Goal: Contribute content: Contribute content

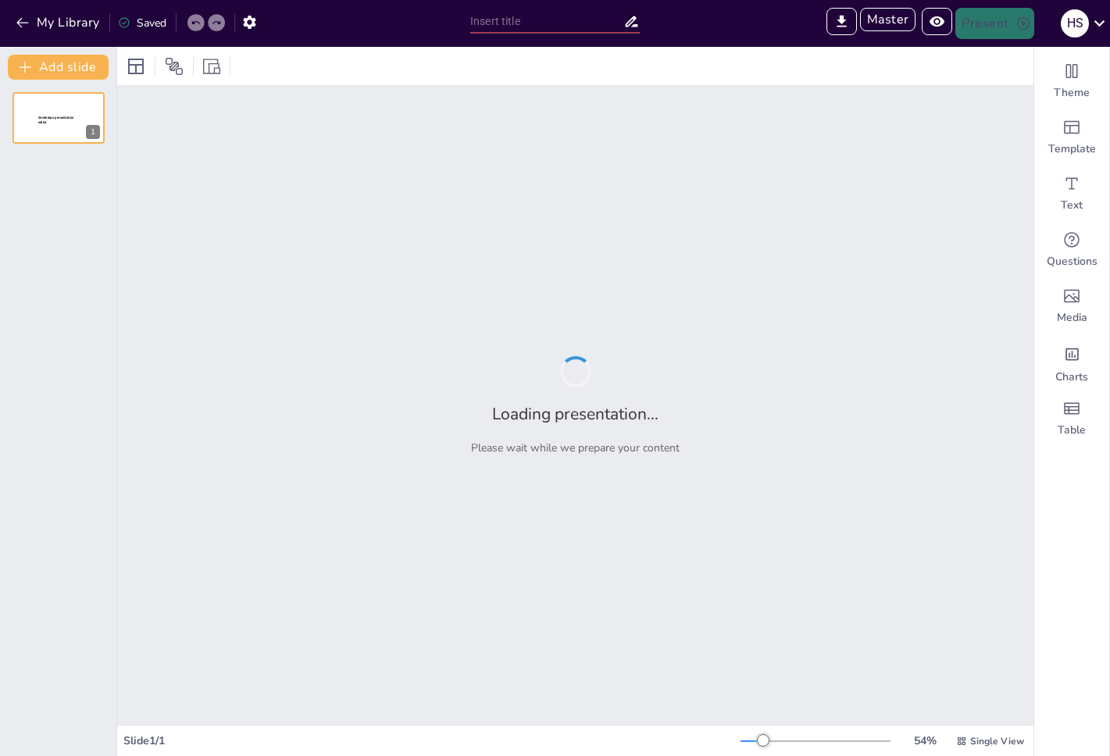
type input "Sendsteps presentation"
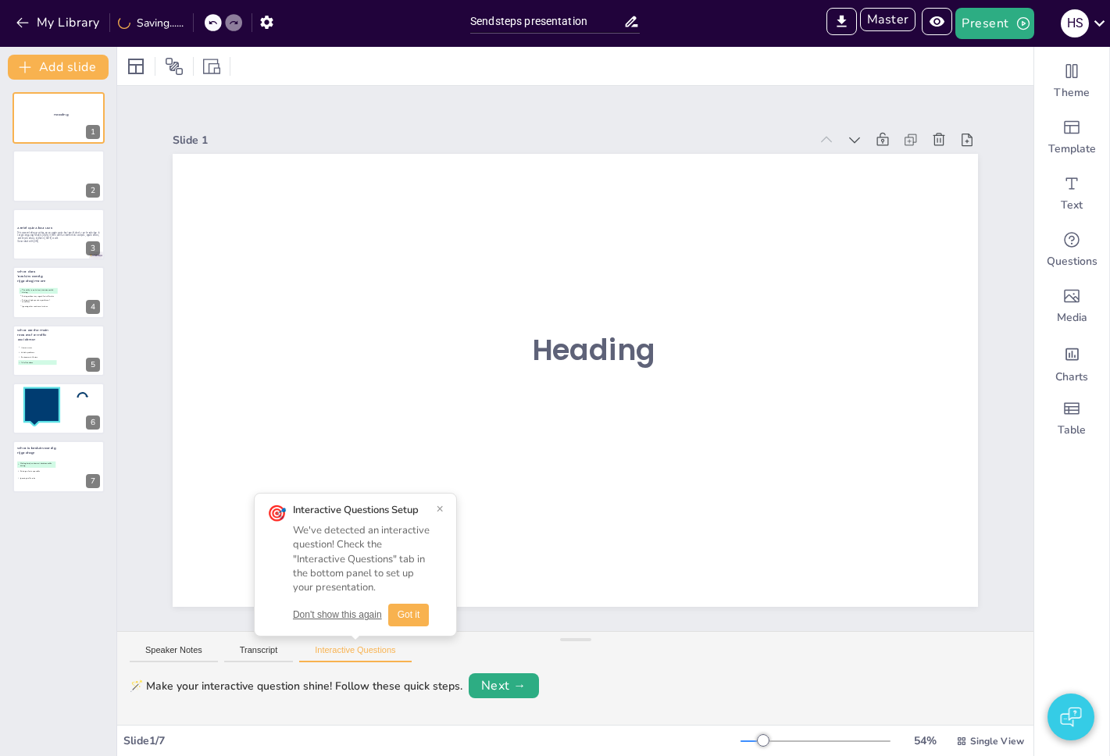
click at [398, 616] on button "Got it" at bounding box center [408, 615] width 41 height 23
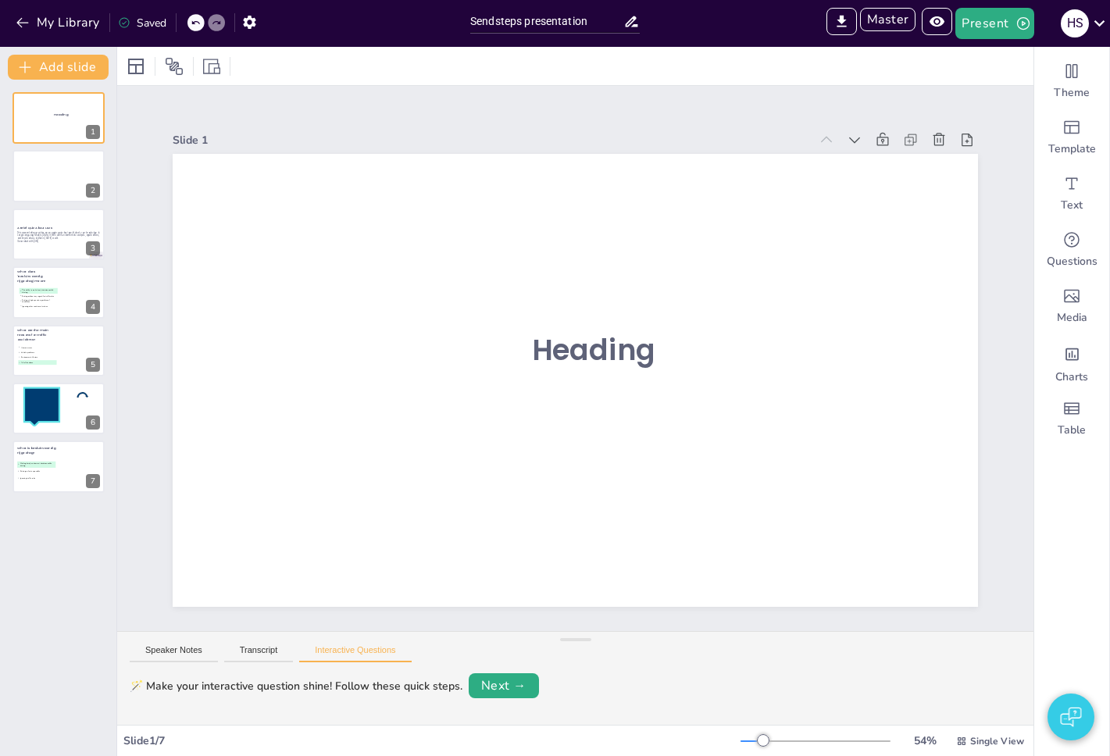
click at [1073, 706] on img "button" at bounding box center [1070, 716] width 21 height 37
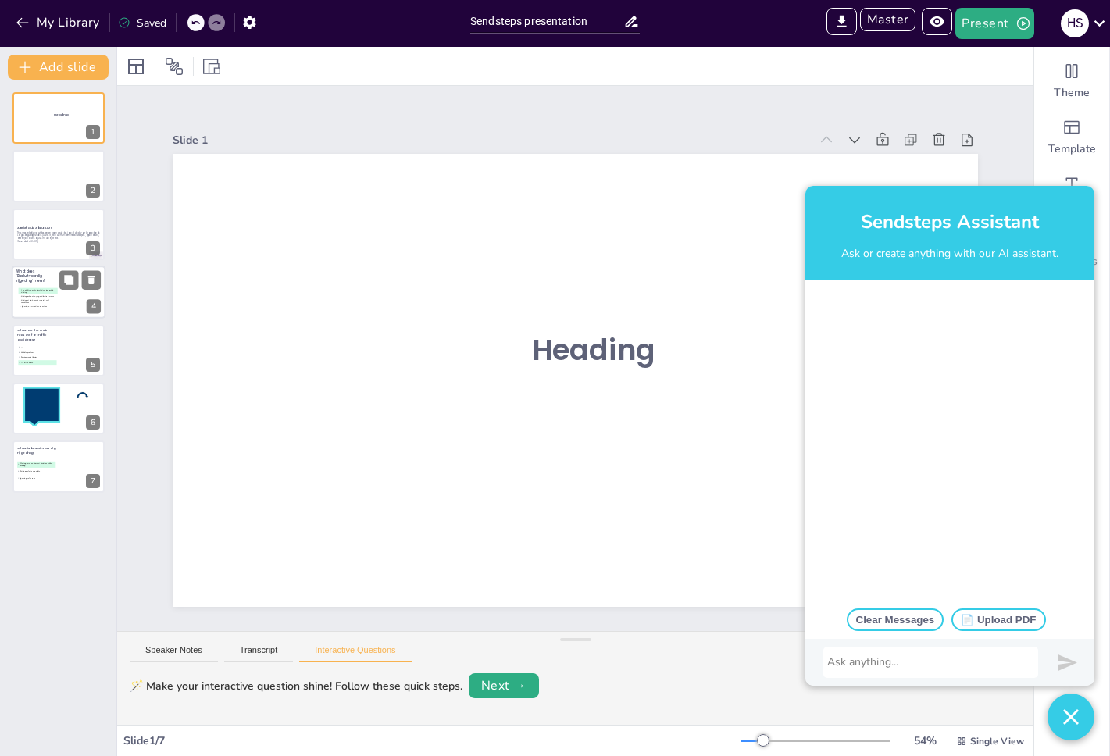
click at [39, 307] on li "D Ignoring other road users' actions" at bounding box center [38, 307] width 39 height 4
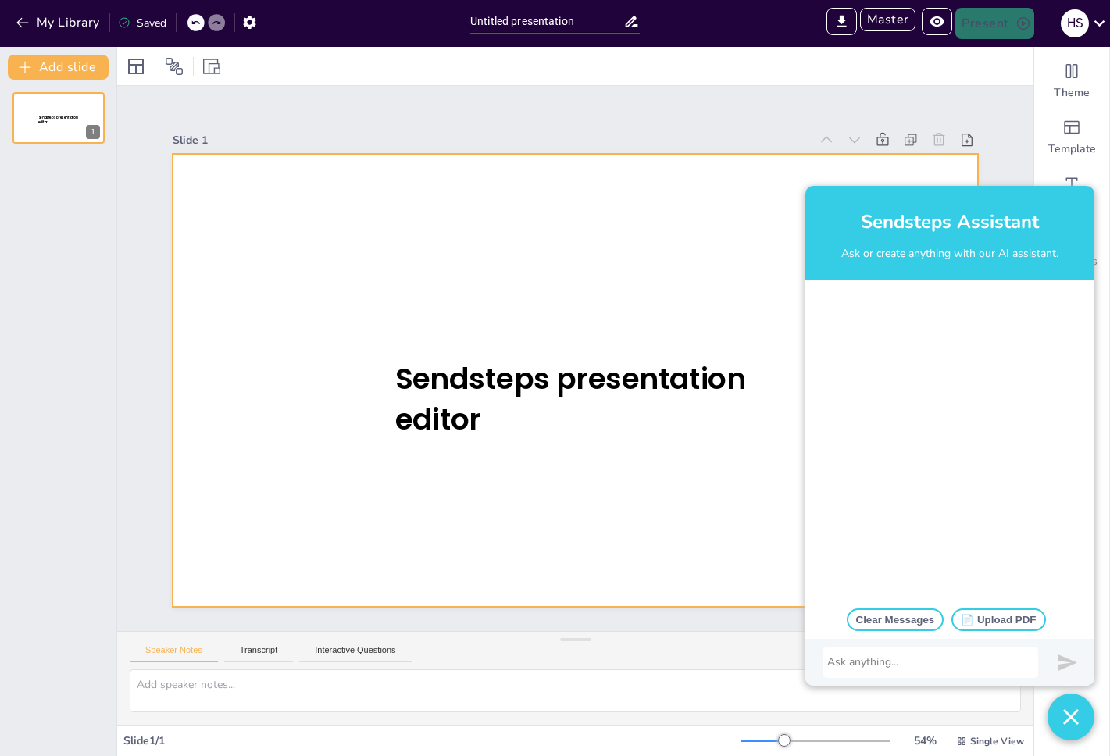
type input "Sendsteps presentation"
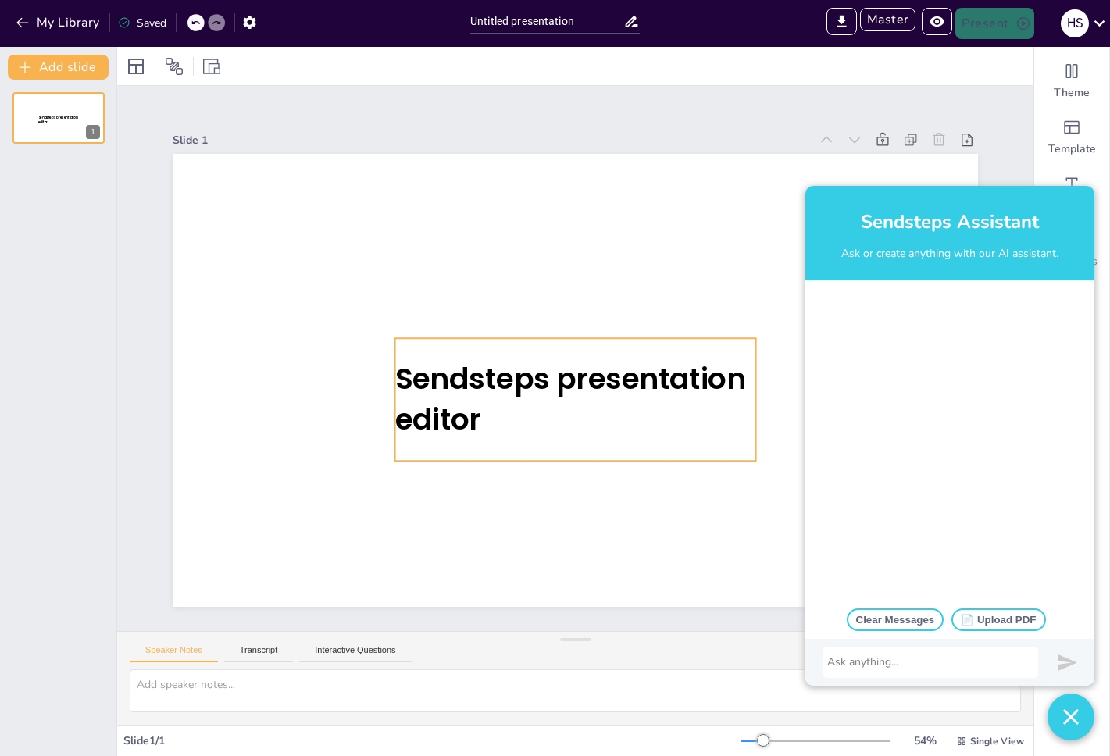
type input "Sendsteps presentation"
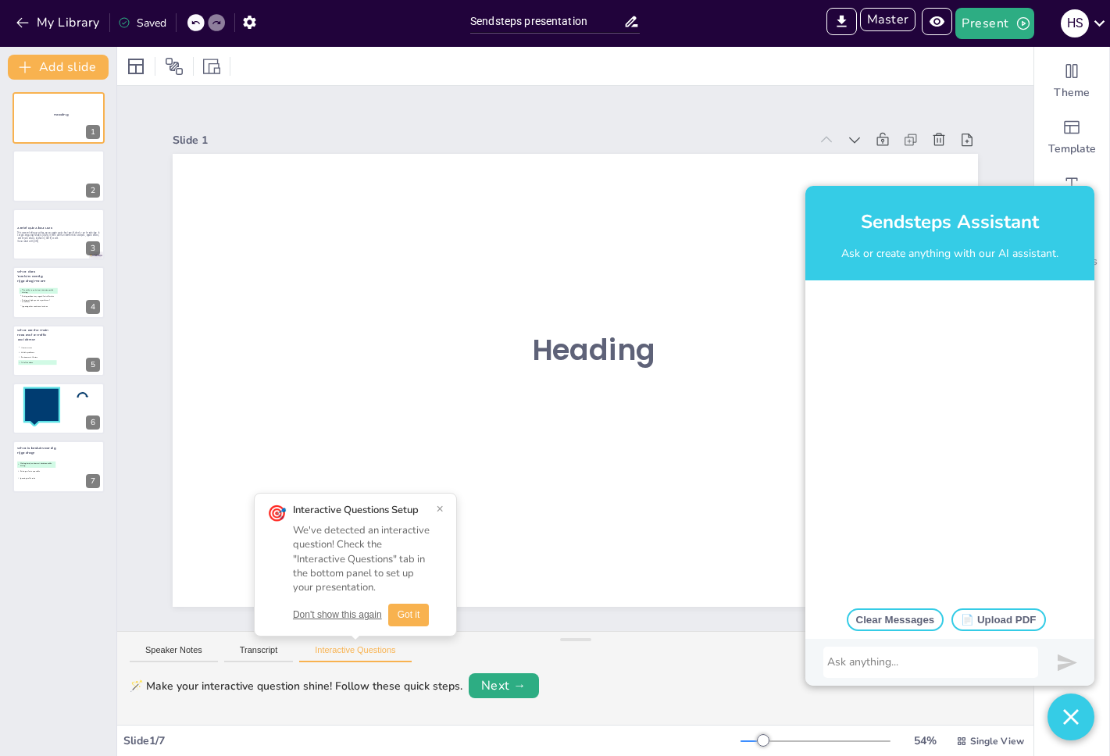
click at [357, 614] on button "Don't show this again" at bounding box center [337, 614] width 89 height 13
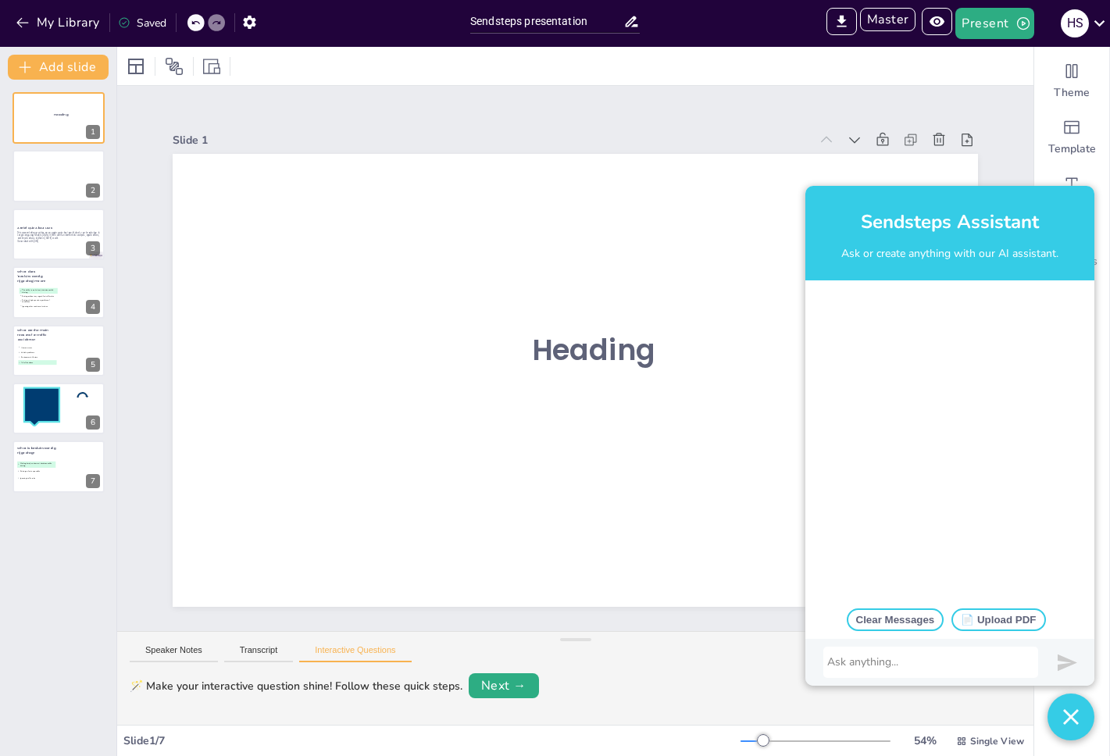
click at [936, 658] on div at bounding box center [930, 662] width 207 height 16
click at [25, 245] on div at bounding box center [59, 234] width 94 height 53
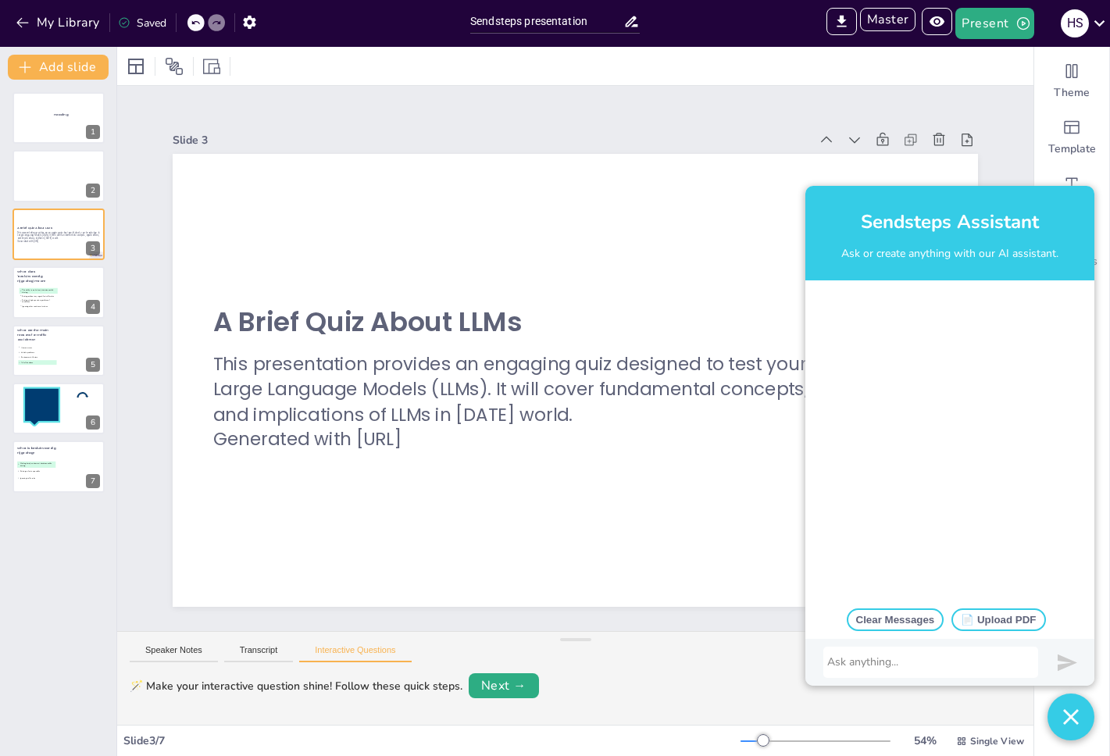
click at [930, 669] on div at bounding box center [930, 662] width 207 height 16
click at [261, 653] on button "Transcript" at bounding box center [259, 653] width 70 height 17
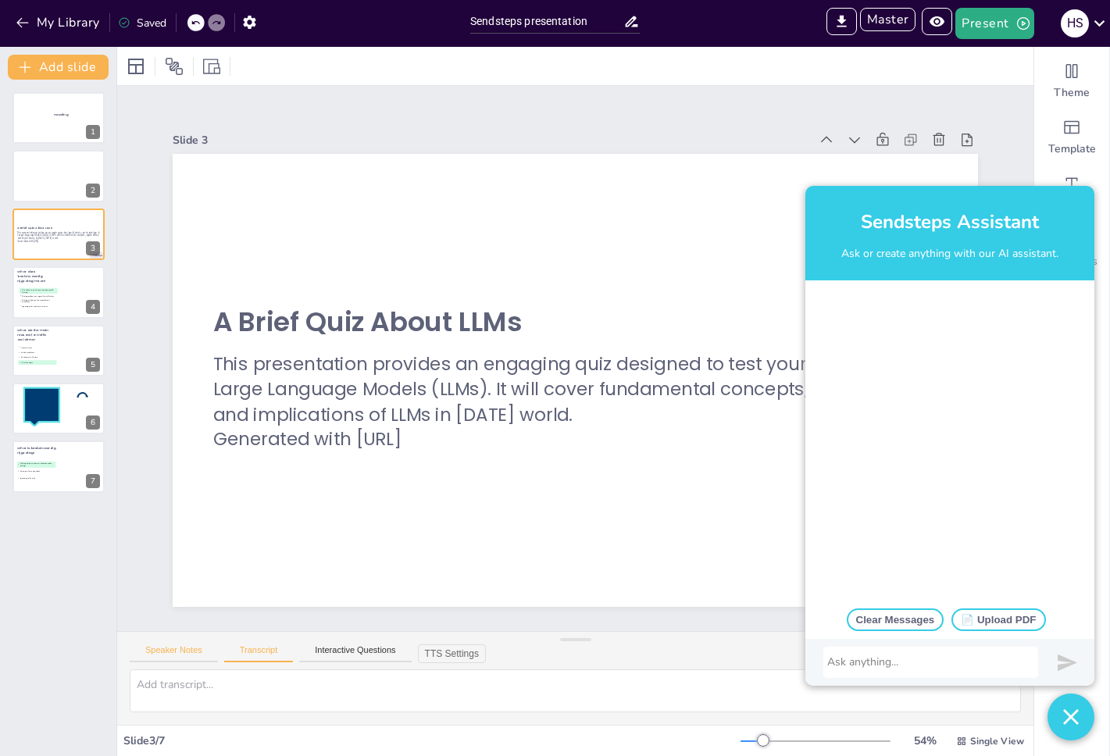
click at [189, 651] on button "Speaker Notes" at bounding box center [174, 653] width 88 height 17
click at [264, 644] on div "Speaker Notes Transcript Interactive Questions" at bounding box center [575, 650] width 916 height 37
click at [266, 657] on button "Transcript" at bounding box center [259, 653] width 70 height 17
click at [907, 652] on div at bounding box center [930, 662] width 215 height 31
click at [908, 654] on div at bounding box center [930, 662] width 207 height 16
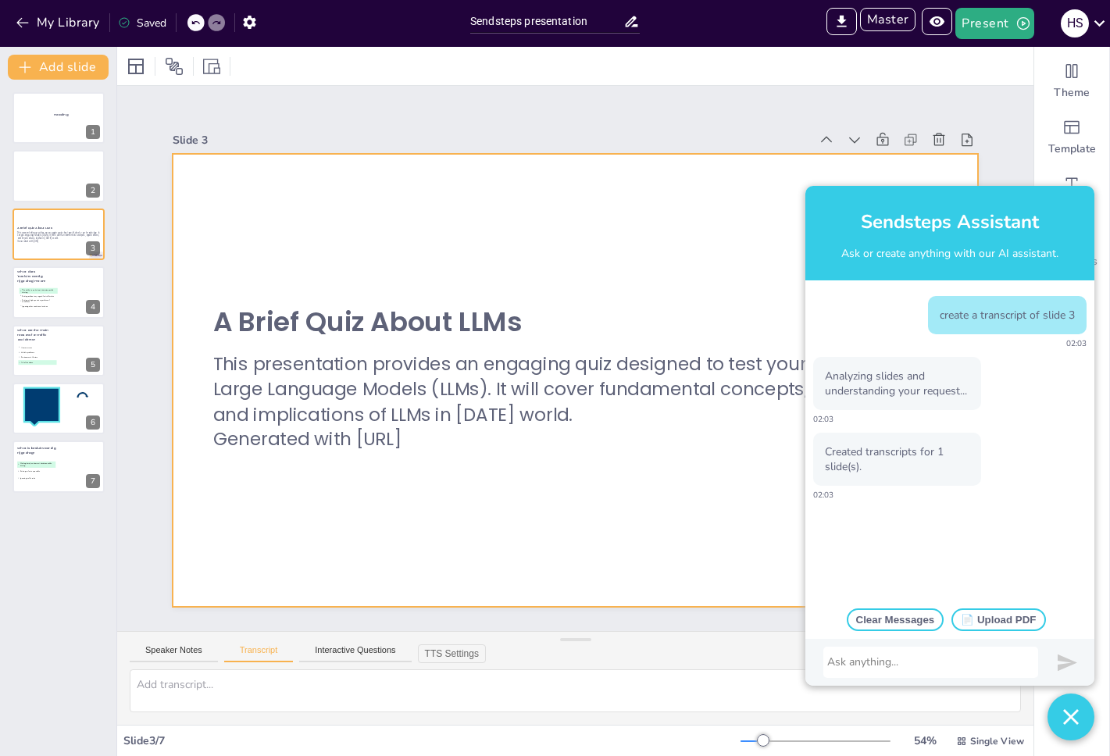
click at [530, 572] on div at bounding box center [575, 380] width 805 height 453
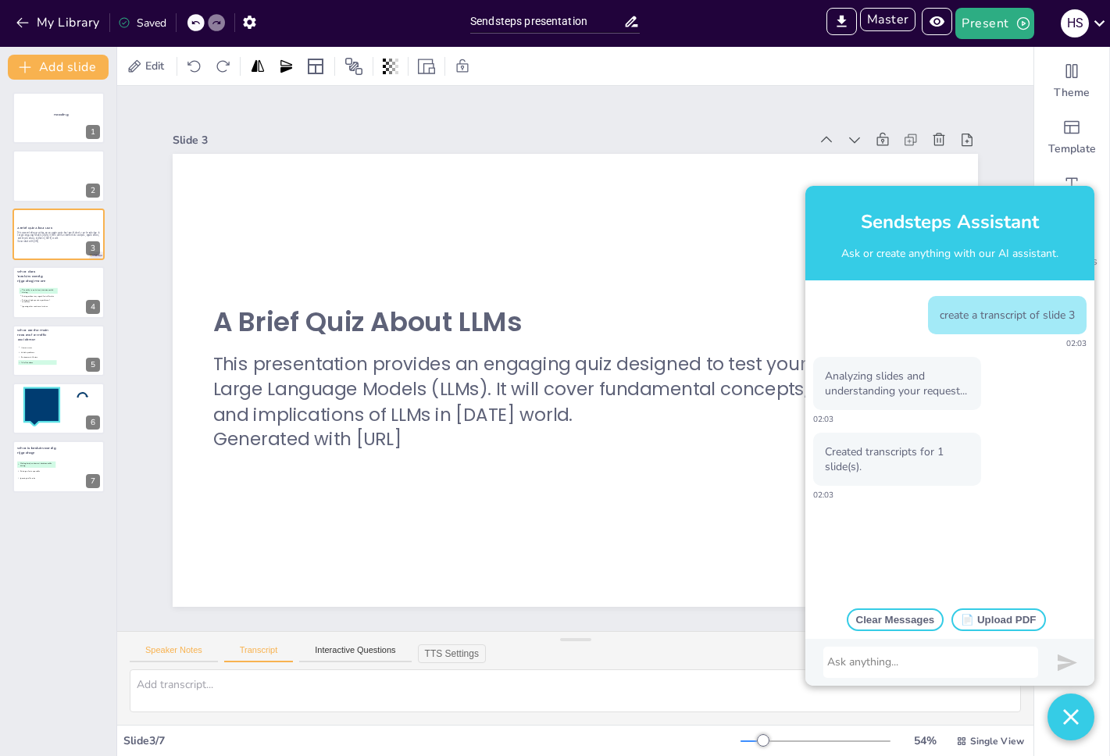
click at [177, 657] on button "Speaker Notes" at bounding box center [174, 653] width 88 height 17
click at [253, 654] on button "Transcript" at bounding box center [259, 653] width 70 height 17
click at [43, 183] on div at bounding box center [59, 176] width 94 height 53
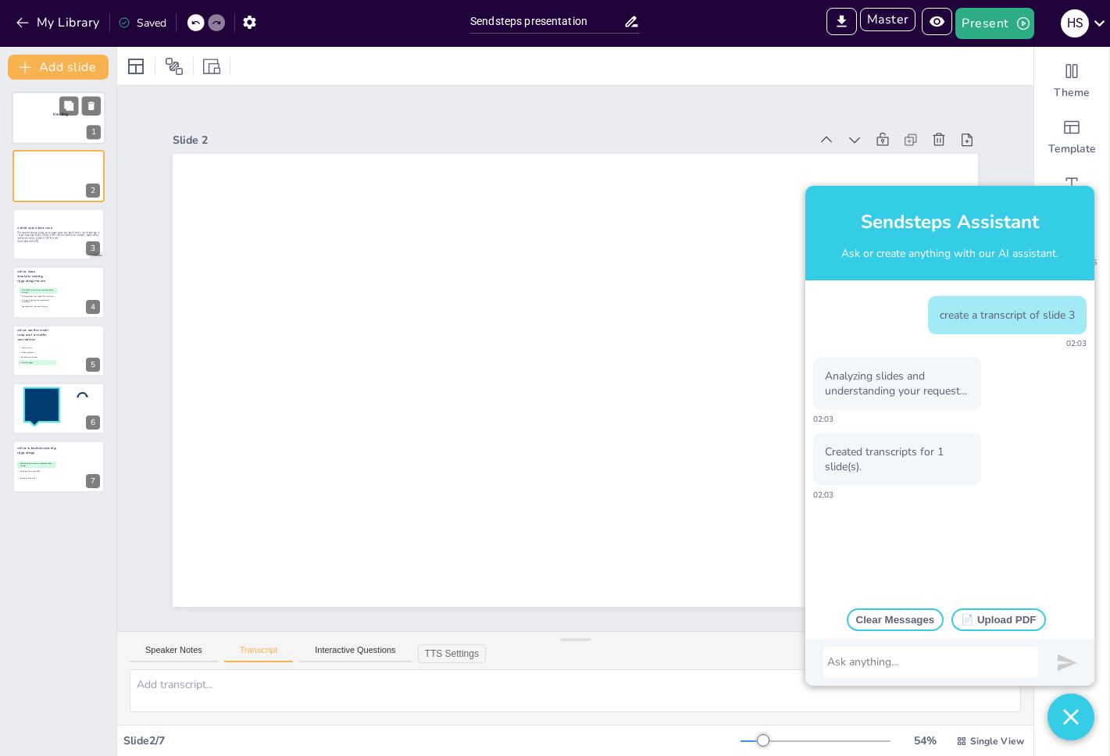
click at [48, 134] on div at bounding box center [59, 117] width 94 height 53
click at [50, 187] on div at bounding box center [59, 176] width 94 height 53
click at [47, 119] on div at bounding box center [59, 117] width 94 height 53
click at [174, 639] on div "Speaker Notes Transcript Interactive Questions TTS Settings" at bounding box center [575, 650] width 916 height 37
click at [175, 646] on button "Speaker Notes" at bounding box center [174, 653] width 88 height 17
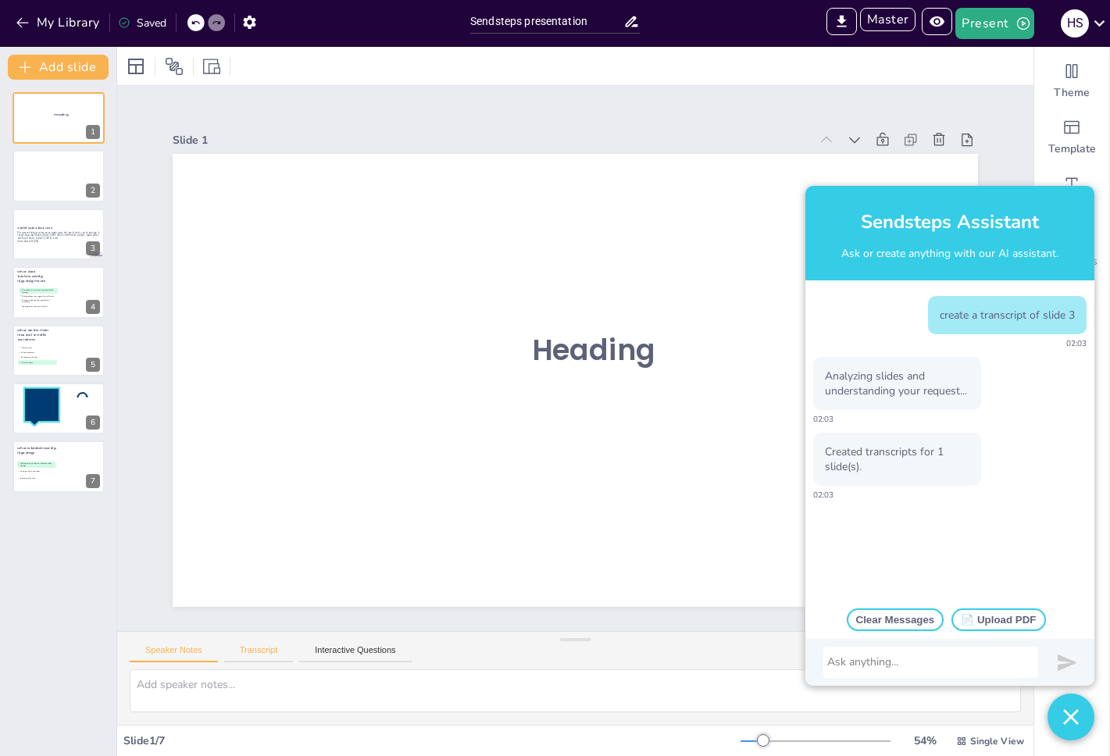
click at [266, 656] on button "Transcript" at bounding box center [259, 653] width 70 height 17
click at [34, 248] on div at bounding box center [59, 234] width 94 height 53
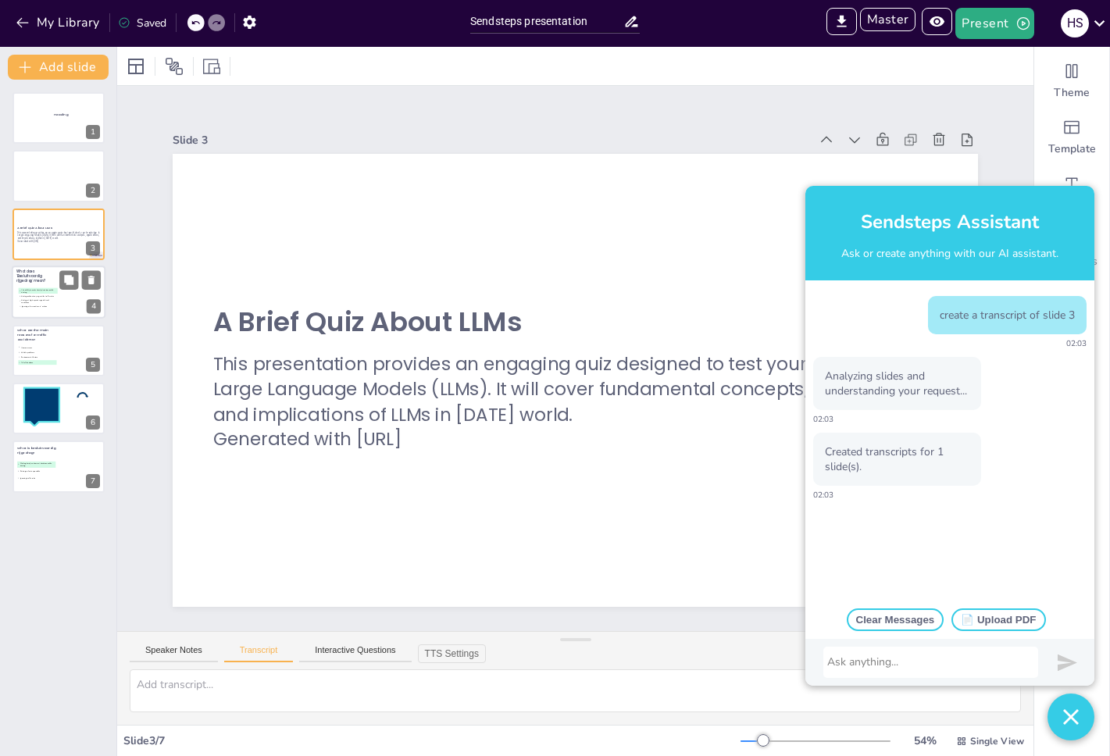
click at [44, 286] on div at bounding box center [59, 292] width 94 height 53
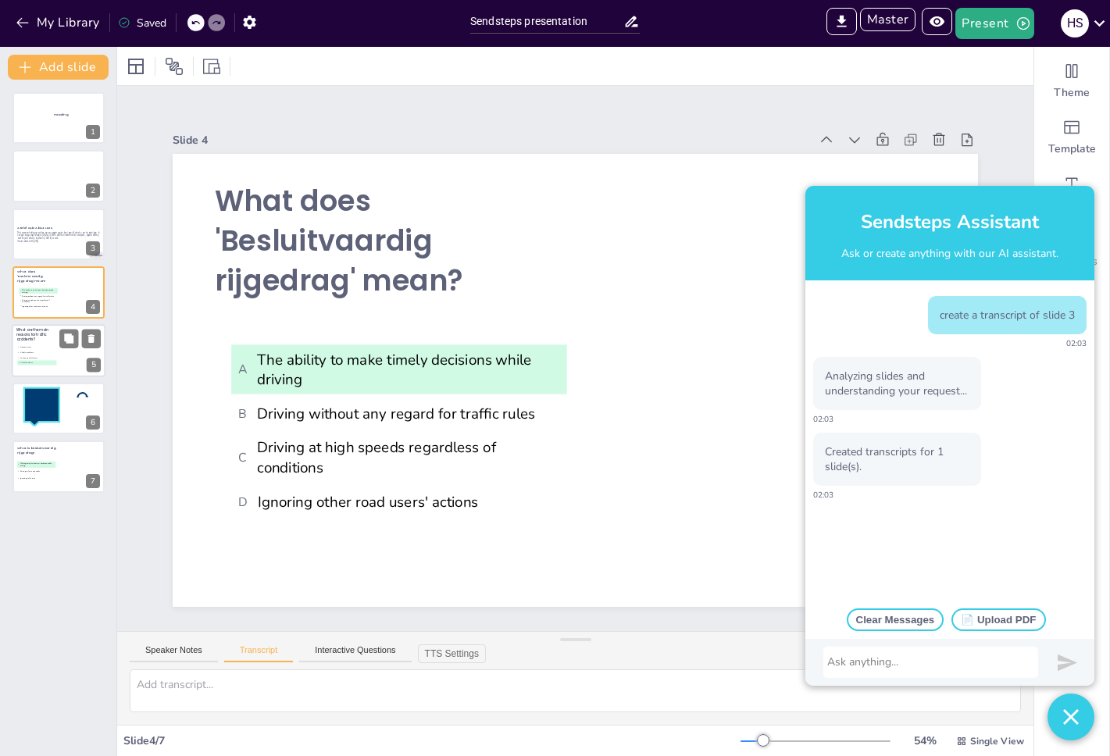
click at [40, 327] on span "What are the main reasons for traffic accidents?" at bounding box center [32, 334] width 32 height 14
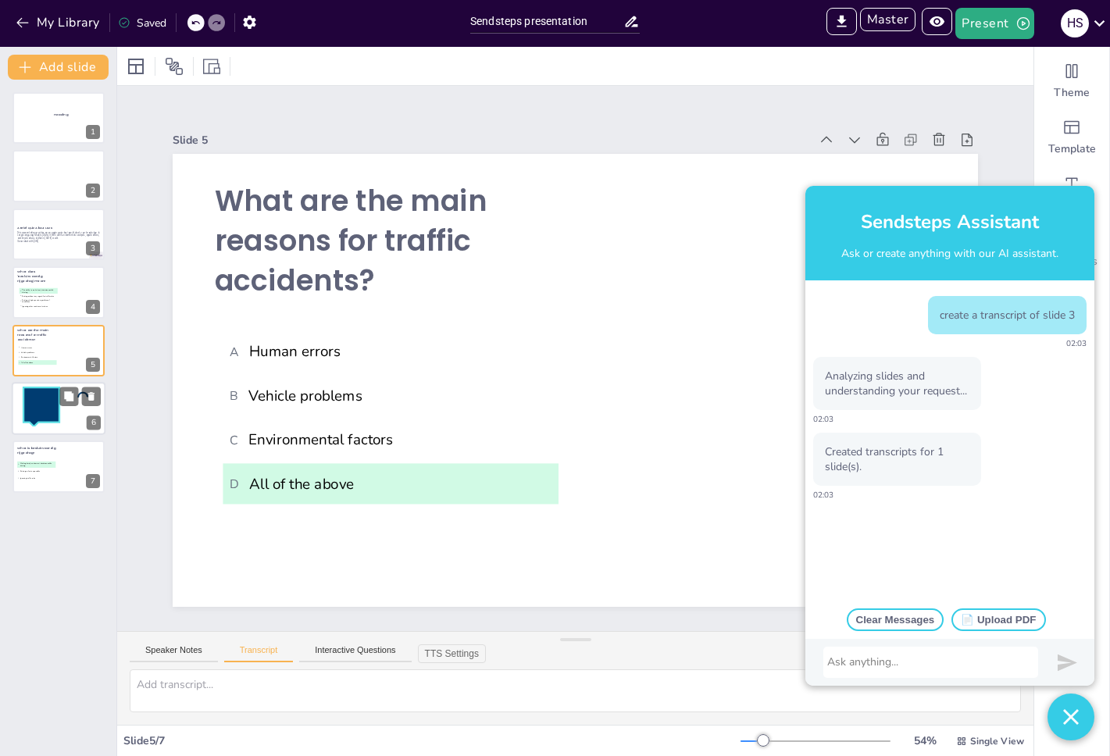
click at [48, 416] on icon at bounding box center [41, 406] width 36 height 39
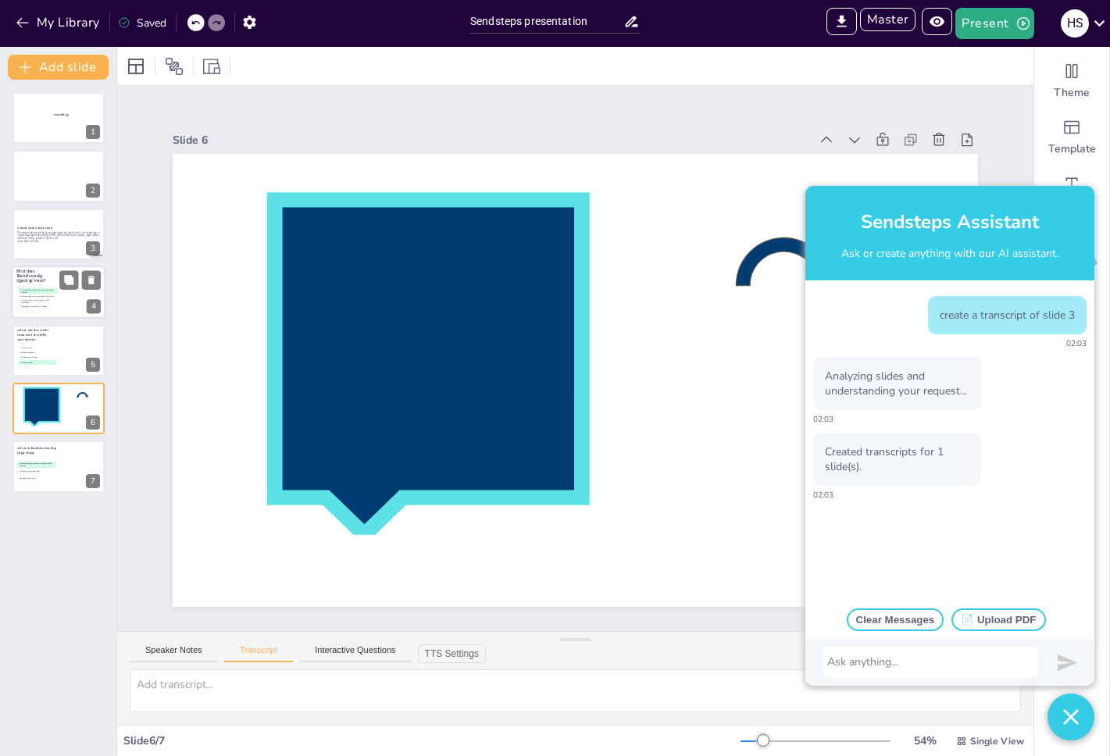
click at [40, 311] on div at bounding box center [59, 292] width 94 height 53
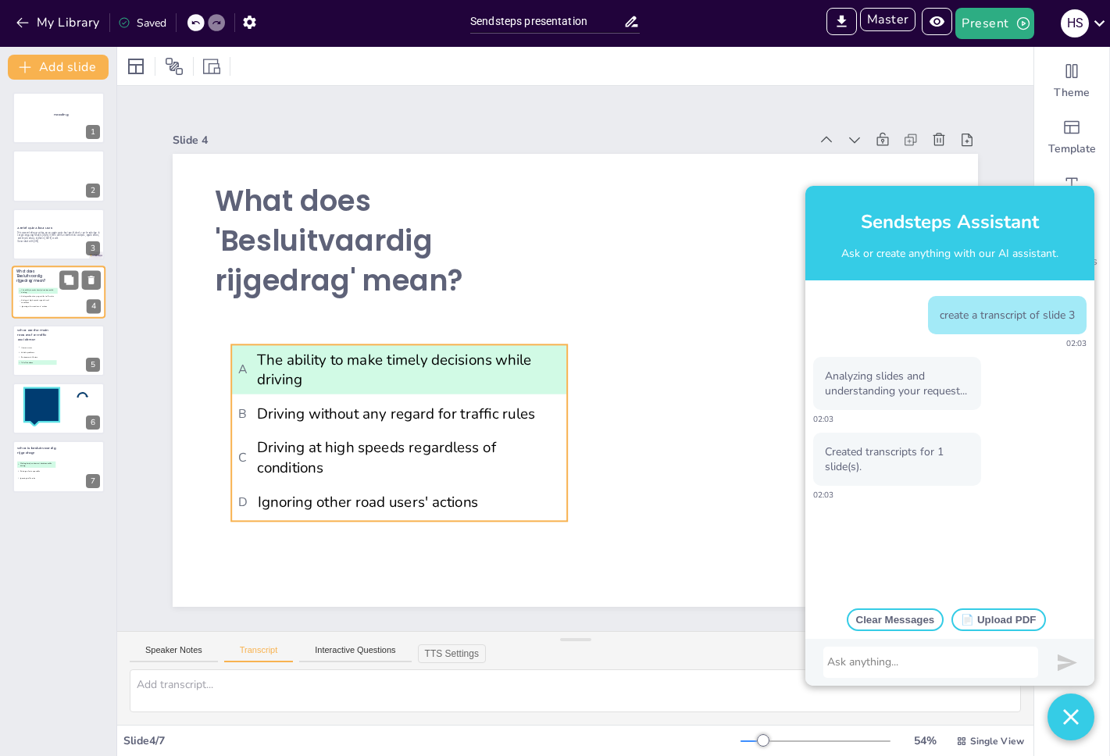
click at [40, 296] on span "B Driving without any regard for traffic rules" at bounding box center [38, 296] width 37 height 2
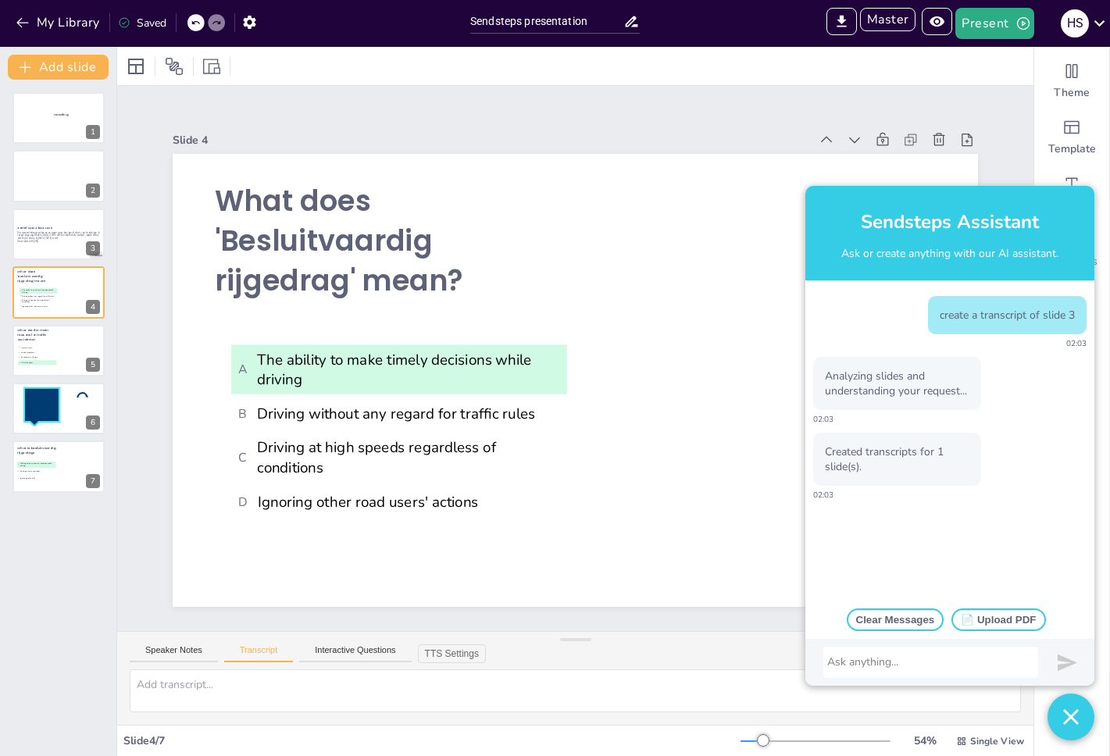
click at [954, 286] on div "create a transcript of slide 3 02:03 Analyzing slides and understanding your re…" at bounding box center [949, 440] width 289 height 320
click at [960, 312] on p "create a transcript of slide 3" at bounding box center [1007, 315] width 135 height 15
drag, startPoint x: 946, startPoint y: 308, endPoint x: 1022, endPoint y: 310, distance: 76.6
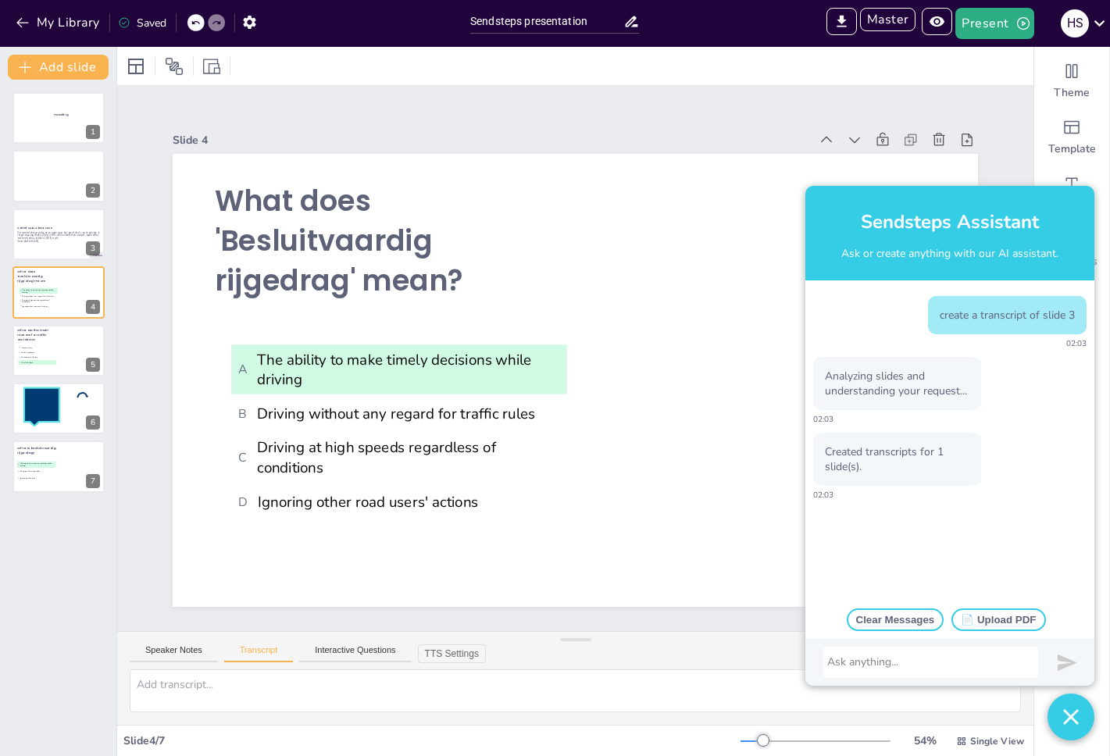
click at [1022, 310] on p "create a transcript of slide 3" at bounding box center [1007, 315] width 135 height 15
drag, startPoint x: 1015, startPoint y: 314, endPoint x: 979, endPoint y: 309, distance: 36.2
click at [981, 309] on p "create a transcript of slide 3" at bounding box center [1007, 315] width 135 height 15
click at [915, 665] on div at bounding box center [930, 662] width 207 height 16
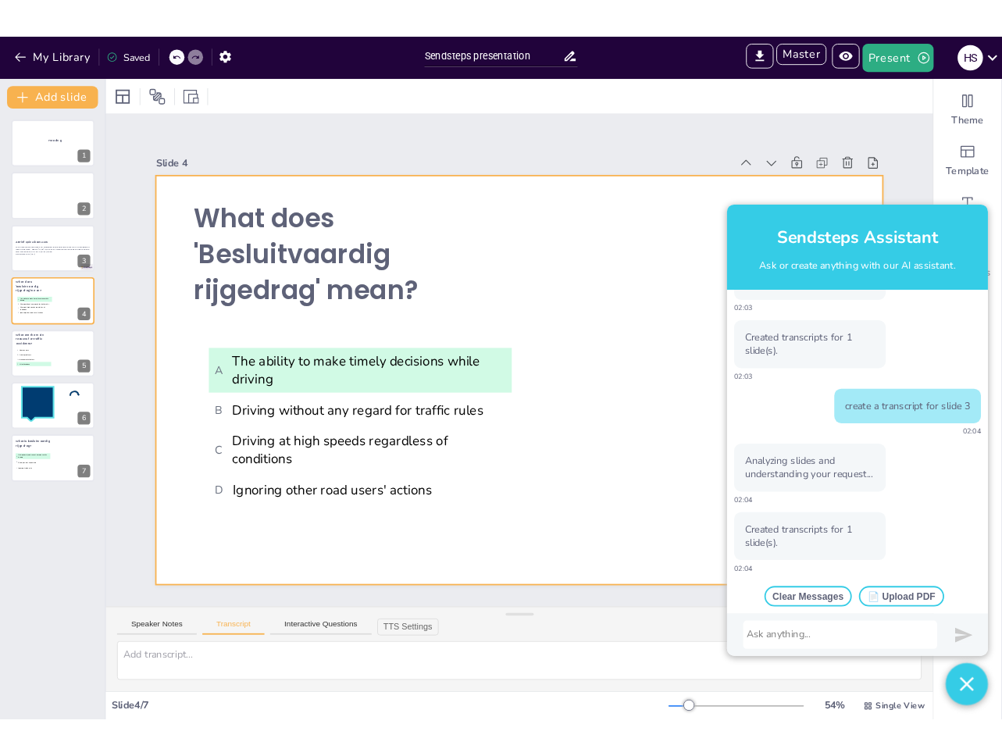
scroll to position [120, 0]
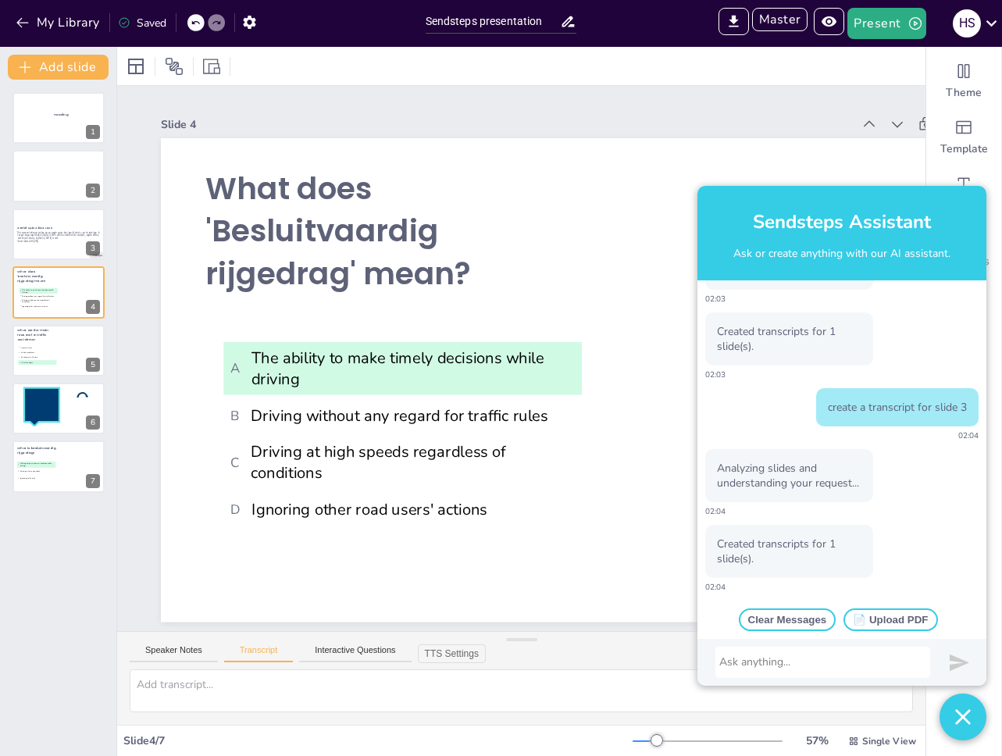
click at [765, 665] on div at bounding box center [822, 662] width 207 height 16
click at [765, 664] on div at bounding box center [822, 662] width 207 height 16
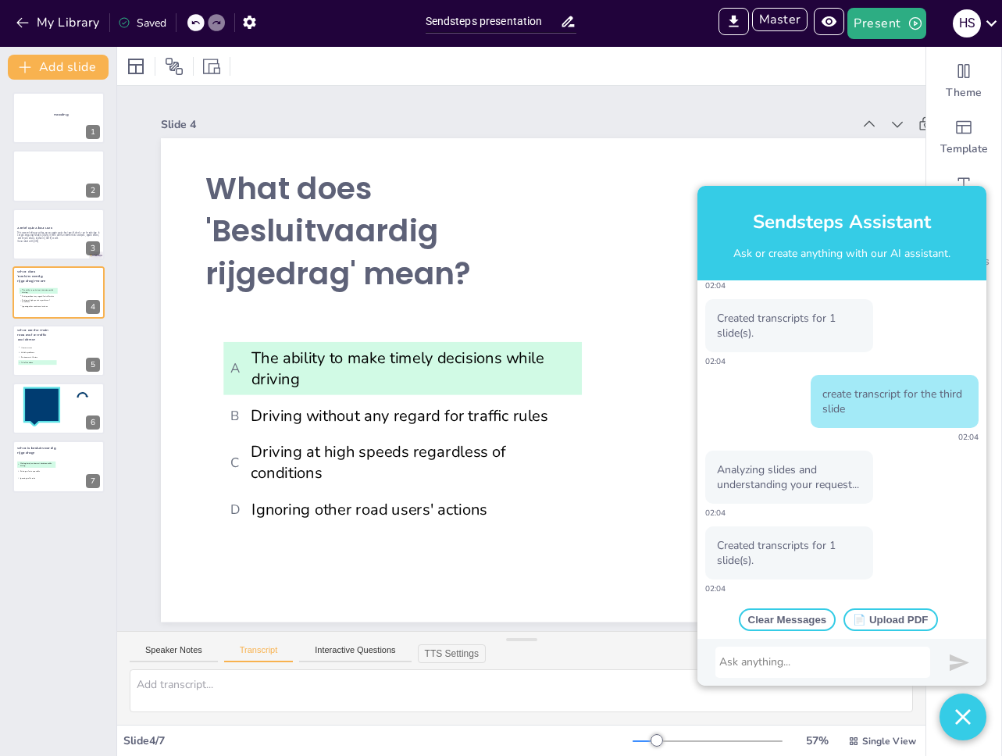
scroll to position [348, 0]
click at [50, 139] on div at bounding box center [59, 117] width 94 height 53
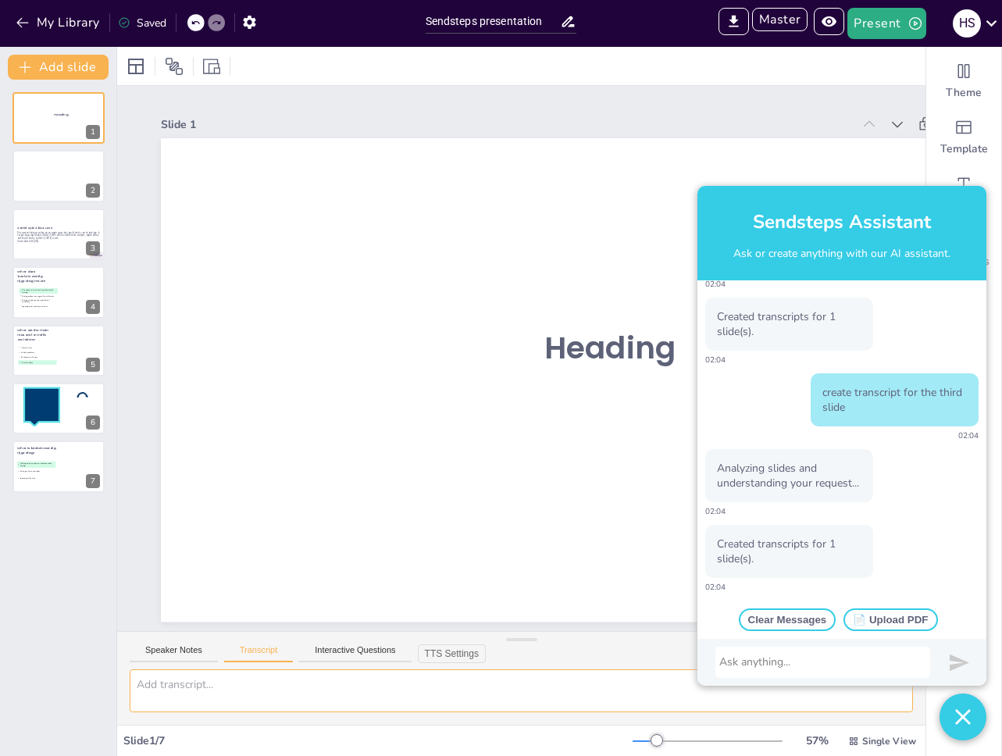
click at [298, 690] on textarea at bounding box center [521, 690] width 783 height 43
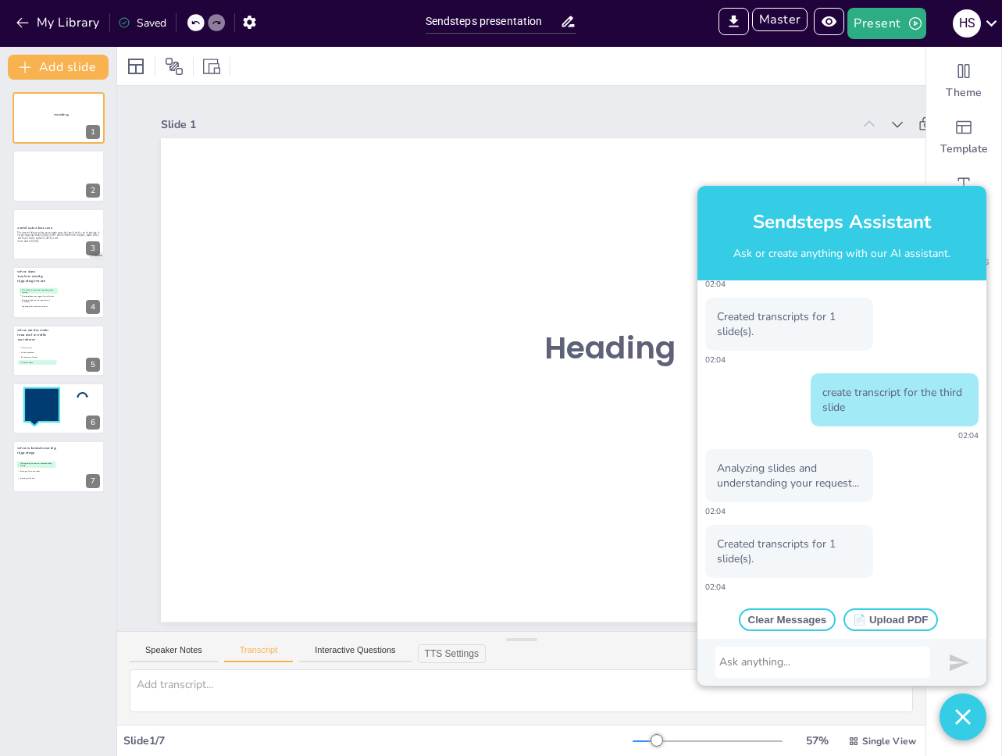
click at [167, 640] on div "Speaker Notes Transcript Interactive Questions TTS Settings" at bounding box center [521, 650] width 808 height 37
click at [173, 645] on button "Speaker Notes" at bounding box center [174, 653] width 88 height 17
click at [237, 650] on button "Transcript" at bounding box center [259, 653] width 70 height 17
click at [366, 651] on button "Interactive Questions" at bounding box center [355, 653] width 112 height 17
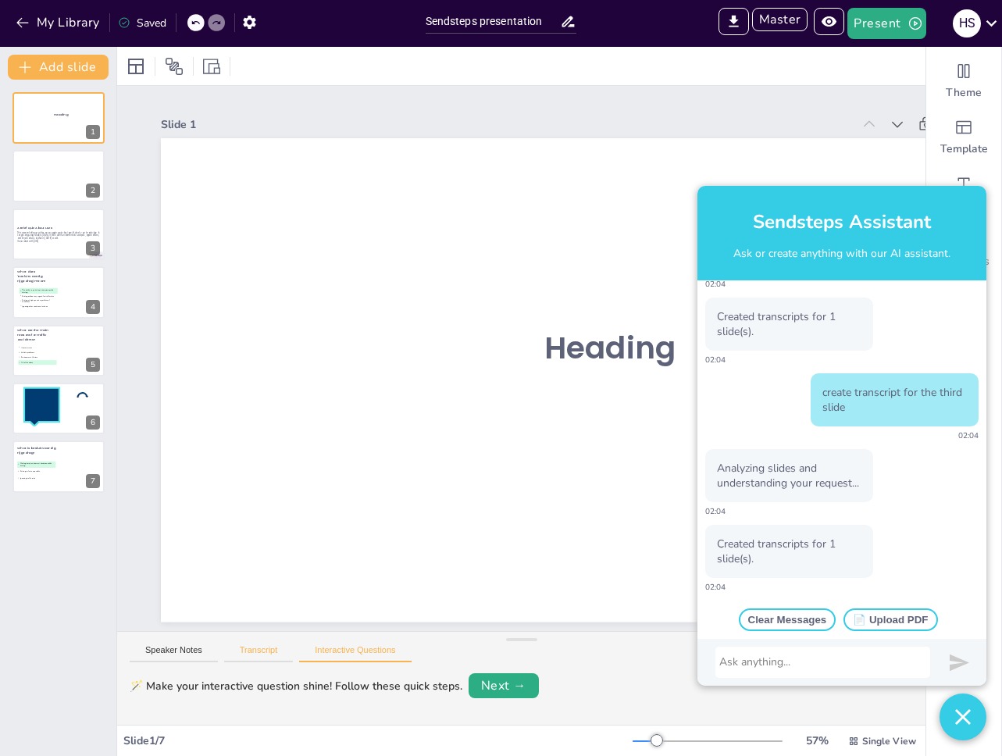
click at [249, 650] on button "Transcript" at bounding box center [259, 653] width 70 height 17
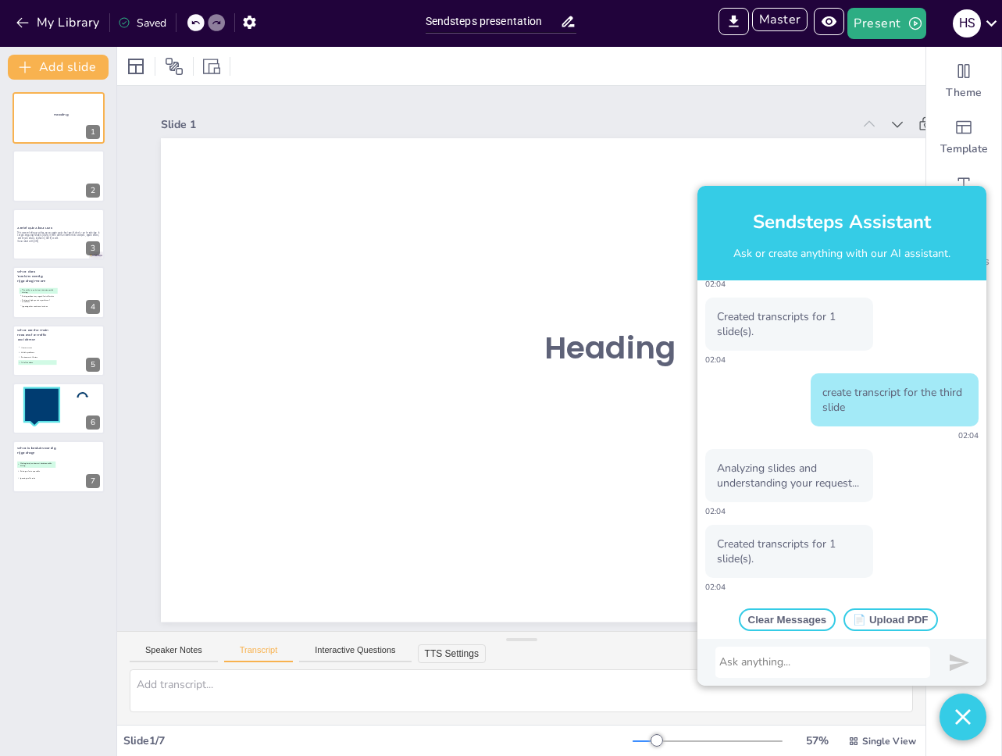
click at [455, 653] on button "TTS Settings" at bounding box center [452, 653] width 68 height 19
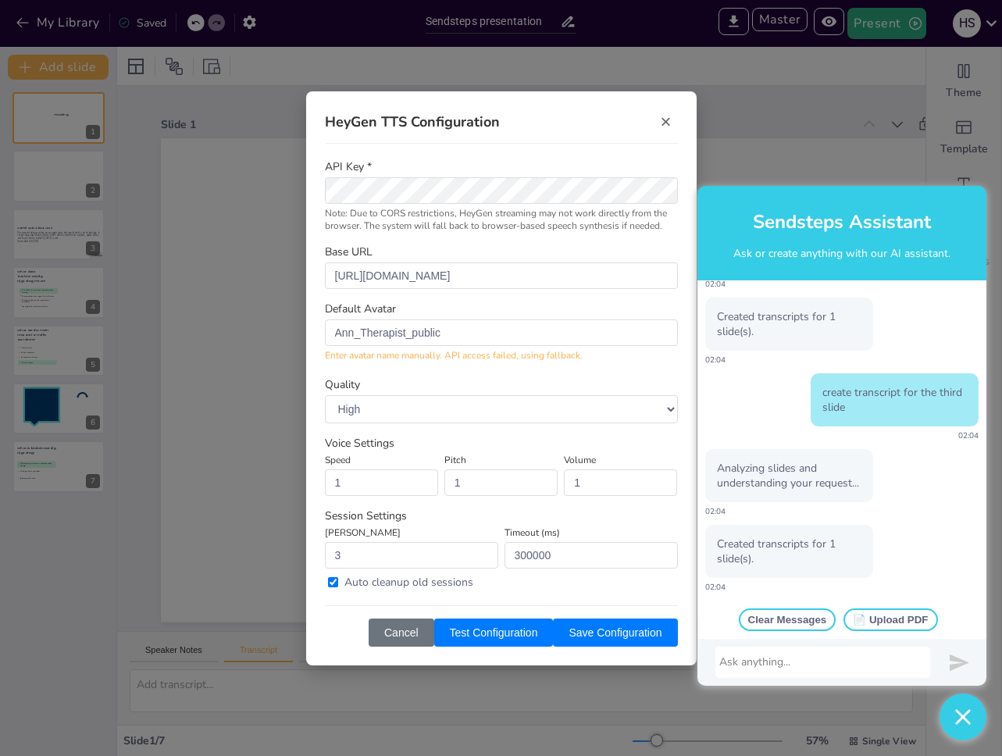
click at [241, 575] on div "HeyGen TTS Configuration × API Key * Note: Due to CORS restrictions, HeyGen str…" at bounding box center [501, 378] width 1002 height 756
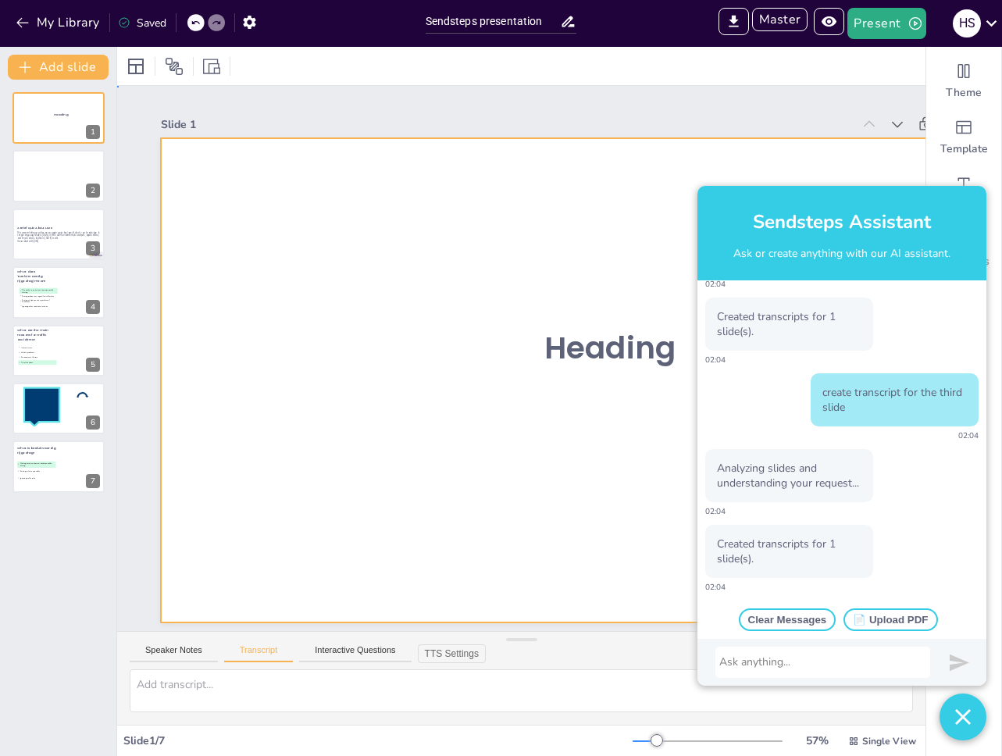
click at [391, 529] on div at bounding box center [591, 379] width 860 height 483
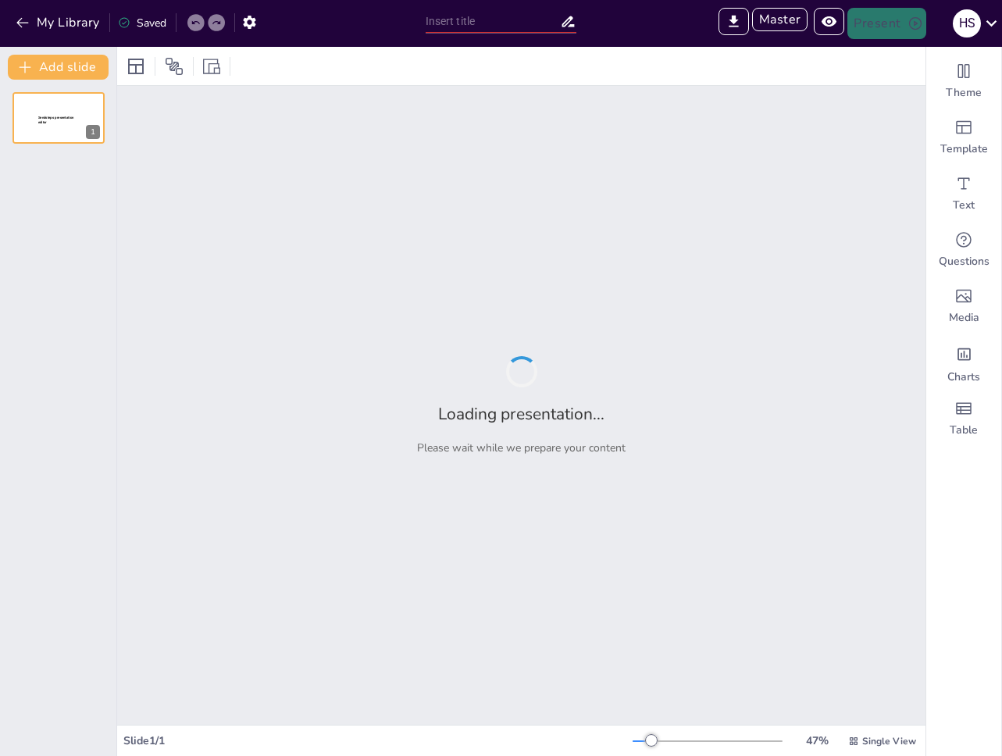
type input "Sendsteps presentation"
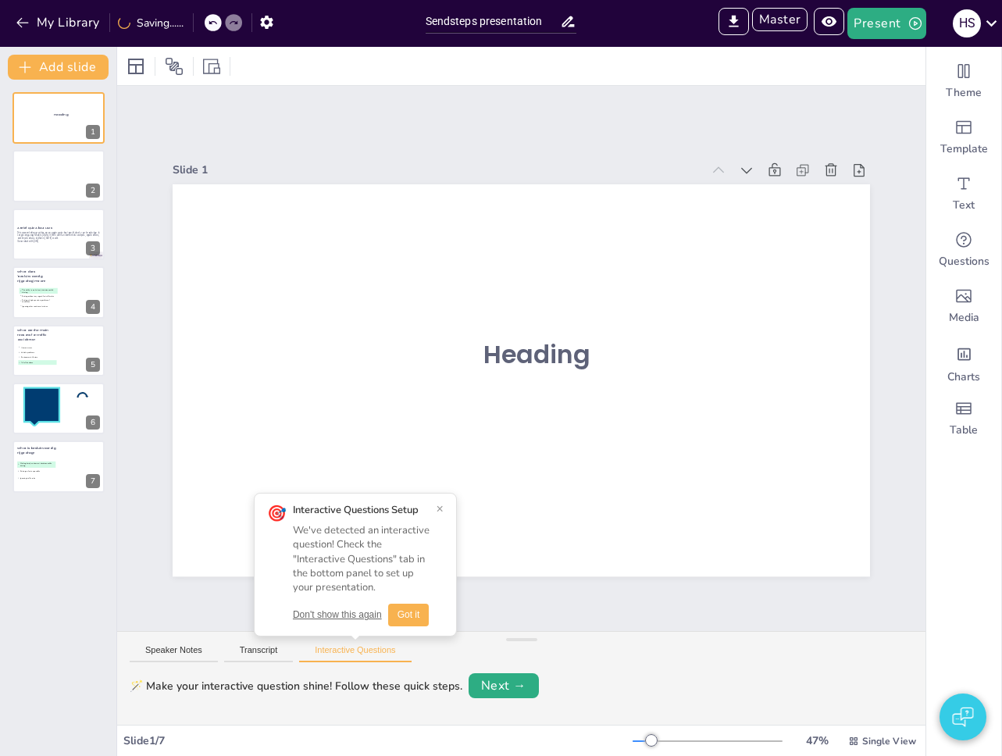
drag, startPoint x: 413, startPoint y: 612, endPoint x: 323, endPoint y: 601, distance: 90.4
click at [323, 601] on div "Interactive Questions Setup We've detected an interactive question! Check the "…" at bounding box center [361, 564] width 137 height 123
click at [329, 614] on button "Don't show this again" at bounding box center [337, 614] width 89 height 13
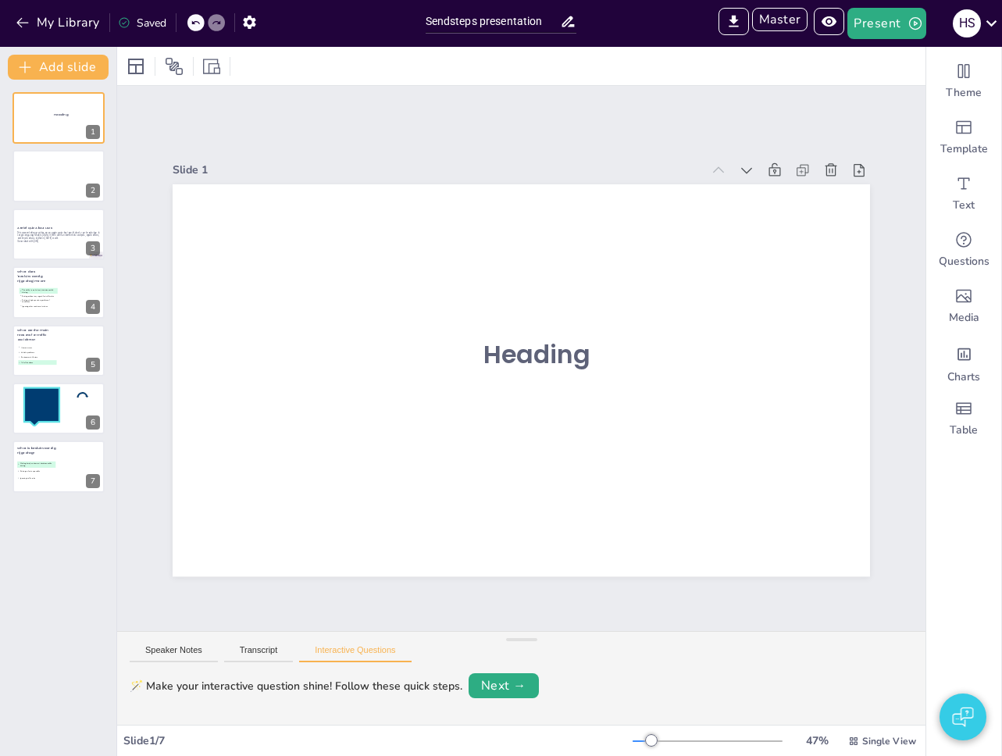
click at [947, 704] on button "button" at bounding box center [963, 717] width 47 height 47
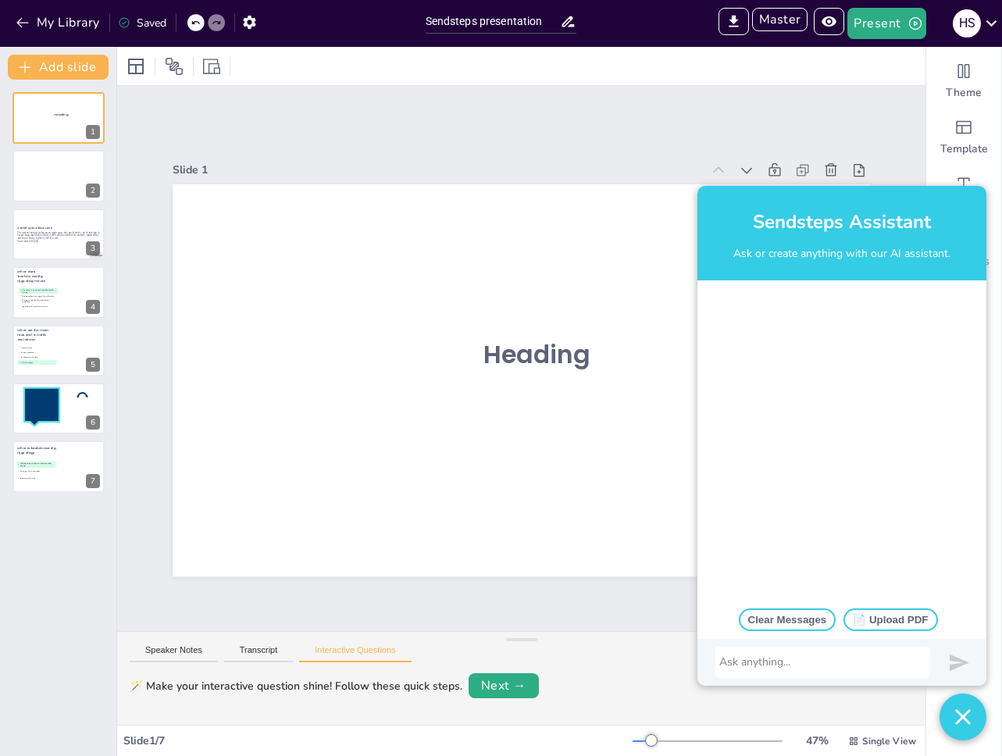
click at [733, 653] on div at bounding box center [822, 662] width 215 height 31
click at [777, 662] on div at bounding box center [822, 662] width 207 height 16
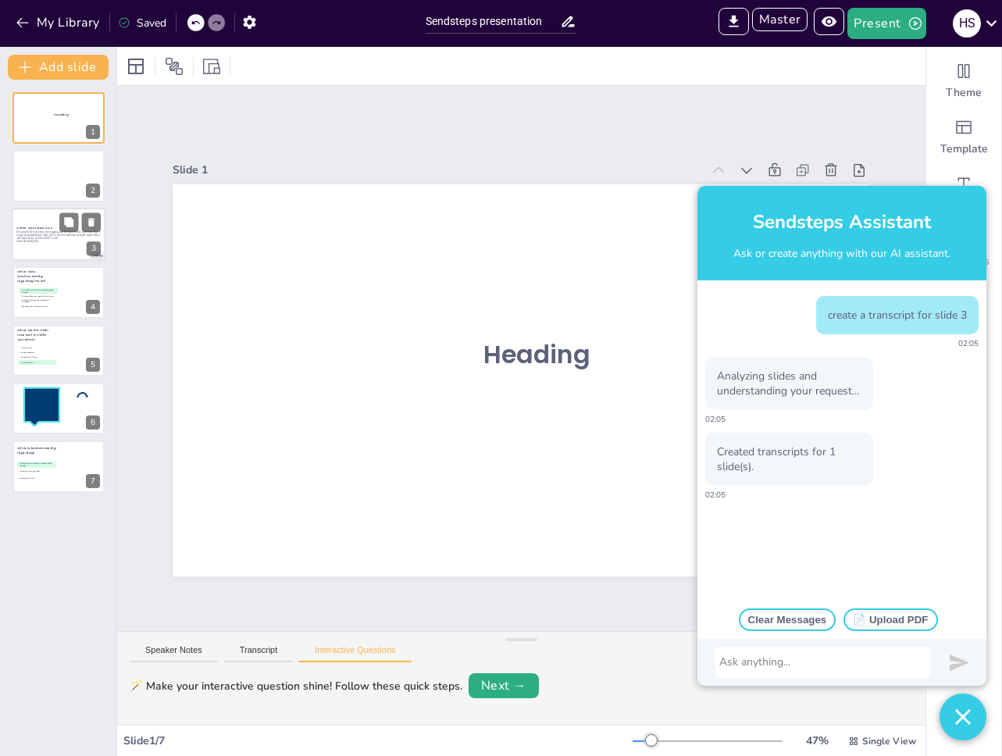
click at [58, 243] on div "This presentation provides an engaging quiz designed to test your knowledge of …" at bounding box center [58, 236] width 84 height 13
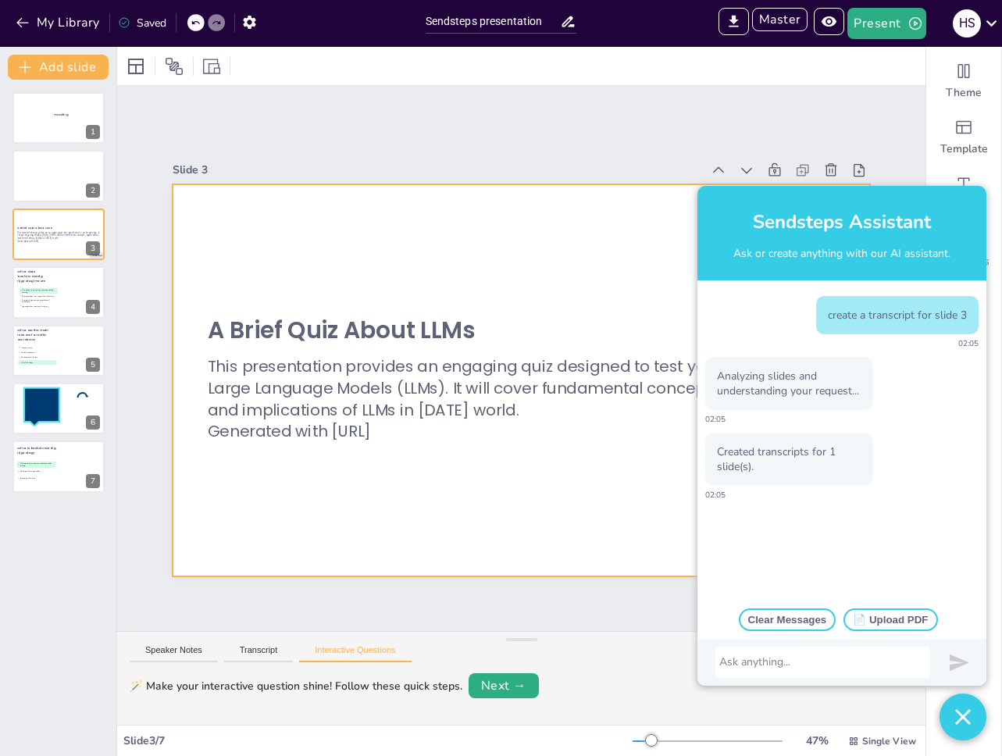
click at [396, 490] on div at bounding box center [521, 380] width 697 height 392
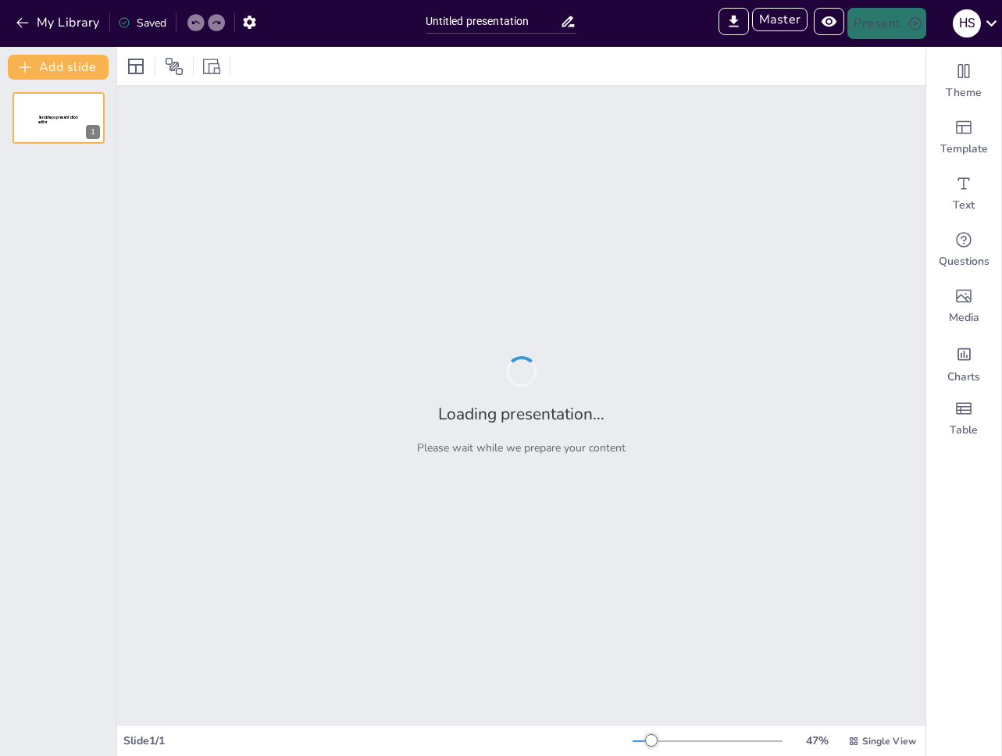
type input "Sendsteps presentation"
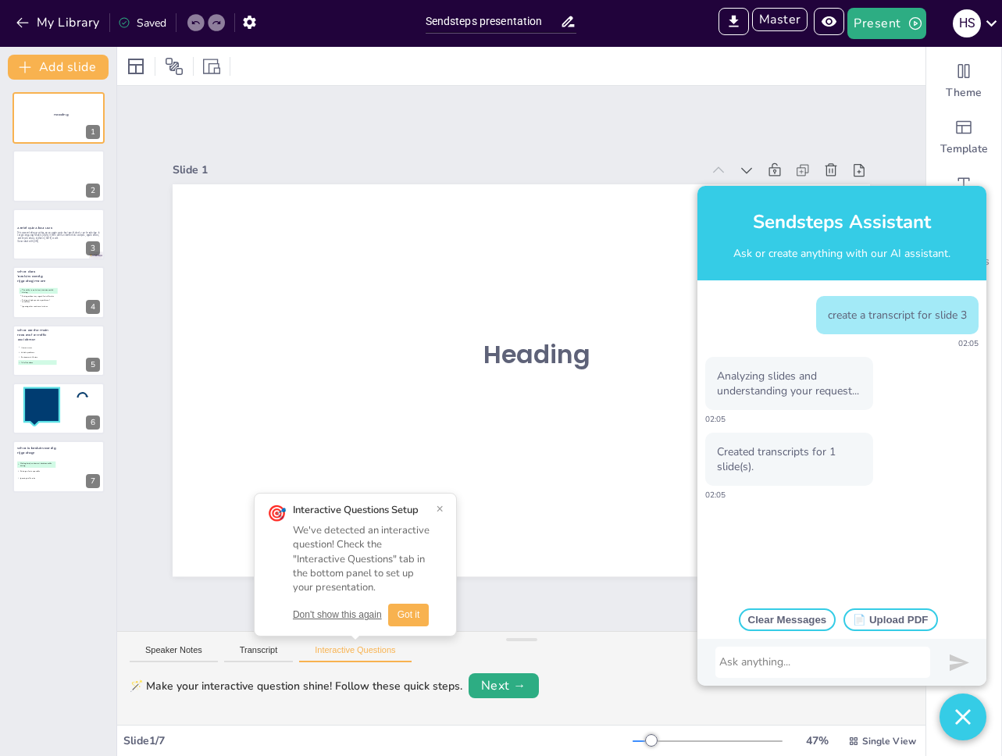
click at [339, 617] on button "Don't show this again" at bounding box center [337, 614] width 89 height 13
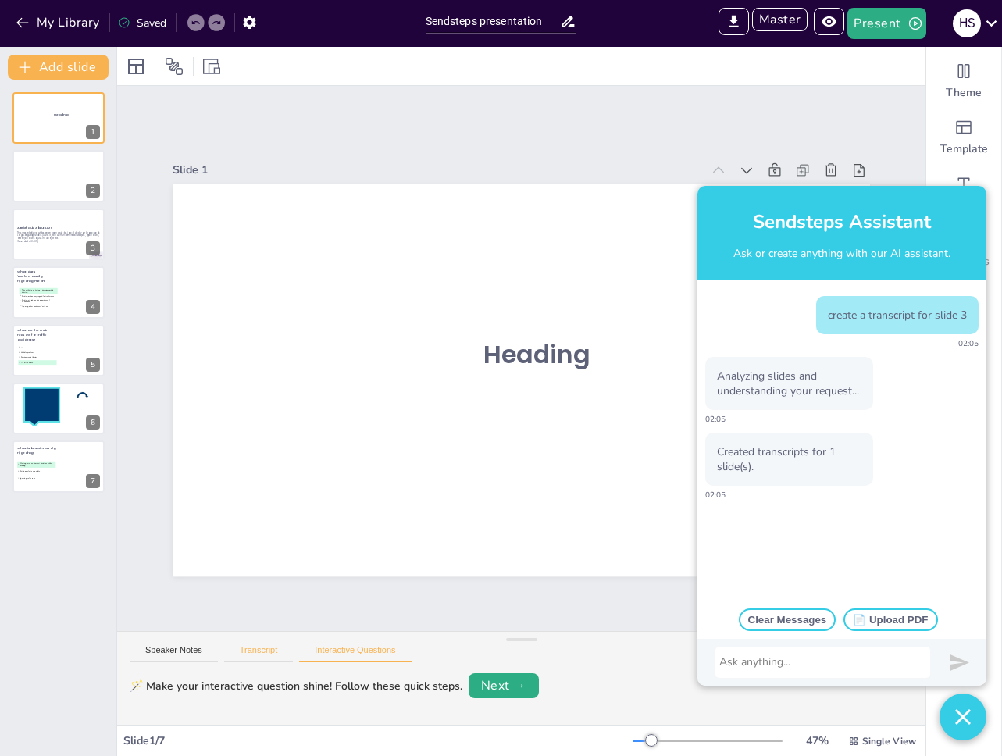
click at [258, 651] on button "Transcript" at bounding box center [259, 653] width 70 height 17
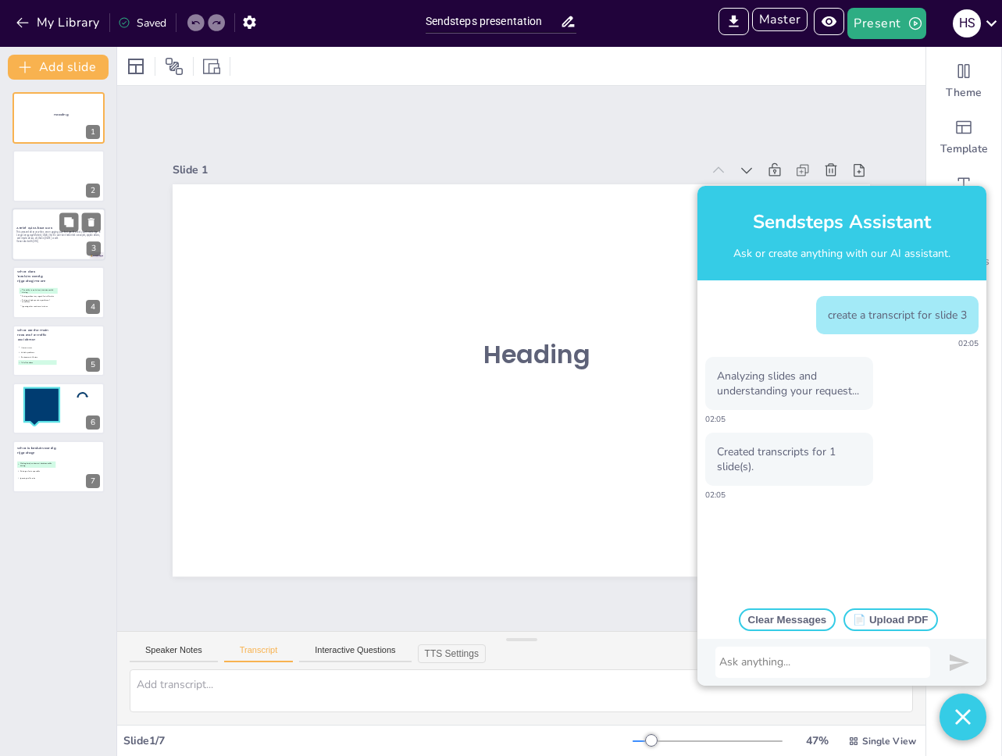
click at [43, 257] on div at bounding box center [59, 234] width 94 height 53
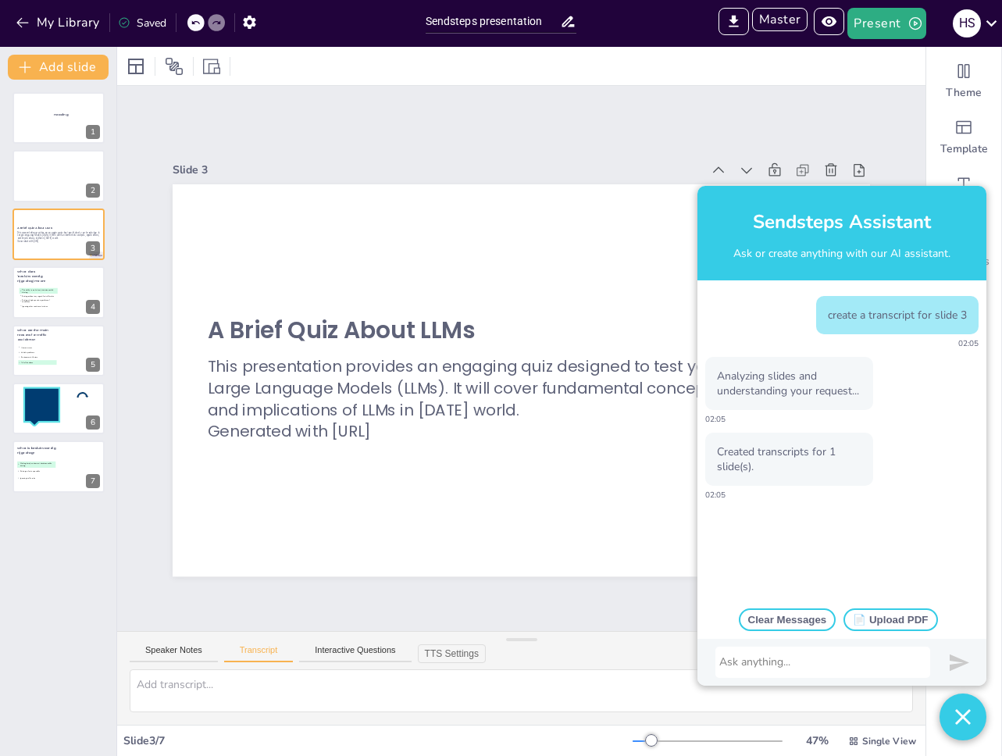
click at [838, 656] on div at bounding box center [822, 662] width 207 height 16
click at [849, 644] on div at bounding box center [841, 662] width 289 height 47
click at [850, 657] on div at bounding box center [822, 662] width 207 height 16
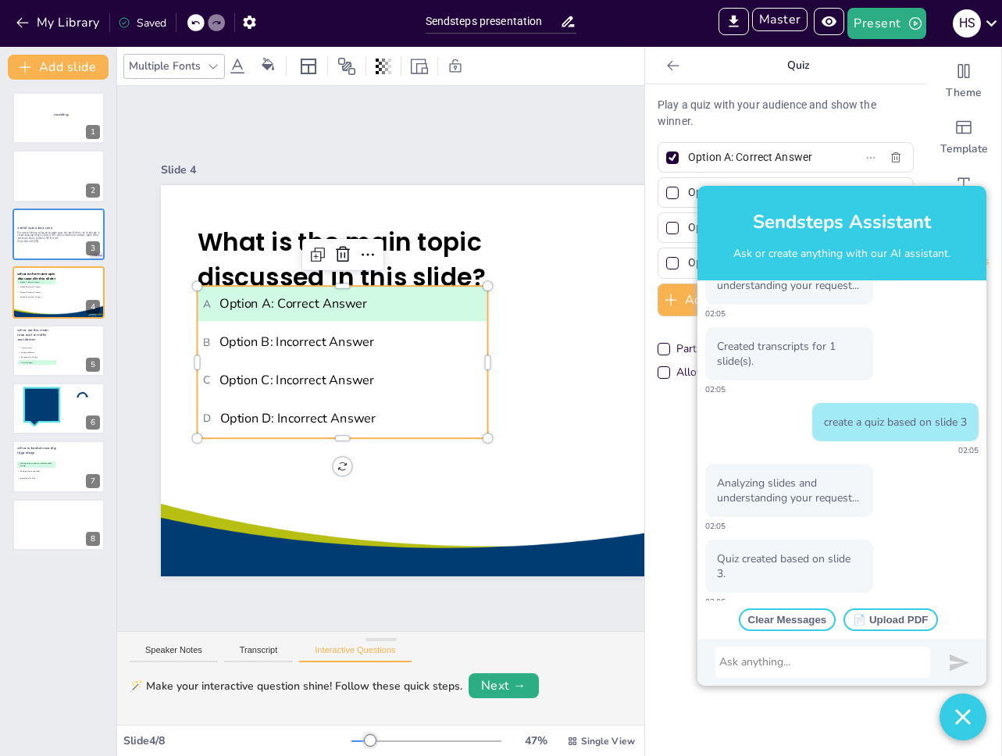
scroll to position [196, 0]
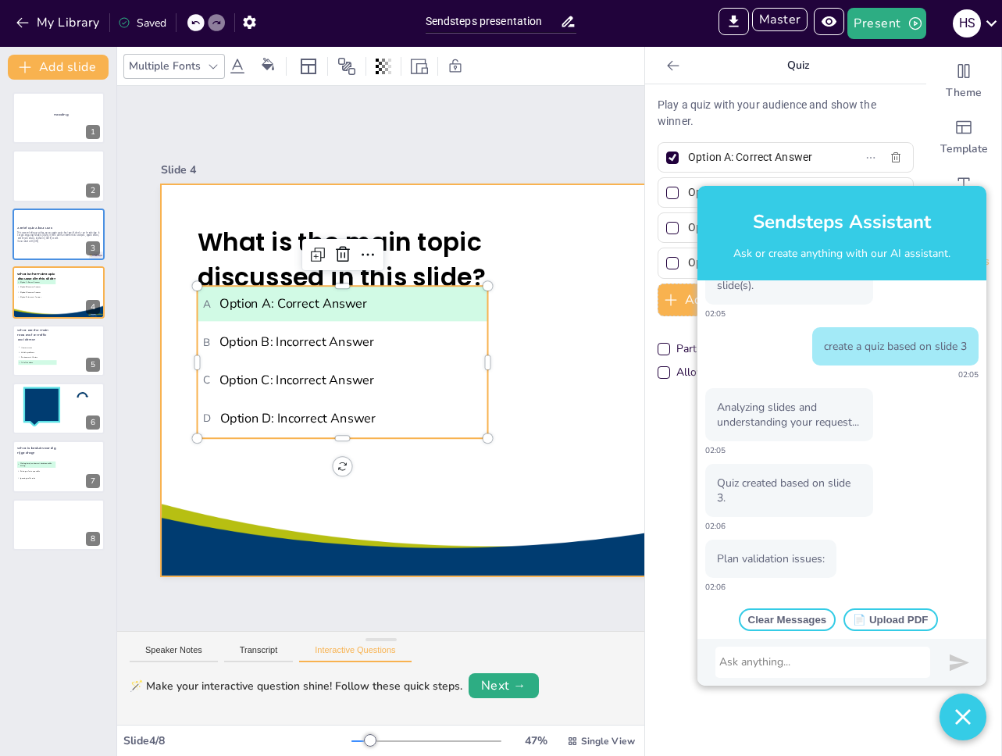
click at [262, 469] on div at bounding box center [510, 380] width 700 height 392
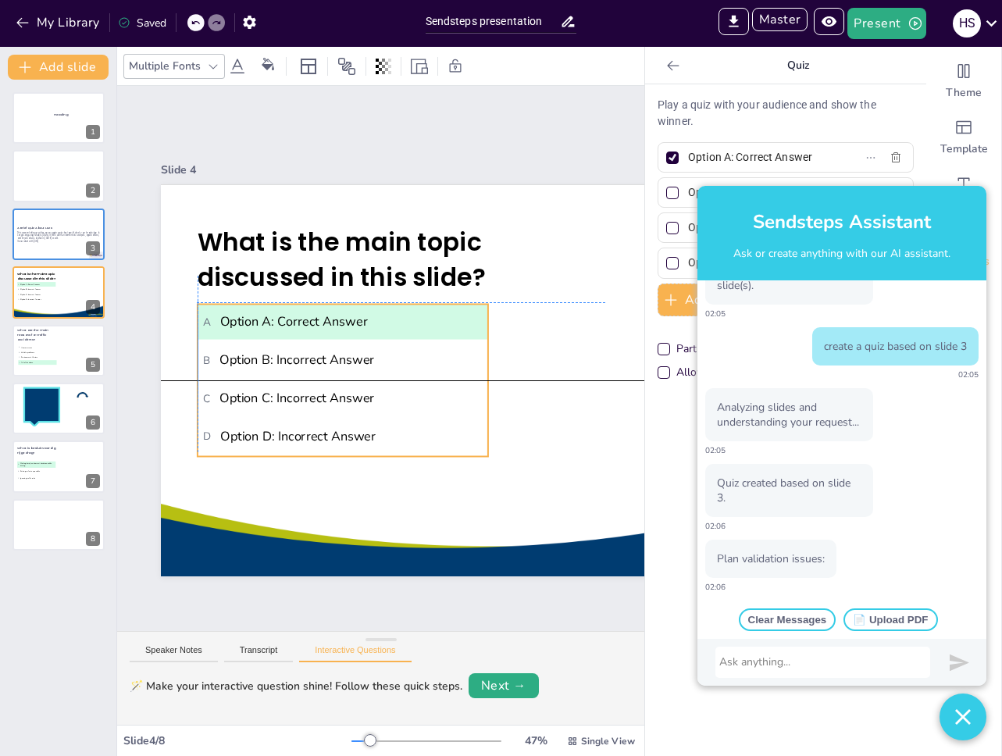
drag, startPoint x: 386, startPoint y: 391, endPoint x: 385, endPoint y: 405, distance: 14.1
click at [385, 405] on li "C Option C: Incorrect Answer" at bounding box center [343, 397] width 291 height 35
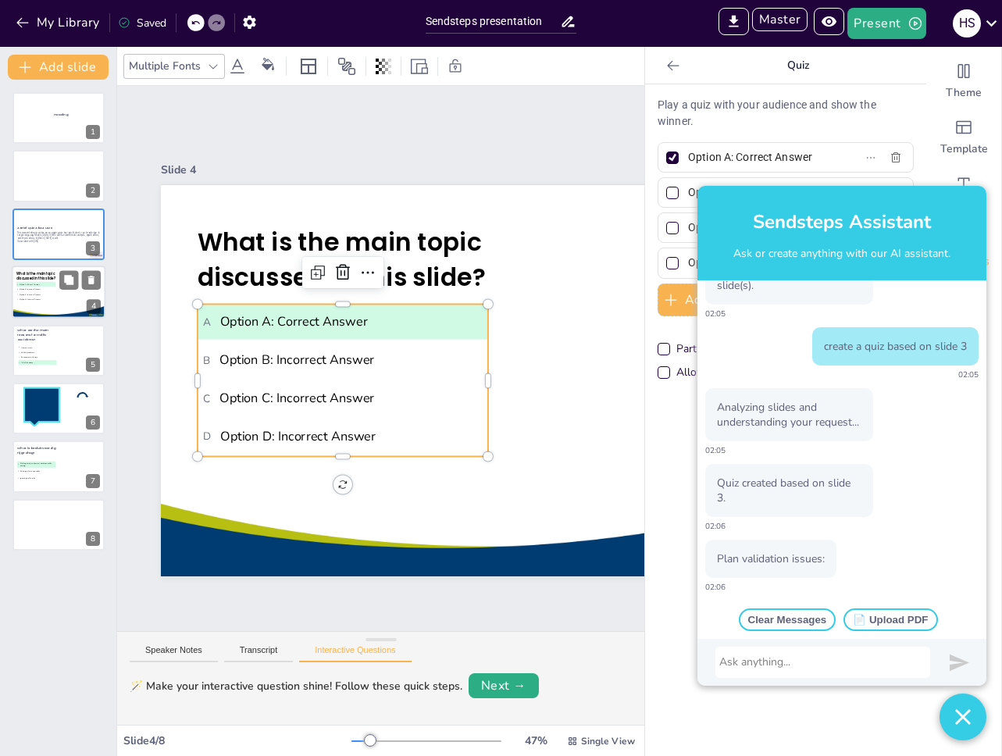
click at [52, 298] on span "D Option D: Incorrect Answer" at bounding box center [35, 299] width 37 height 2
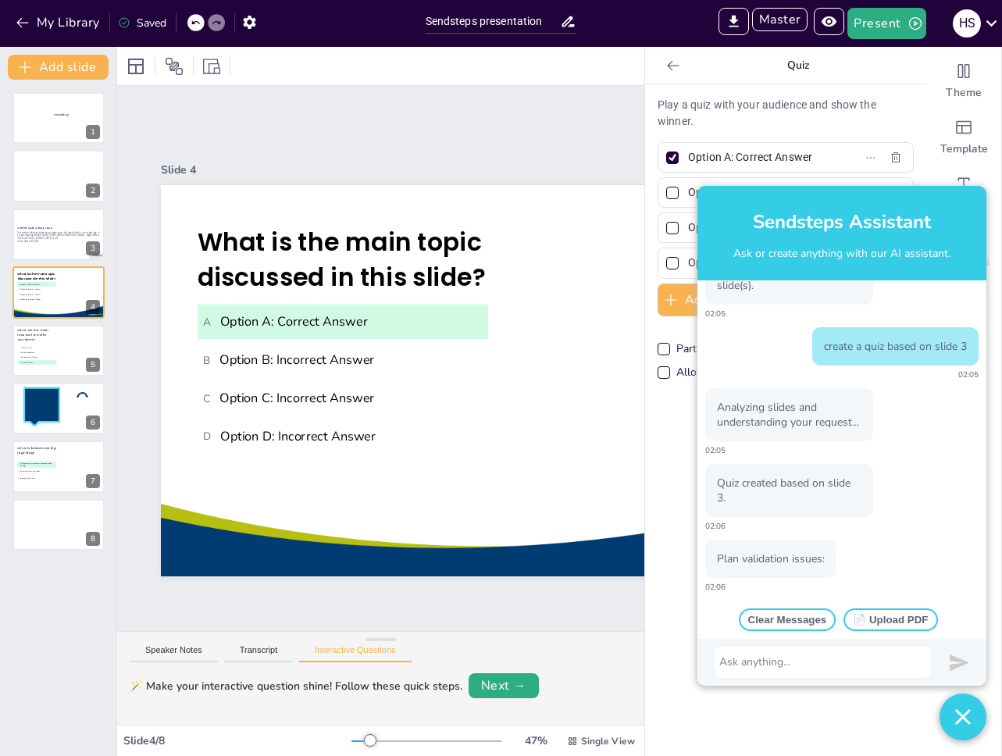
click at [815, 662] on div at bounding box center [822, 662] width 207 height 16
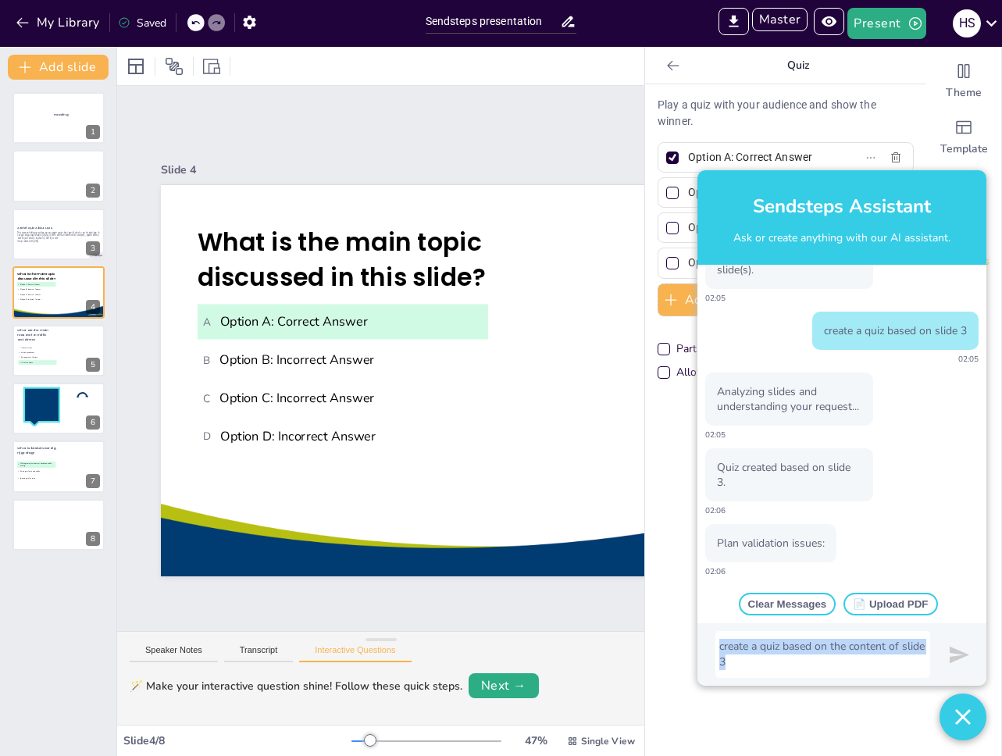
copy div "create a quiz based on the content of slide 3"
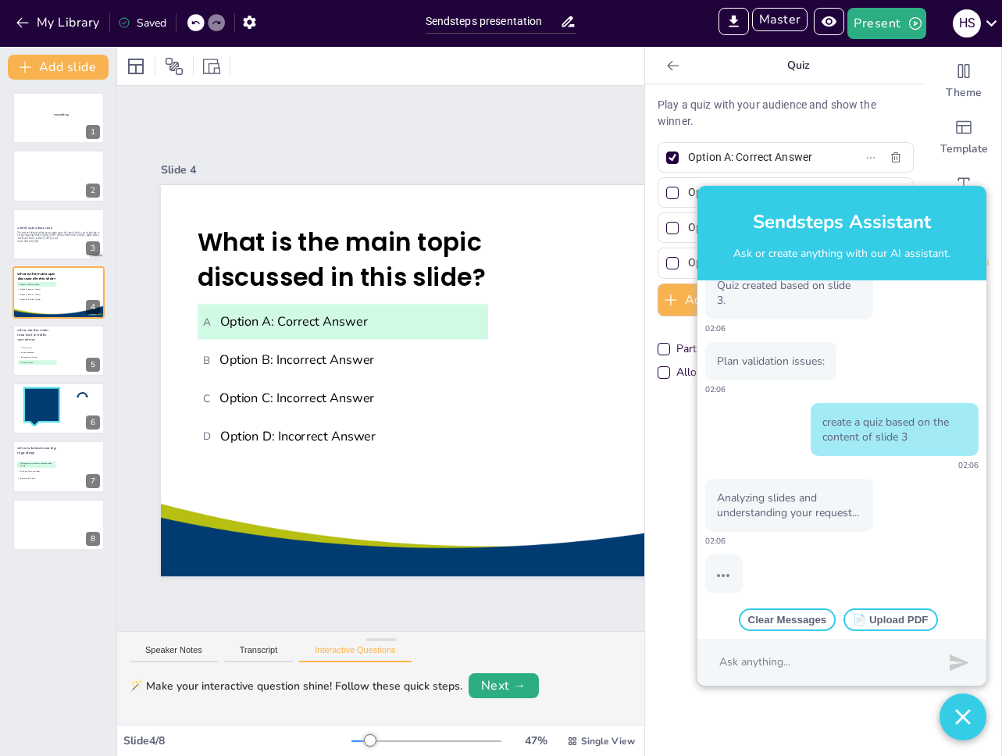
scroll to position [394, 0]
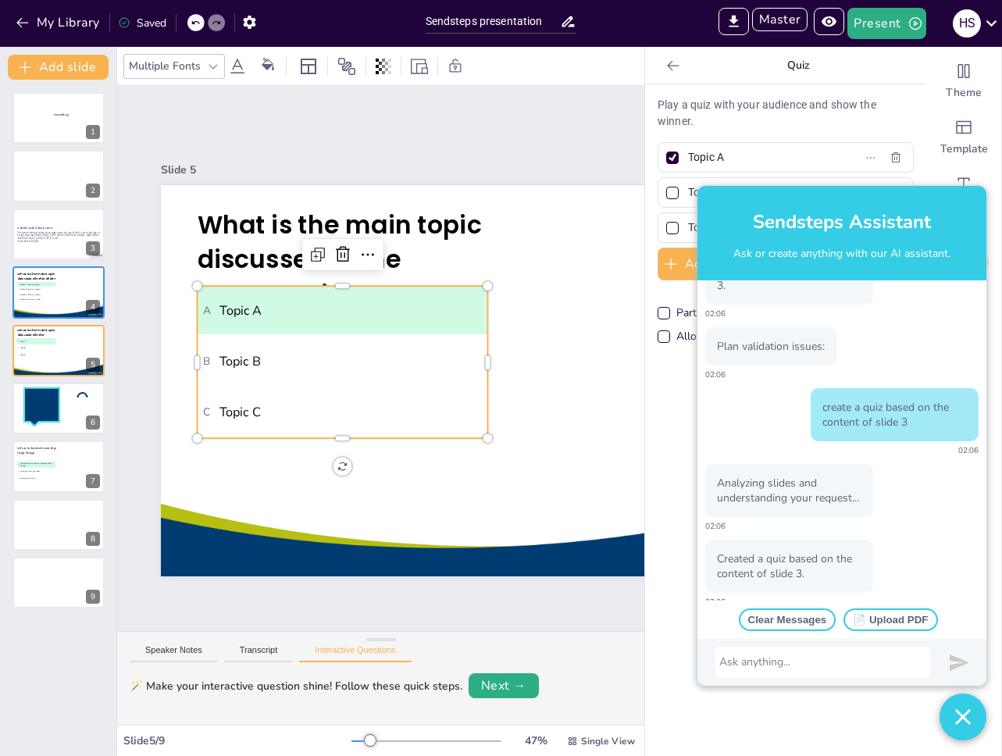
type input "Topic A"
type input "Topic B"
type input "Topic C"
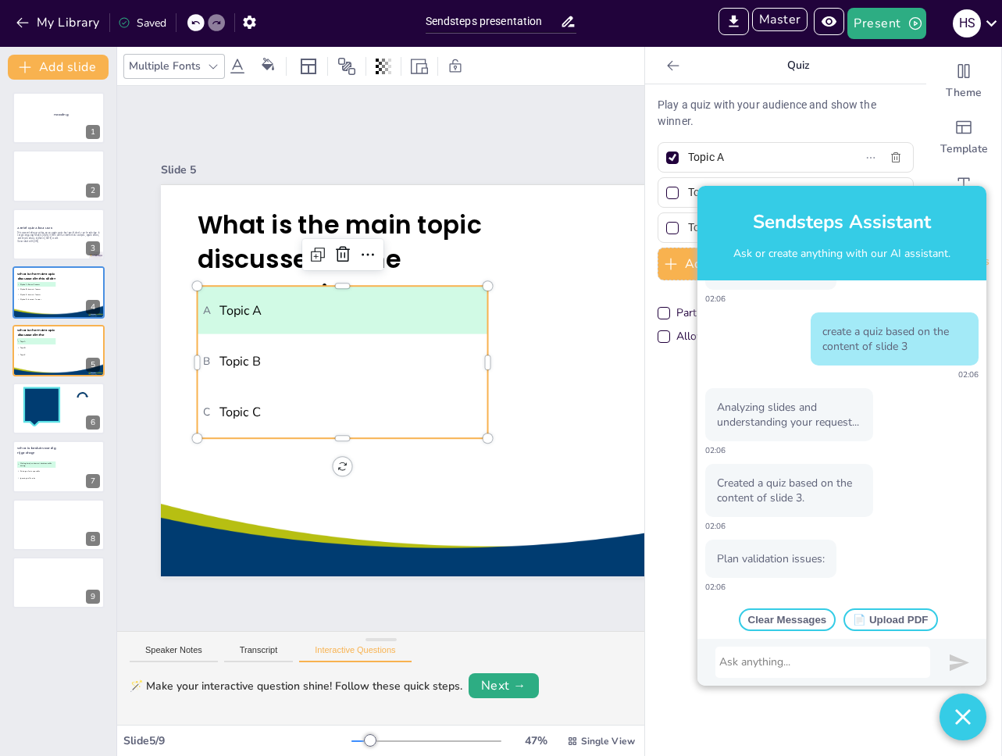
scroll to position [484, 0]
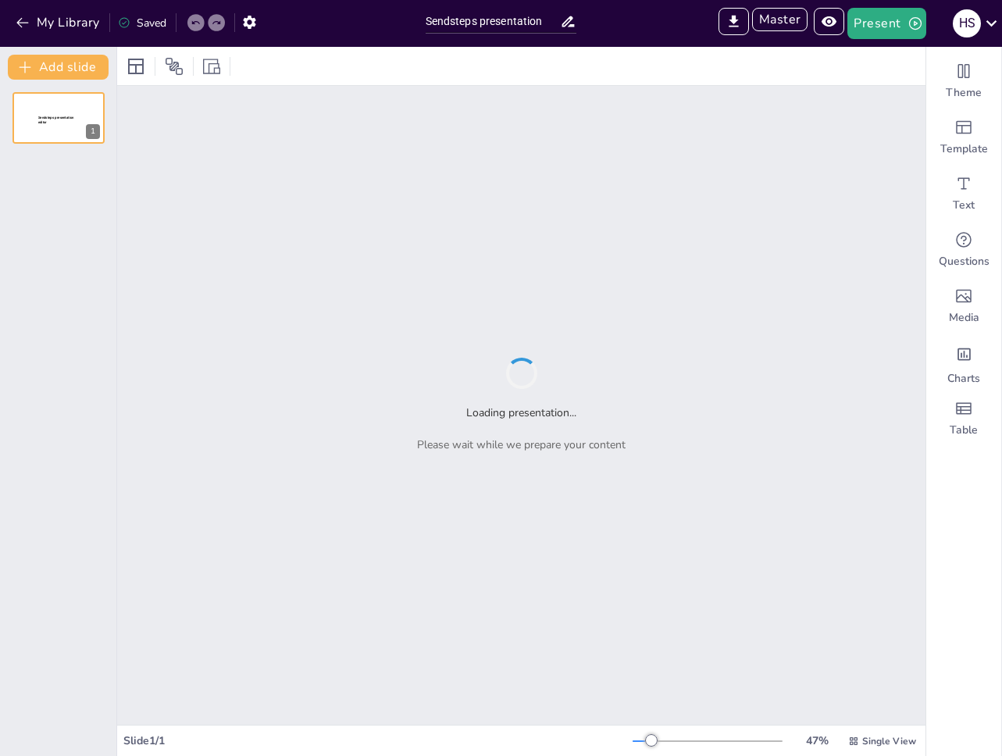
type input "Sendsteps presentation"
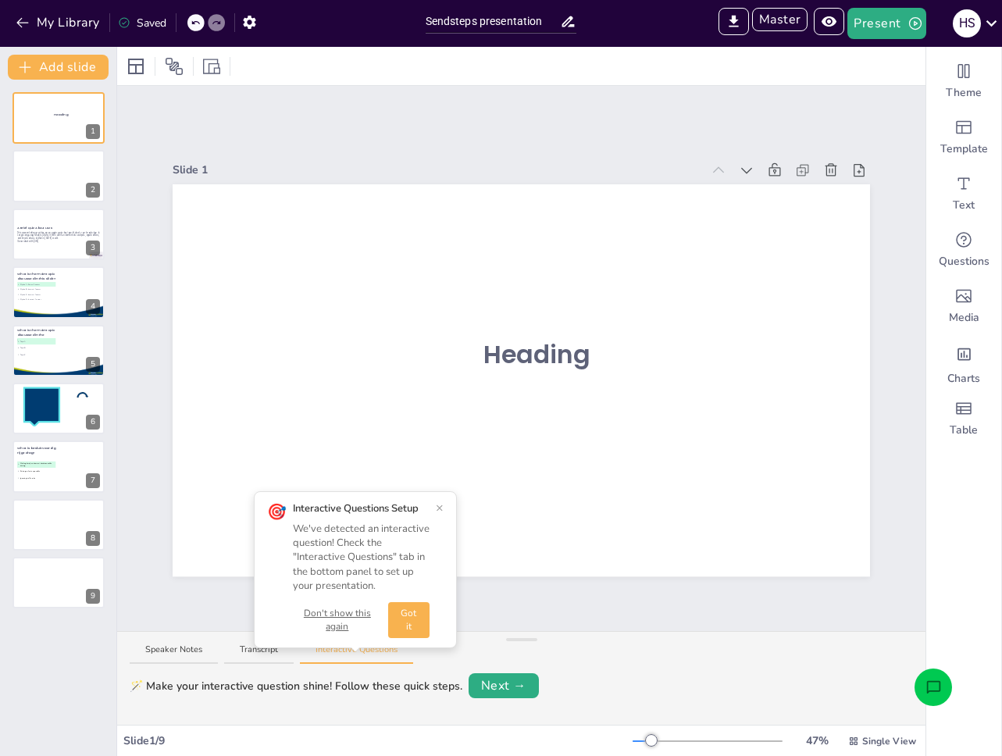
click at [939, 690] on icon "Open assistant chat" at bounding box center [933, 686] width 14 height 12
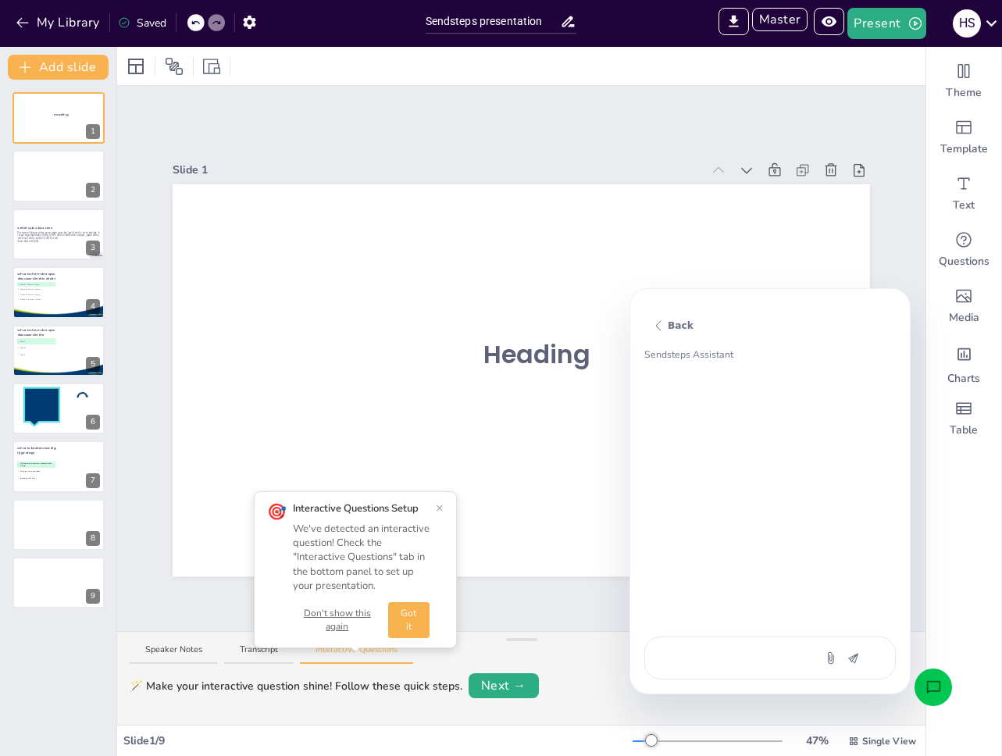
click at [369, 611] on button "Don't show this again" at bounding box center [337, 620] width 89 height 27
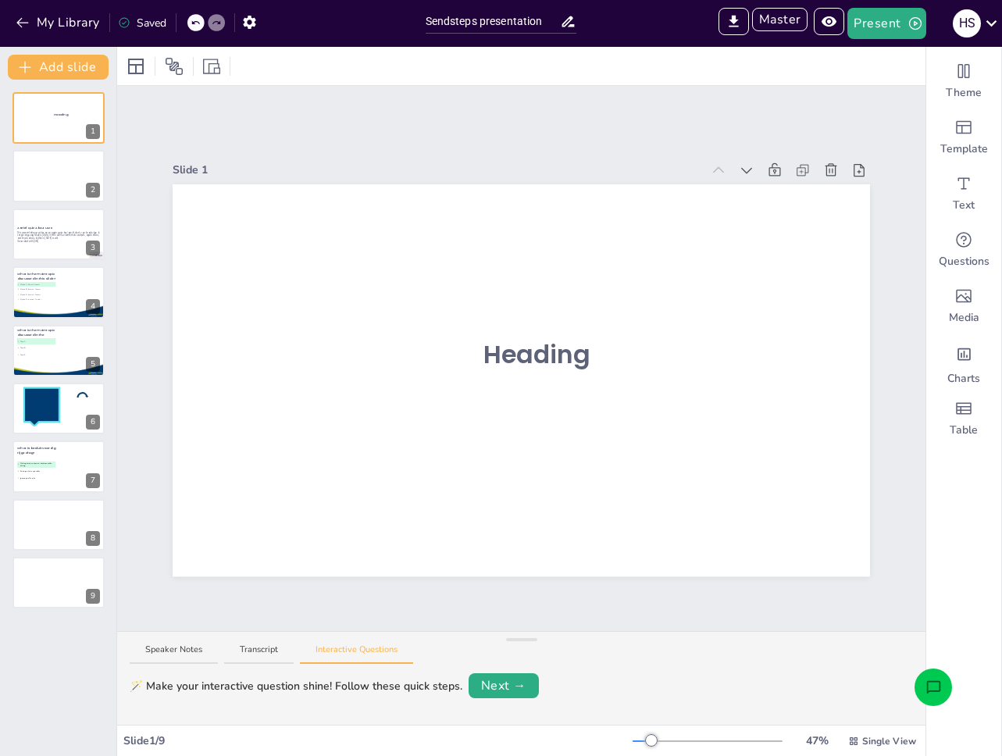
click at [939, 687] on icon "Open assistant chat" at bounding box center [933, 686] width 14 height 12
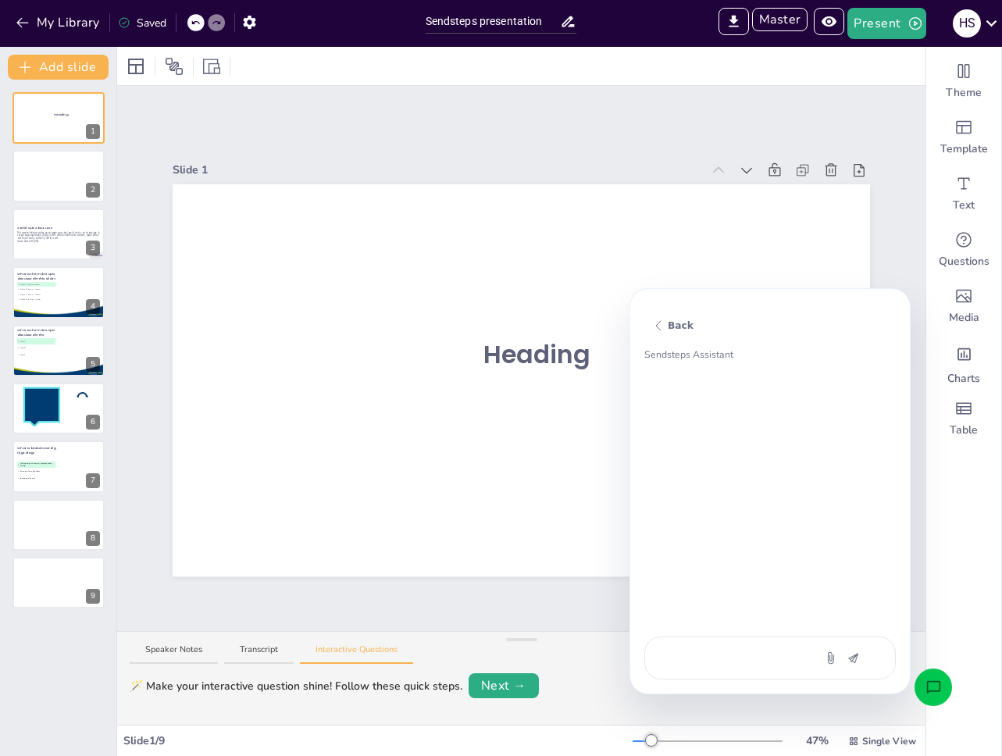
click at [754, 659] on textarea at bounding box center [729, 658] width 131 height 16
type textarea "x"
type textarea "ؤ"
type textarea "x"
type textarea "ؤق"
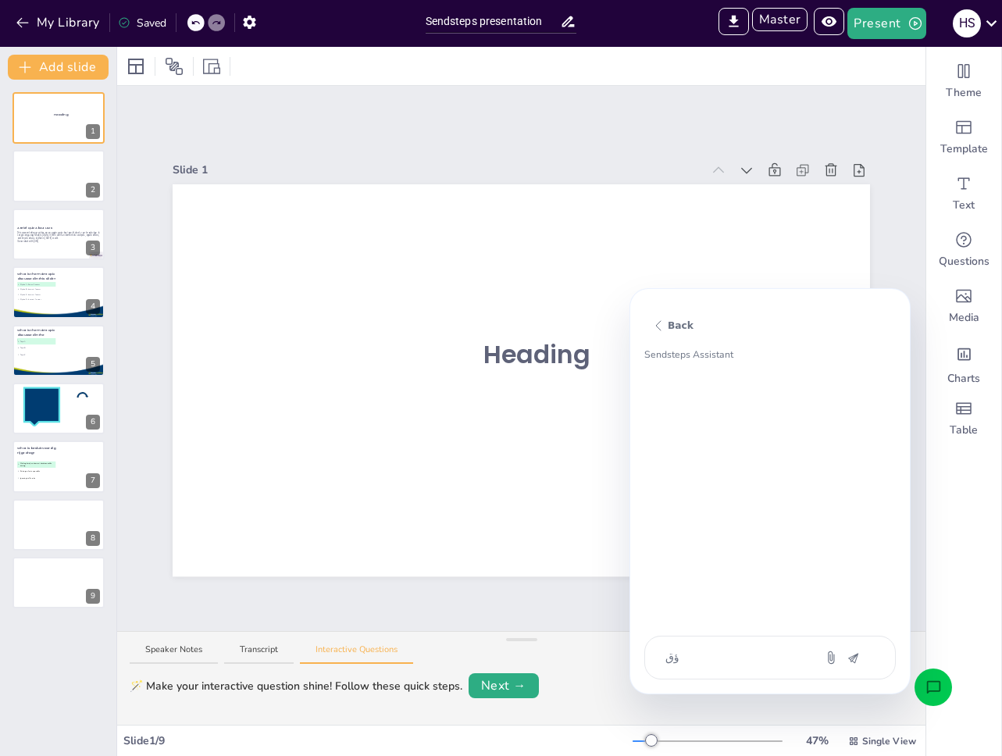
type textarea "x"
type textarea "ؤقث"
type textarea "x"
type textarea "ؤقثش"
type textarea "x"
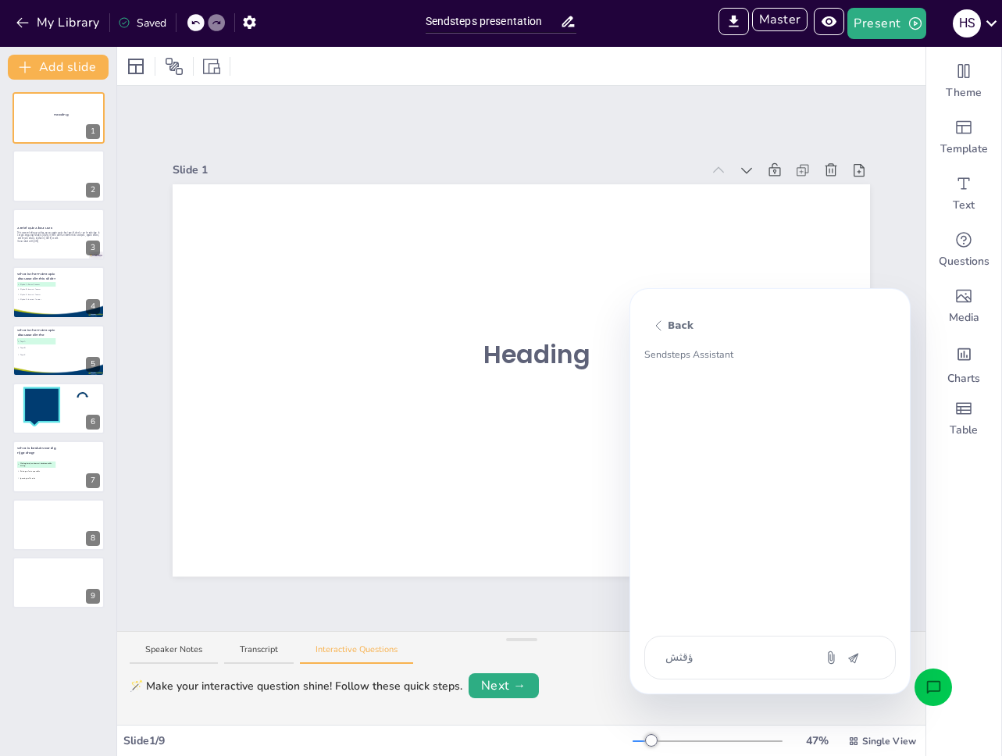
type textarea "ؤقثشف"
type textarea "x"
type textarea "ؤقثشفث"
type textarea "x"
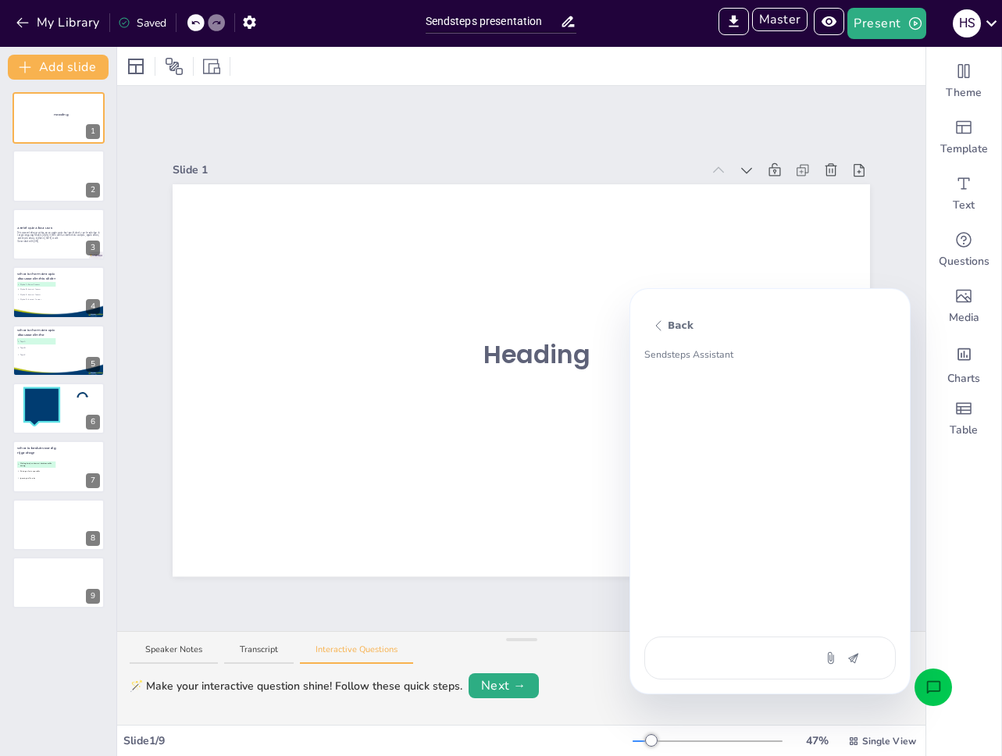
type textarea "ؤ"
type textarea "x"
type textarea "ؤق"
type textarea "x"
type textarea "ؤقث"
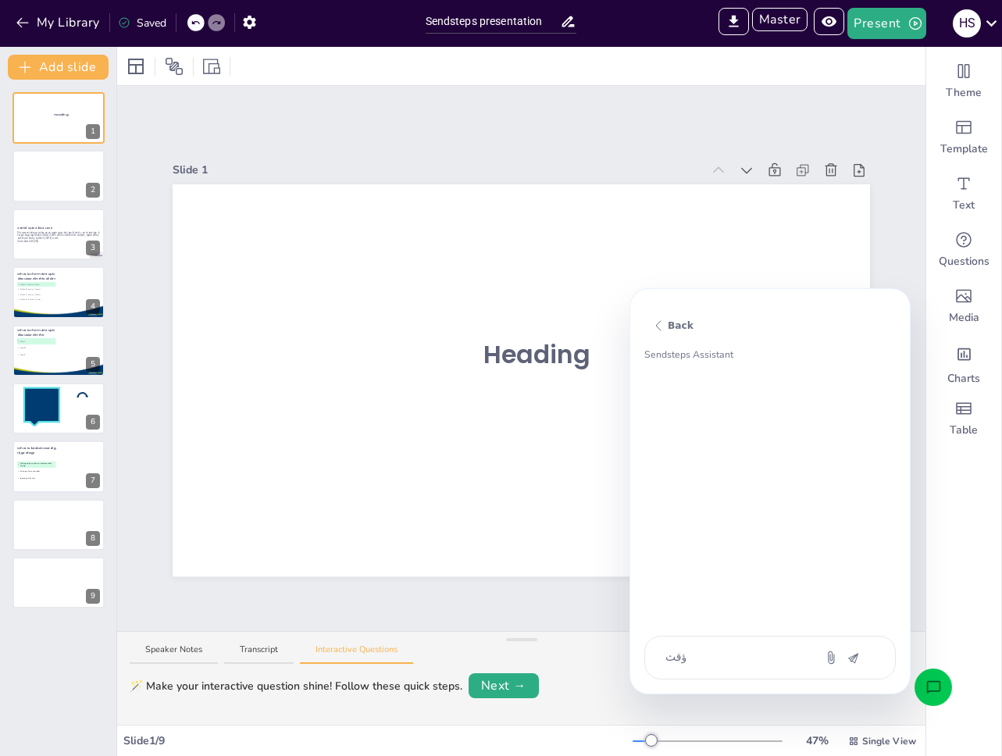
type textarea "x"
type textarea "ؤقثش"
type textarea "x"
type textarea "c"
type textarea "x"
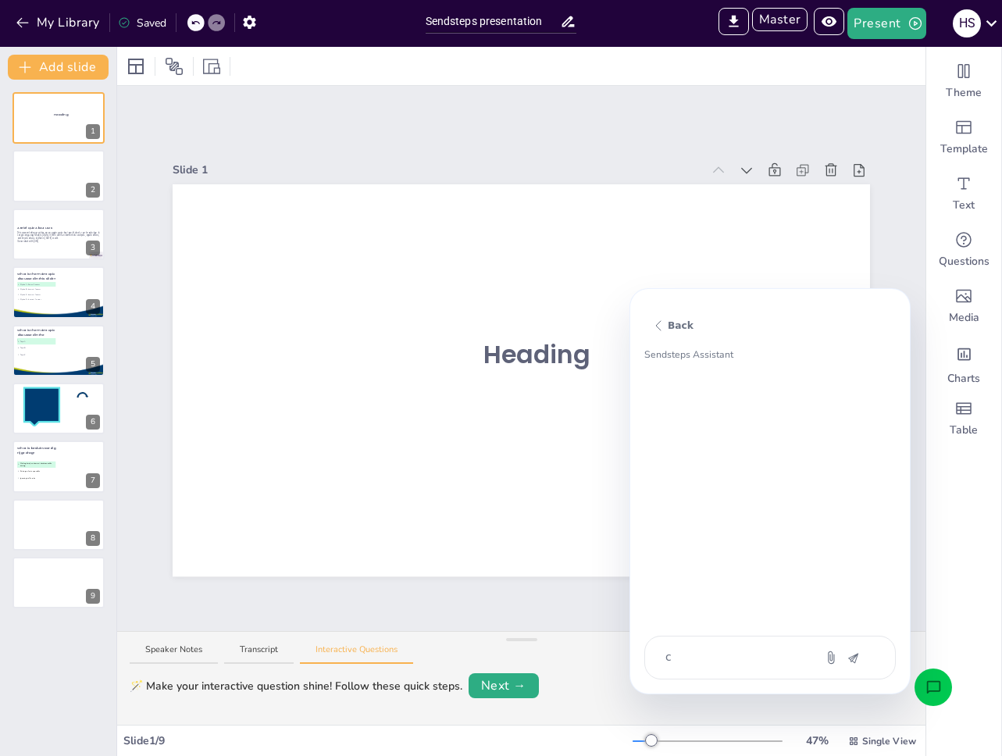
type textarea "cr"
type textarea "x"
type textarea "cre"
type textarea "x"
type textarea "crea"
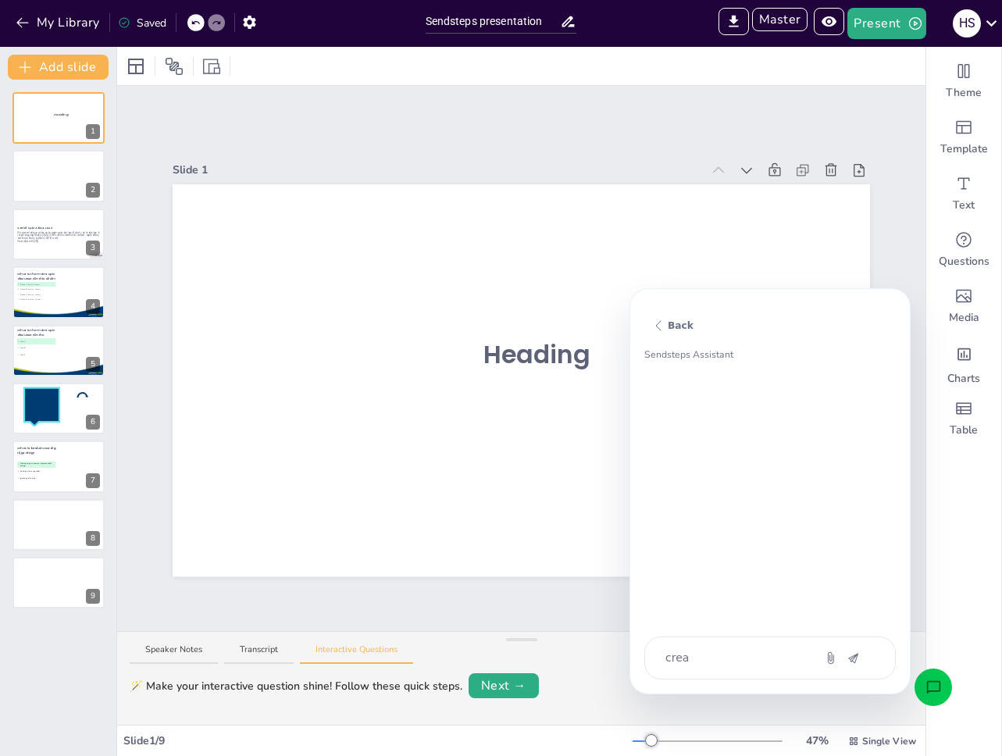
type textarea "x"
type textarea "creat"
type textarea "x"
type textarea "create"
type textarea "x"
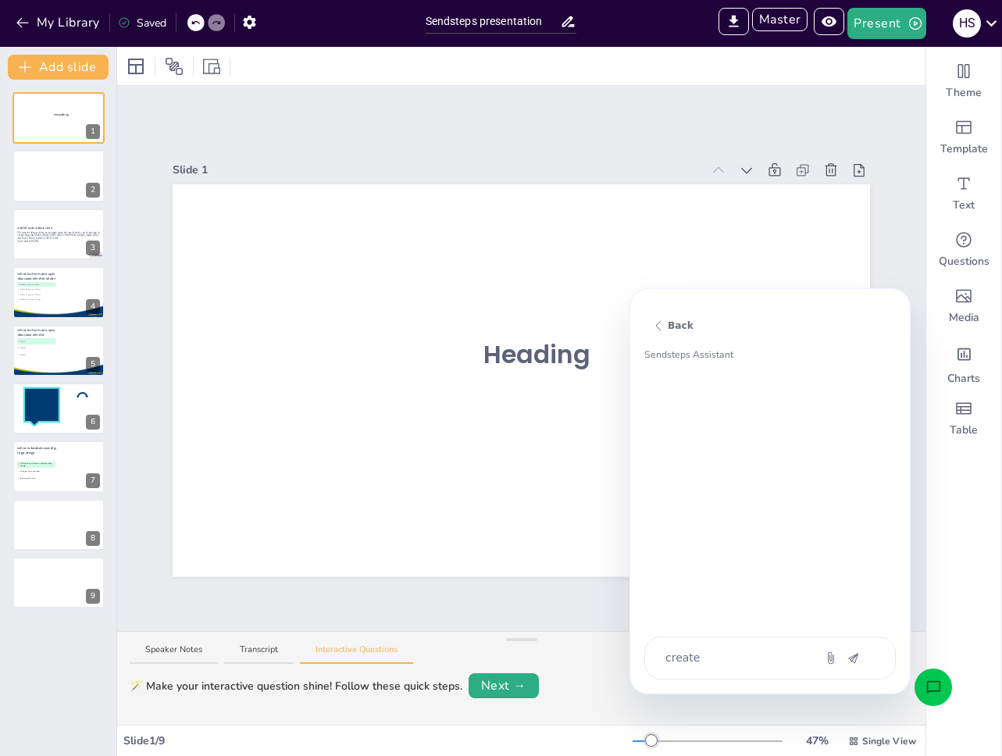
type textarea "create"
type textarea "x"
type textarea "create a"
type textarea "x"
type textarea "create a"
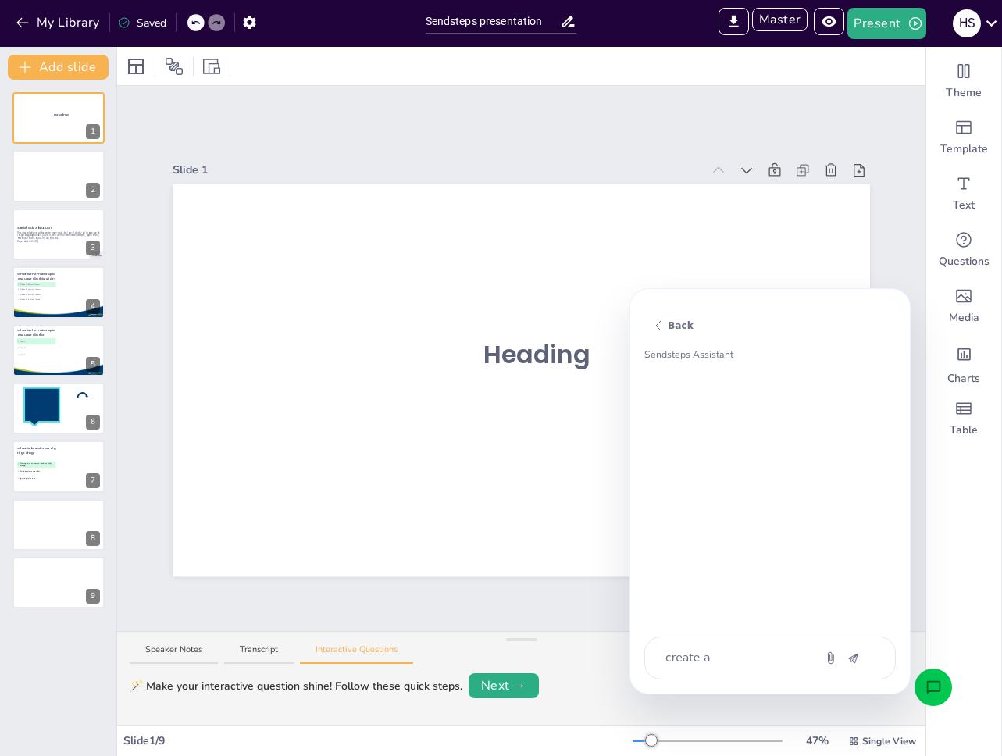
type textarea "x"
type textarea "create a"
type textarea "x"
type textarea "create a"
type textarea "x"
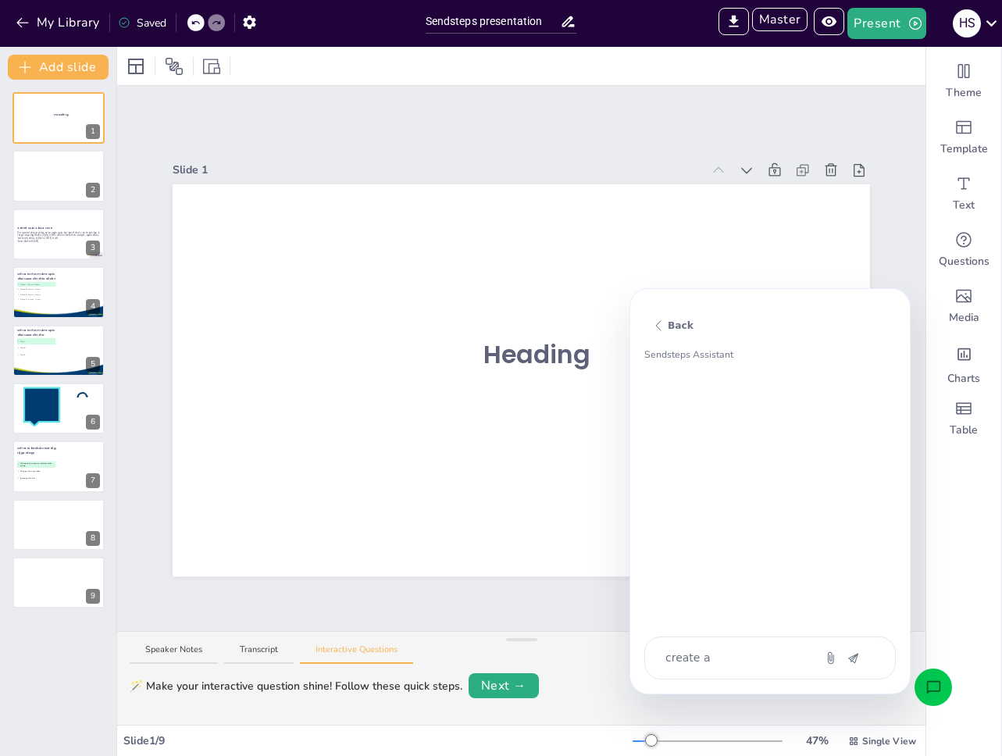
type textarea "create a t"
type textarea "x"
type textarea "create a tr"
type textarea "x"
type textarea "create a tra"
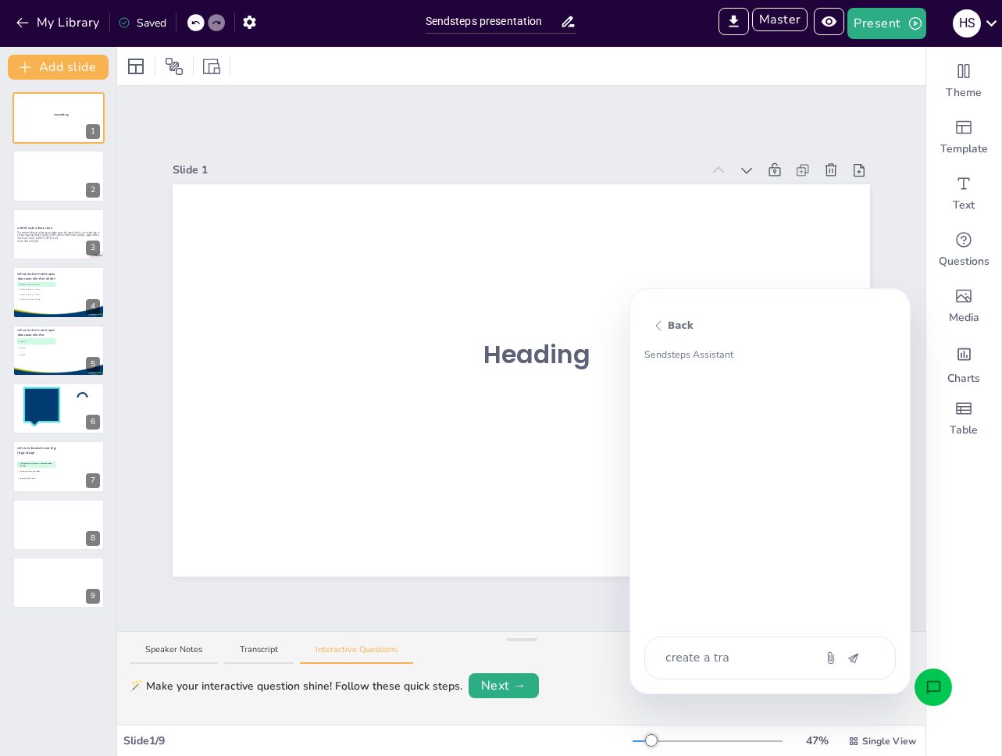
type textarea "x"
type textarea "create a tran"
type textarea "x"
type textarea "create a trans"
type textarea "x"
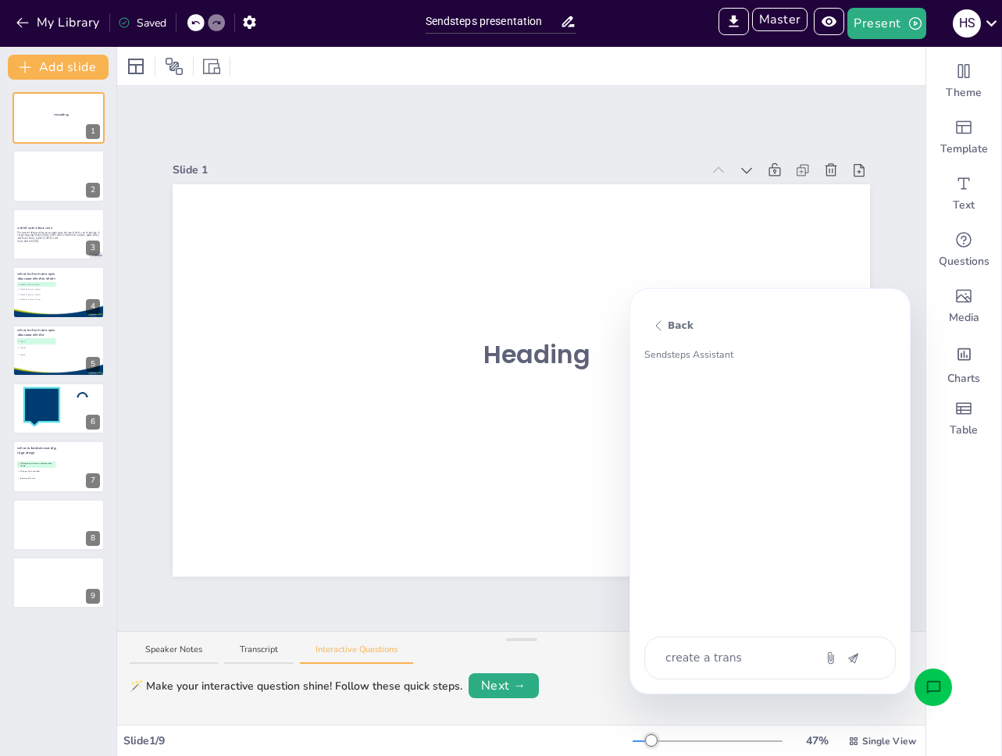
type textarea "create a transc"
type textarea "x"
type textarea "create a transcr"
type textarea "x"
type textarea "create a transcri"
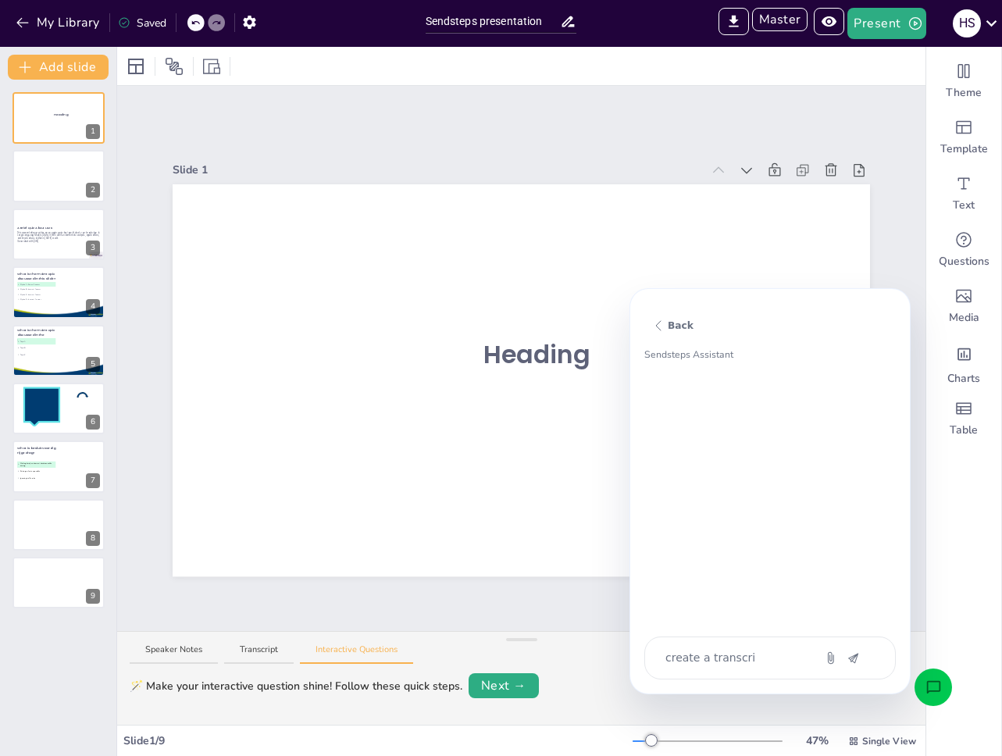
type textarea "x"
type textarea "create a transcrip"
type textarea "x"
type textarea "create a transcript"
type textarea "x"
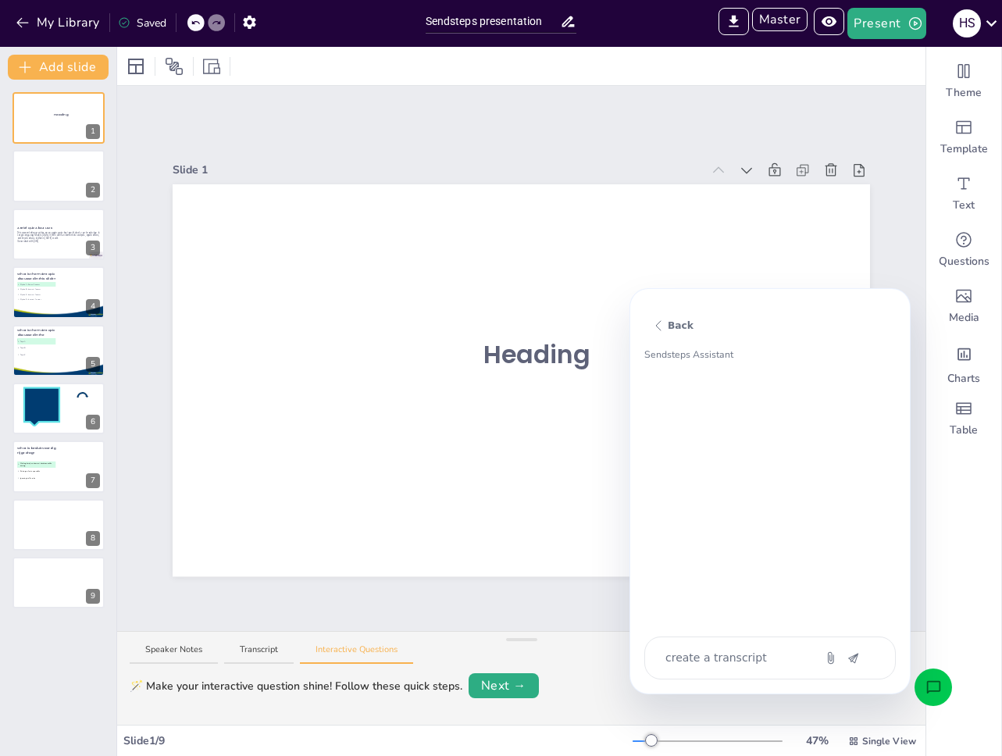
type textarea "create a transcript"
type textarea "x"
type textarea "create a transcript f"
type textarea "x"
type textarea "create a transcript fo"
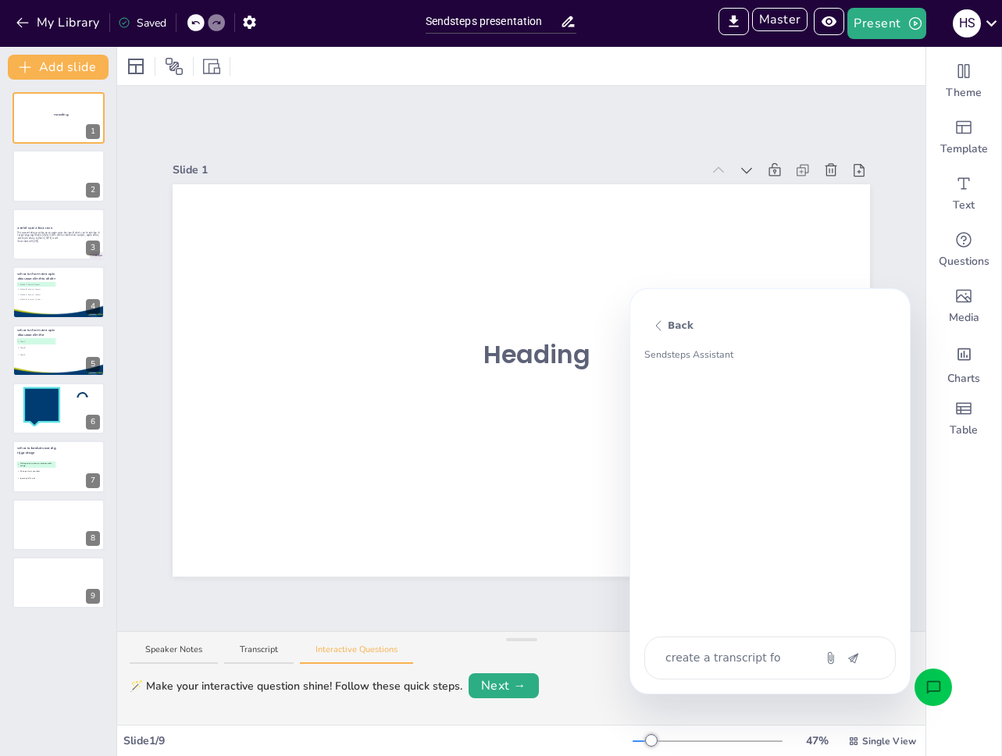
type textarea "x"
type textarea "create a transcript for"
type textarea "x"
type textarea "create a transcript for"
type textarea "x"
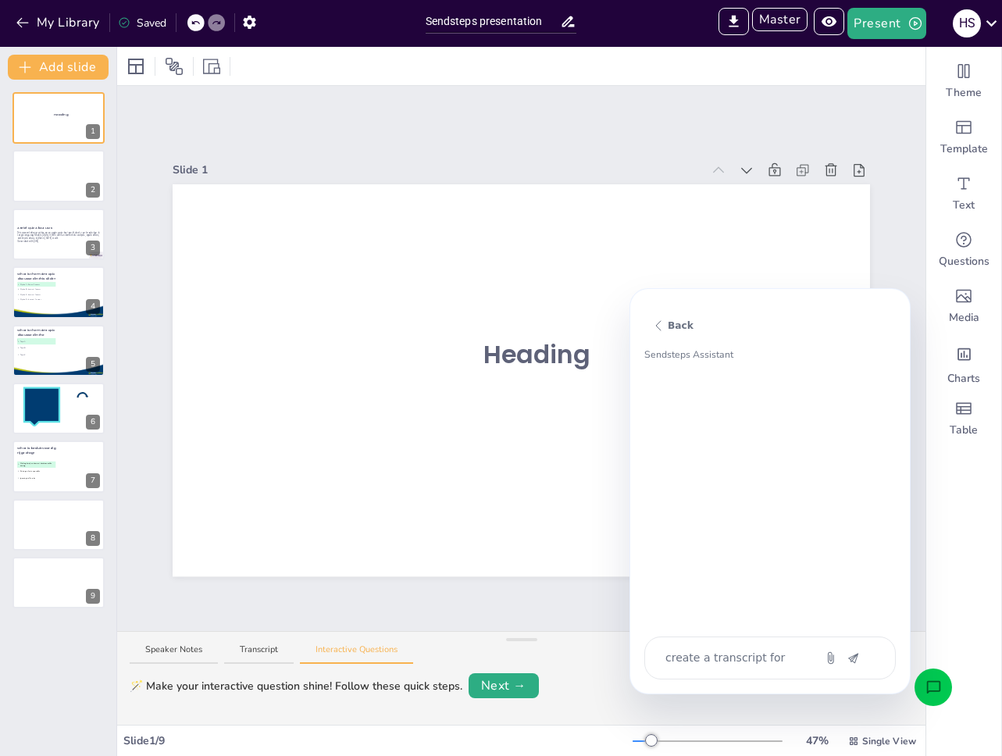
type textarea "create a transcript for s"
type textarea "x"
type textarea "create a transcript for sl"
type textarea "x"
type textarea "create a transcript for sli"
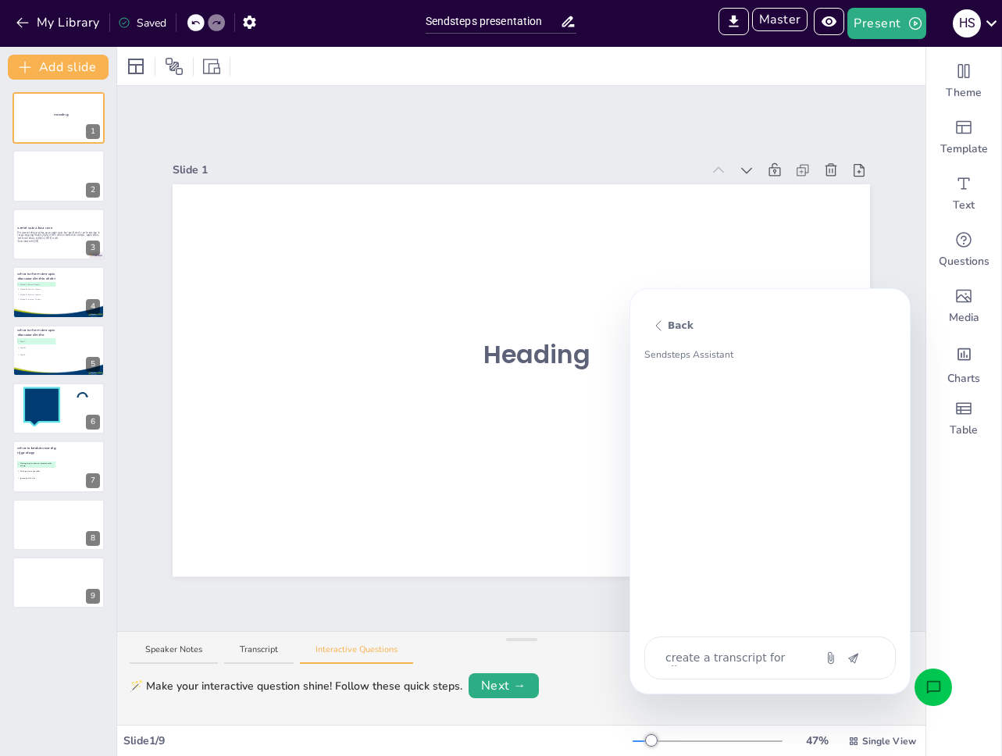
type textarea "x"
type textarea "create a transcript for slid"
type textarea "x"
type textarea "create a transcript for slide"
type textarea "x"
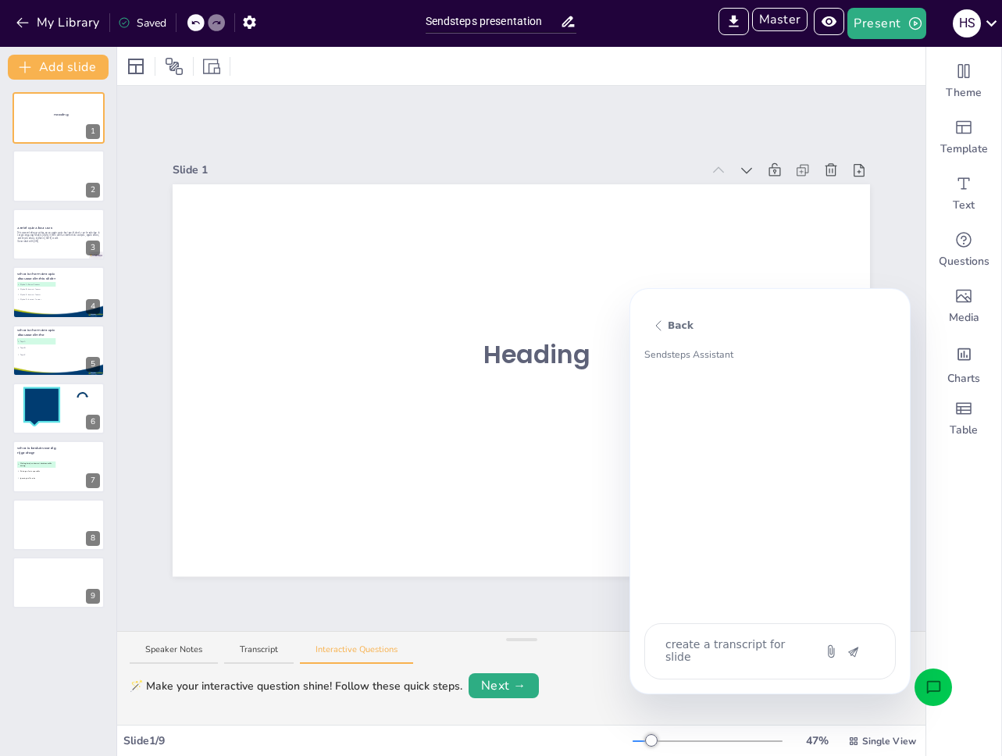
type textarea "create a transcript for slide"
type textarea "x"
type textarea "create a transcript for slide 3"
type textarea "x"
type textarea "create a transcript for slide 3"
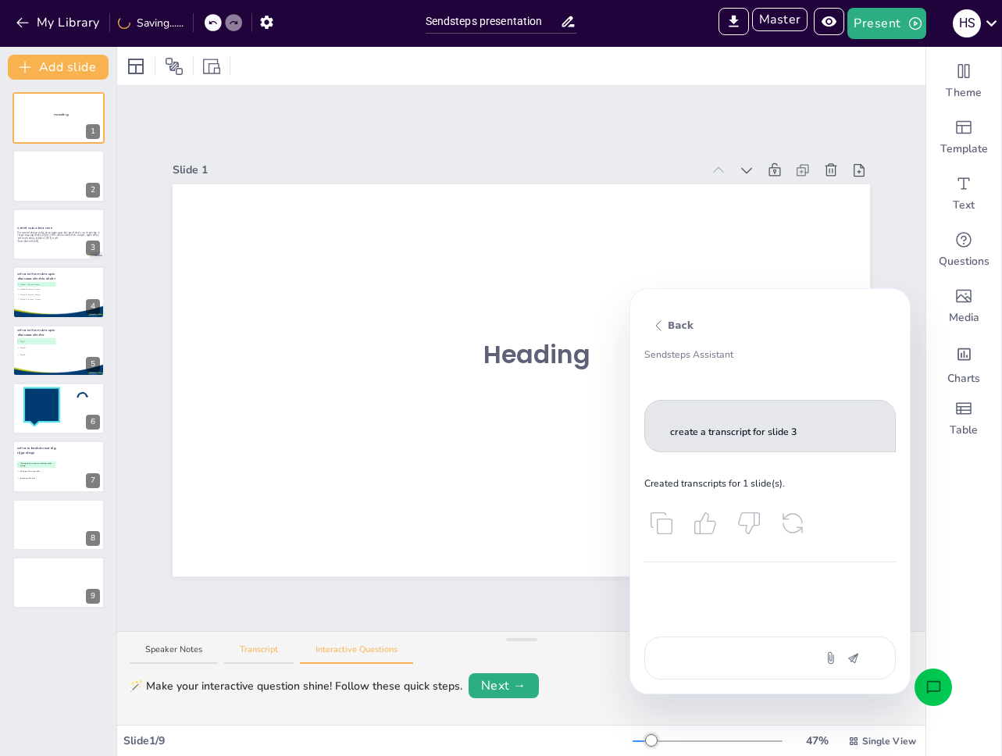
click at [270, 658] on button "Transcript" at bounding box center [259, 654] width 70 height 21
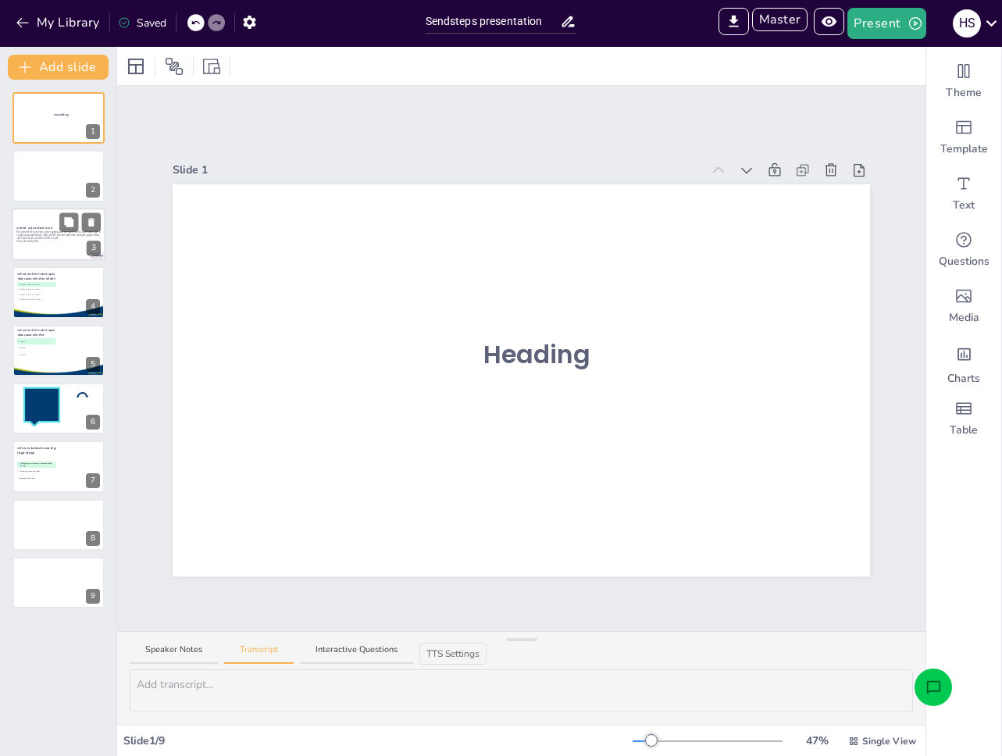
click at [34, 251] on div at bounding box center [59, 234] width 94 height 53
type textarea "Now, let's dive into a brief quiz focused on Large Language Models, or LLMs. Th…"
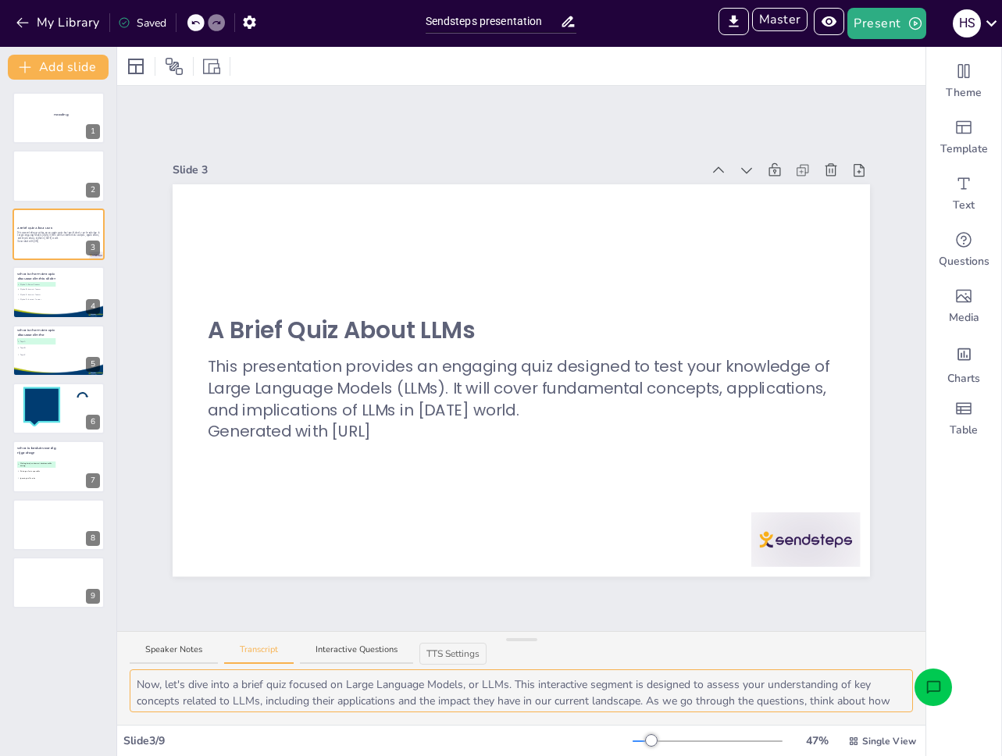
click at [248, 687] on textarea "Now, let's dive into a brief quiz focused on Large Language Models, or LLMs. Th…" at bounding box center [521, 690] width 783 height 43
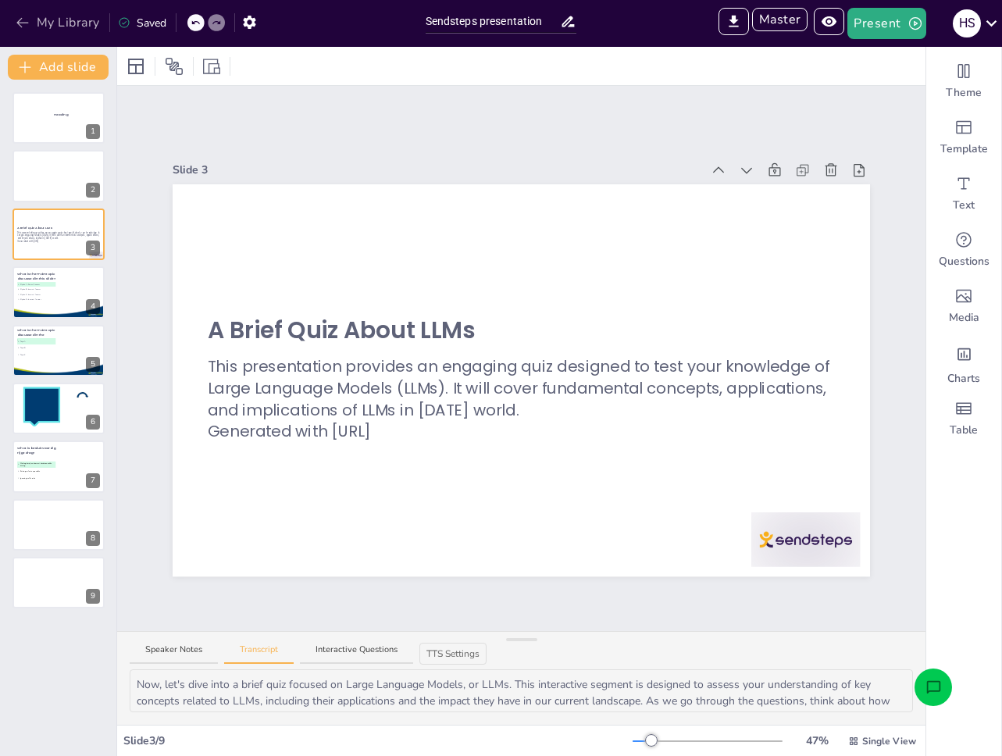
click at [52, 29] on button "My Library" at bounding box center [59, 22] width 95 height 25
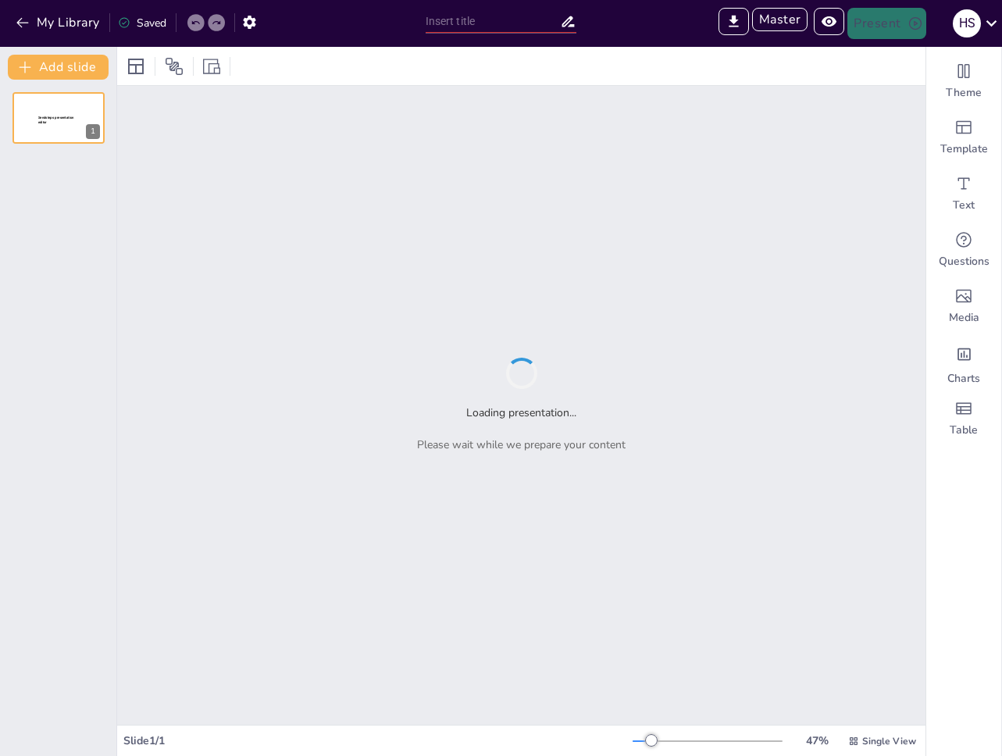
type input "New Sendsteps"
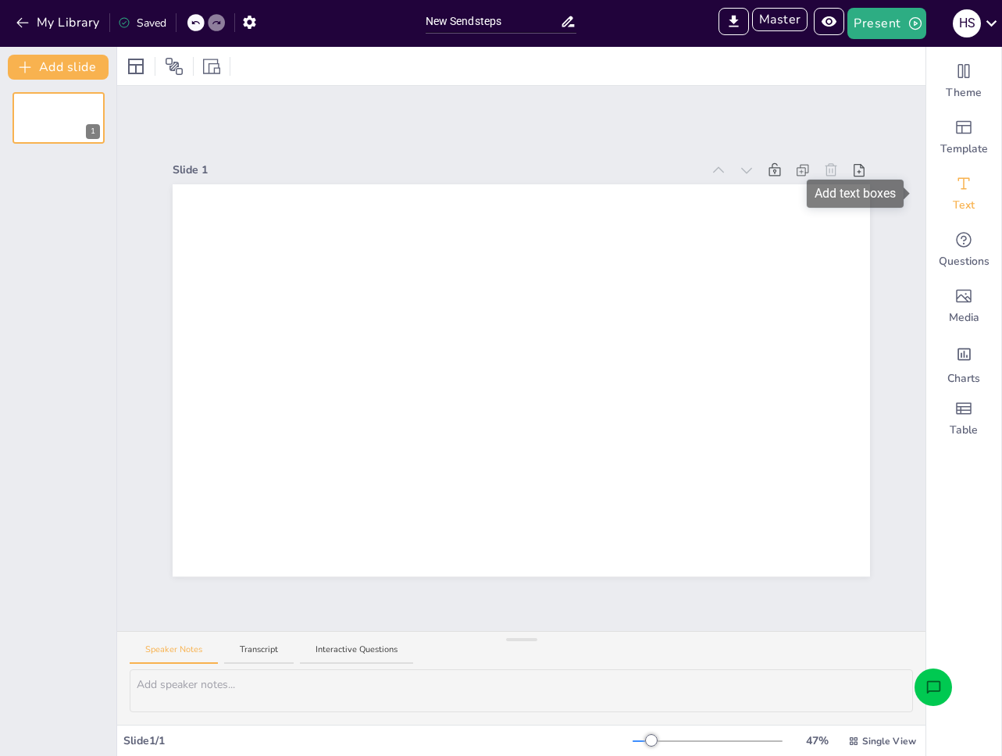
click at [939, 181] on div "Text" at bounding box center [963, 194] width 75 height 56
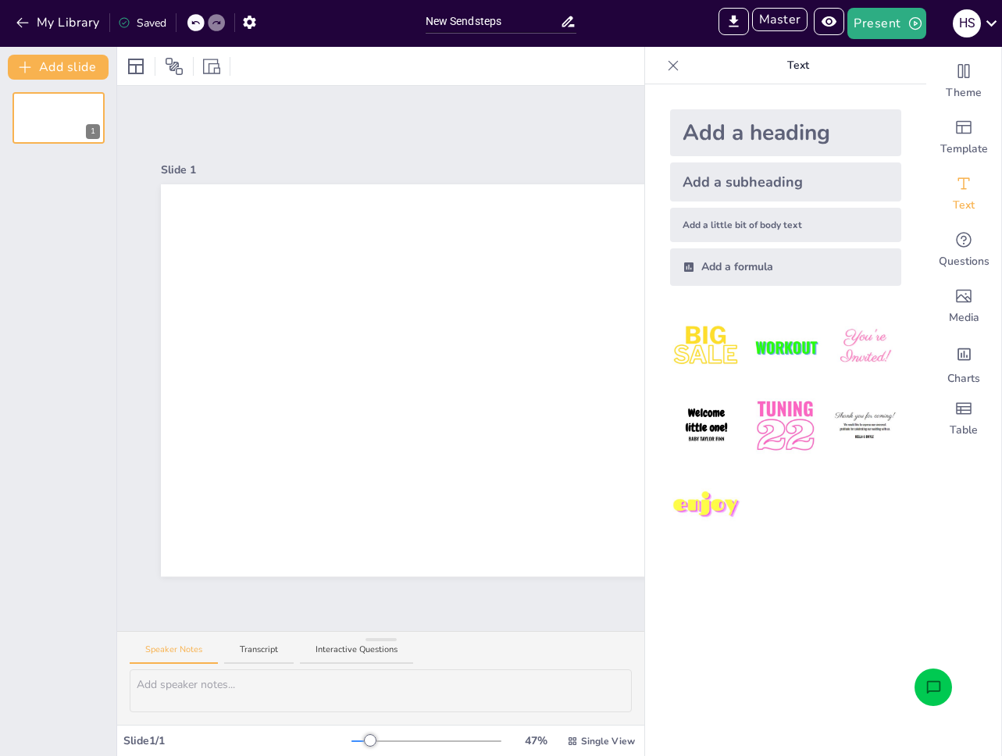
click at [708, 126] on div "Add a heading" at bounding box center [785, 132] width 231 height 47
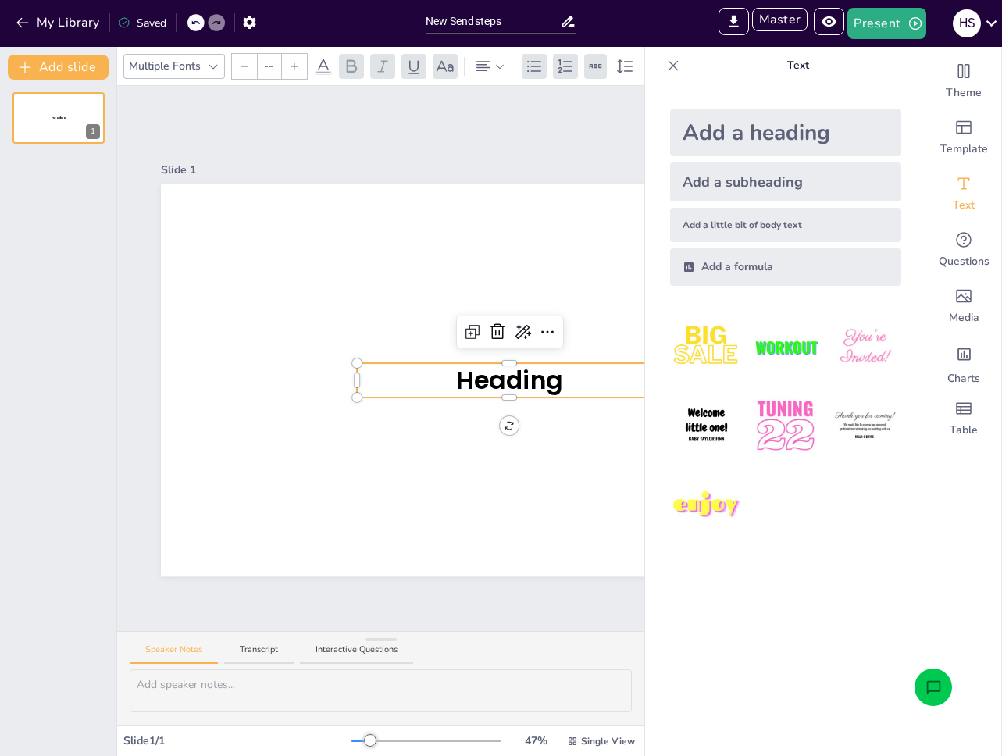
type input "68"
click at [665, 68] on icon at bounding box center [673, 66] width 16 height 16
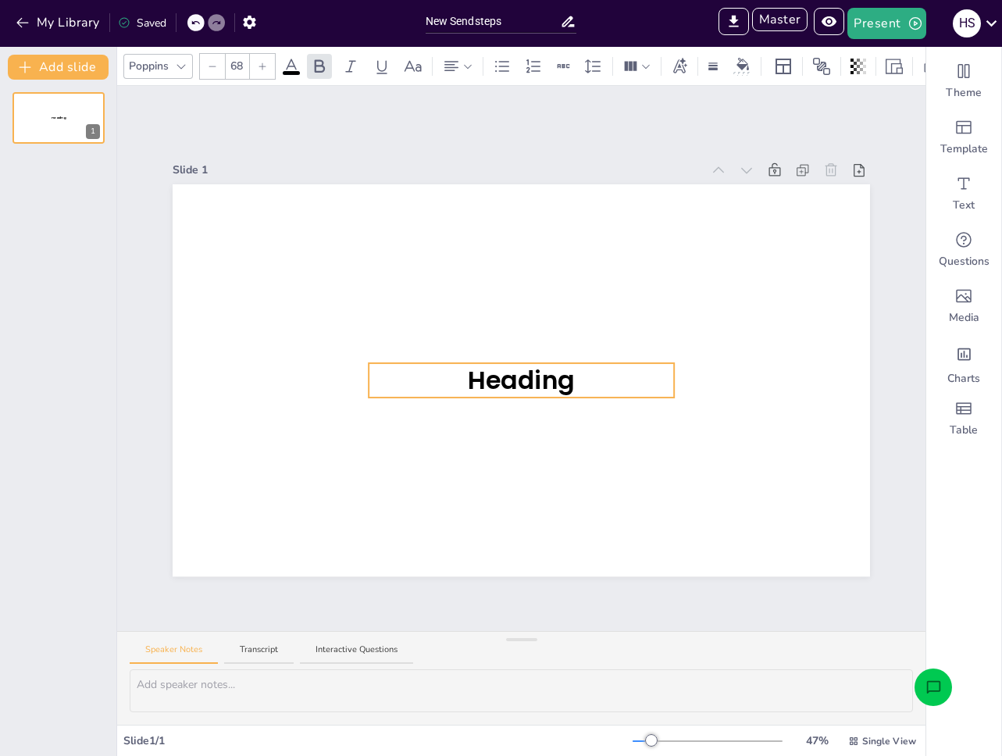
drag, startPoint x: 637, startPoint y: 383, endPoint x: 556, endPoint y: 338, distance: 92.6
click at [556, 184] on div "Heading" at bounding box center [521, 184] width 697 height 0
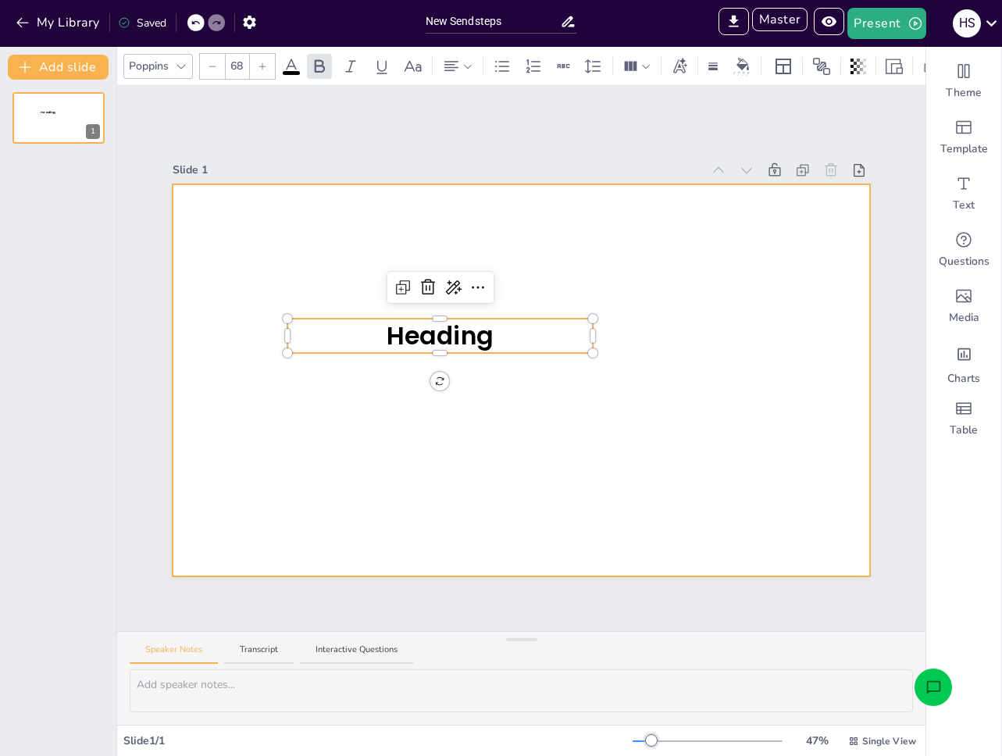
click at [574, 395] on div at bounding box center [521, 380] width 697 height 392
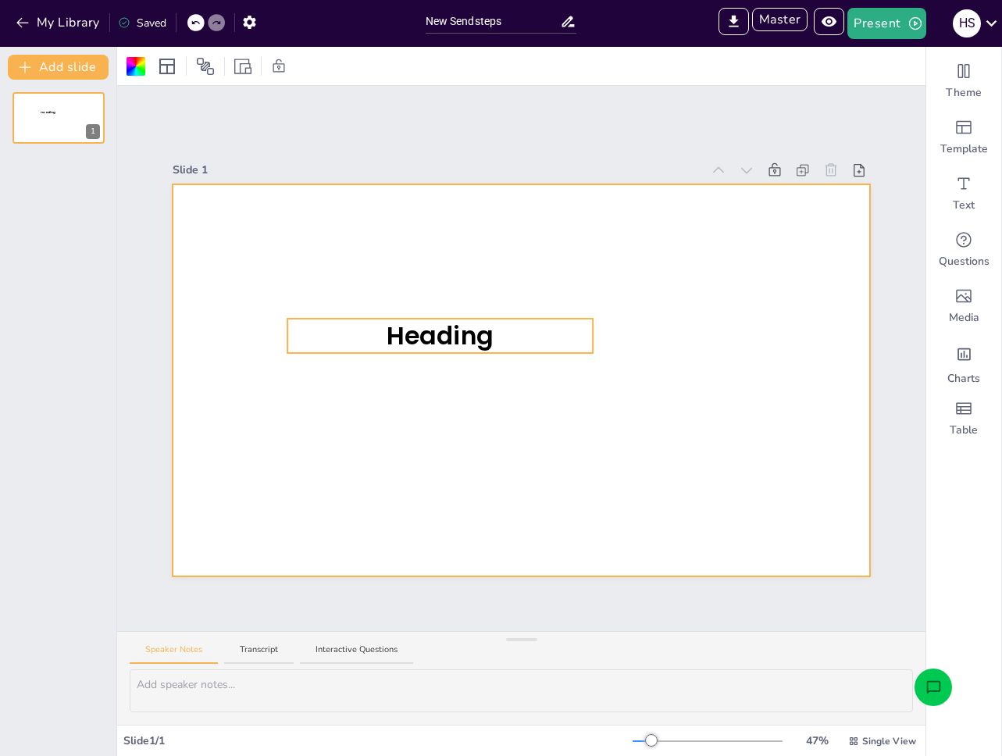
click at [500, 330] on p "Heading" at bounding box center [439, 336] width 305 height 34
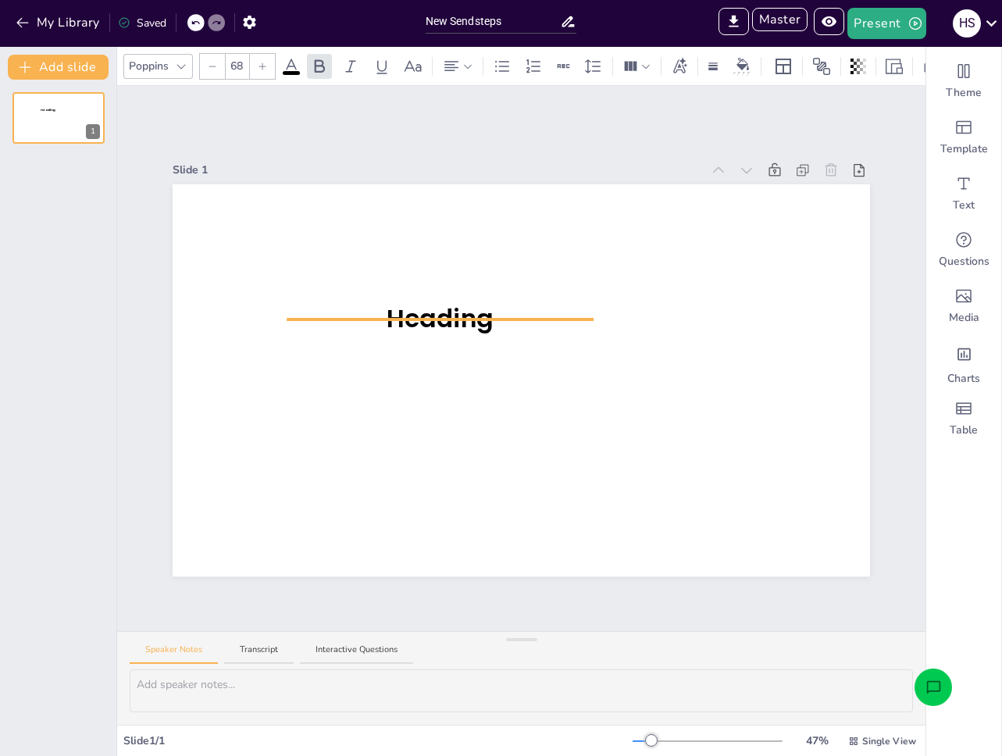
drag, startPoint x: 471, startPoint y: 309, endPoint x: 471, endPoint y: 287, distance: 22.6
click at [471, 184] on div "Heading" at bounding box center [521, 184] width 697 height 0
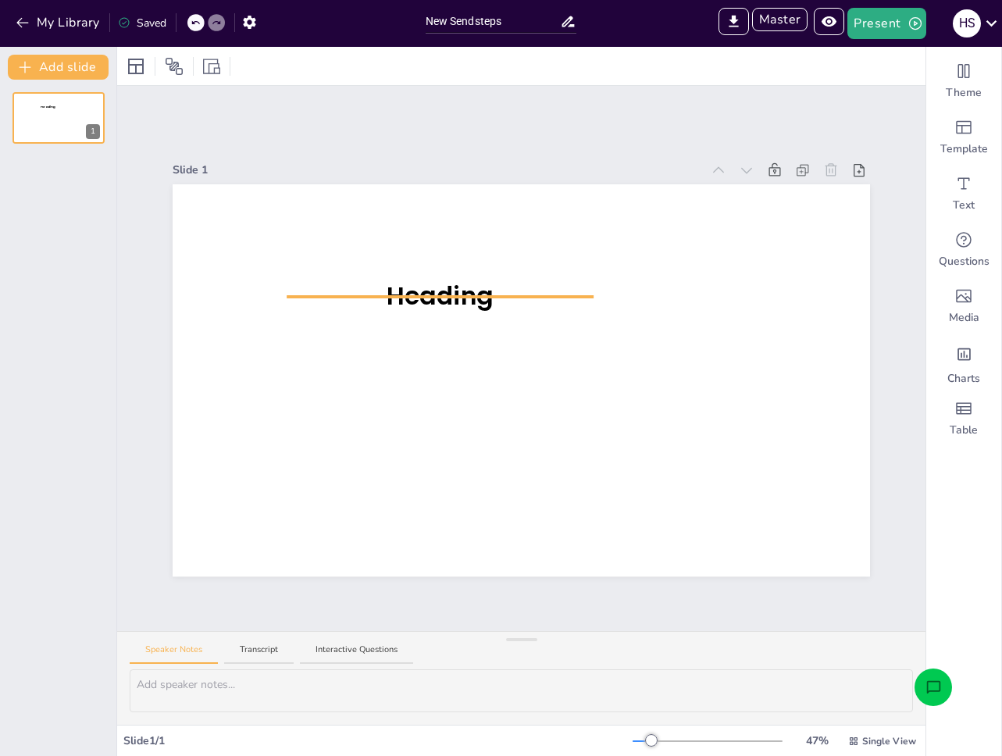
click at [436, 303] on span "Heading" at bounding box center [440, 296] width 107 height 34
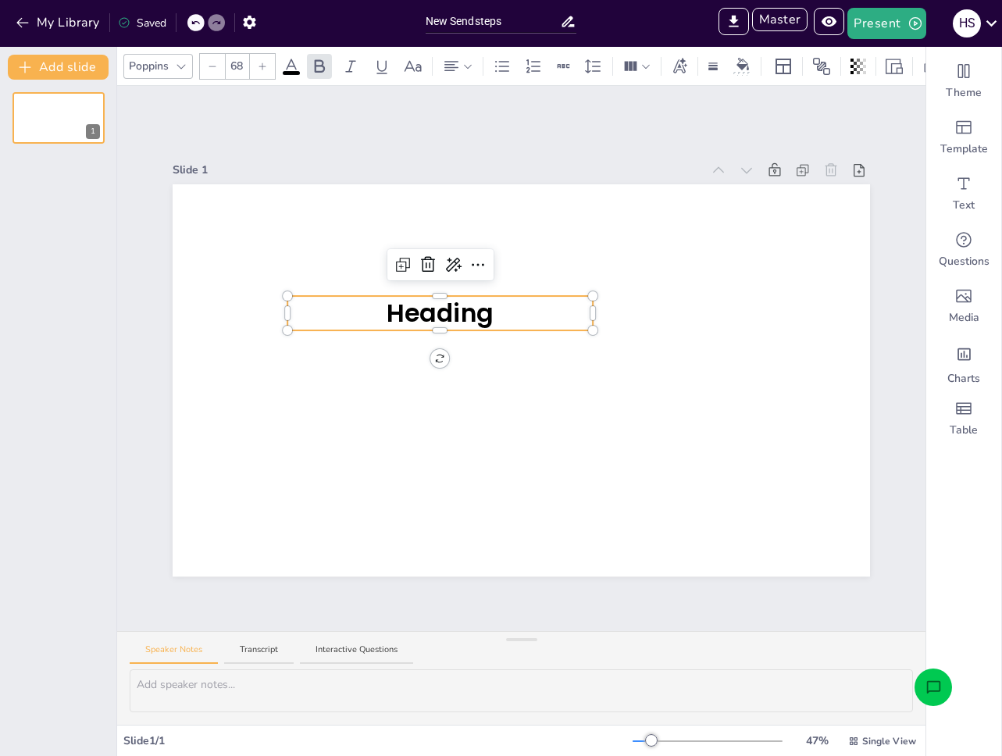
click at [295, 61] on icon at bounding box center [291, 66] width 14 height 15
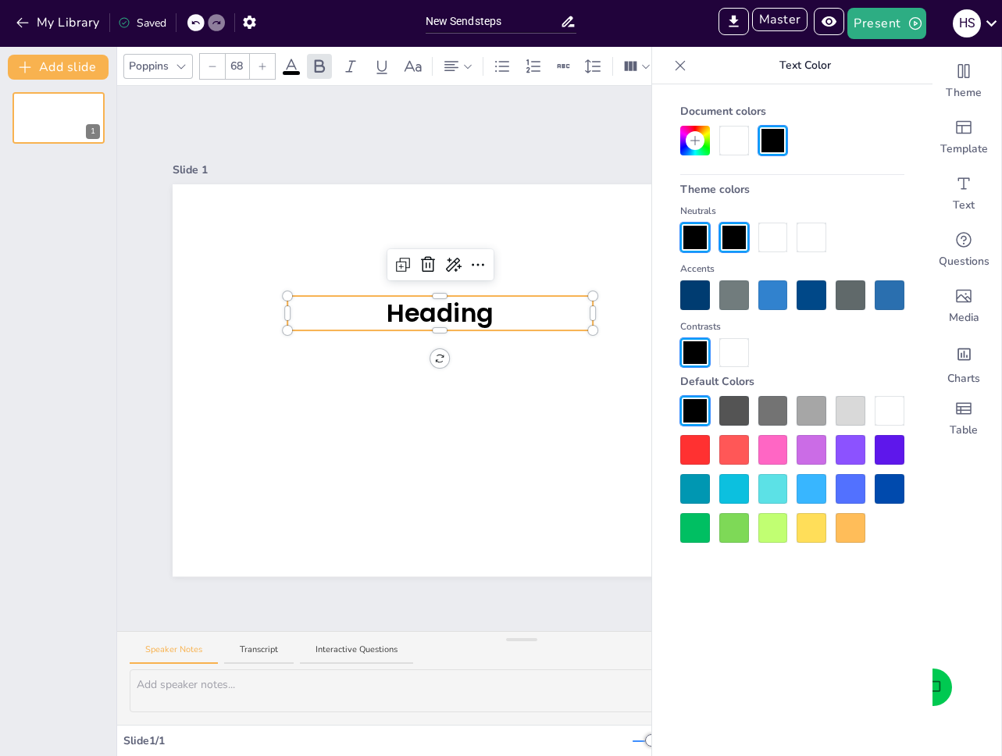
click at [742, 301] on div at bounding box center [734, 295] width 30 height 30
click at [765, 295] on div at bounding box center [773, 295] width 30 height 30
click at [765, 512] on div at bounding box center [792, 469] width 224 height 146
click at [768, 526] on div at bounding box center [773, 528] width 30 height 30
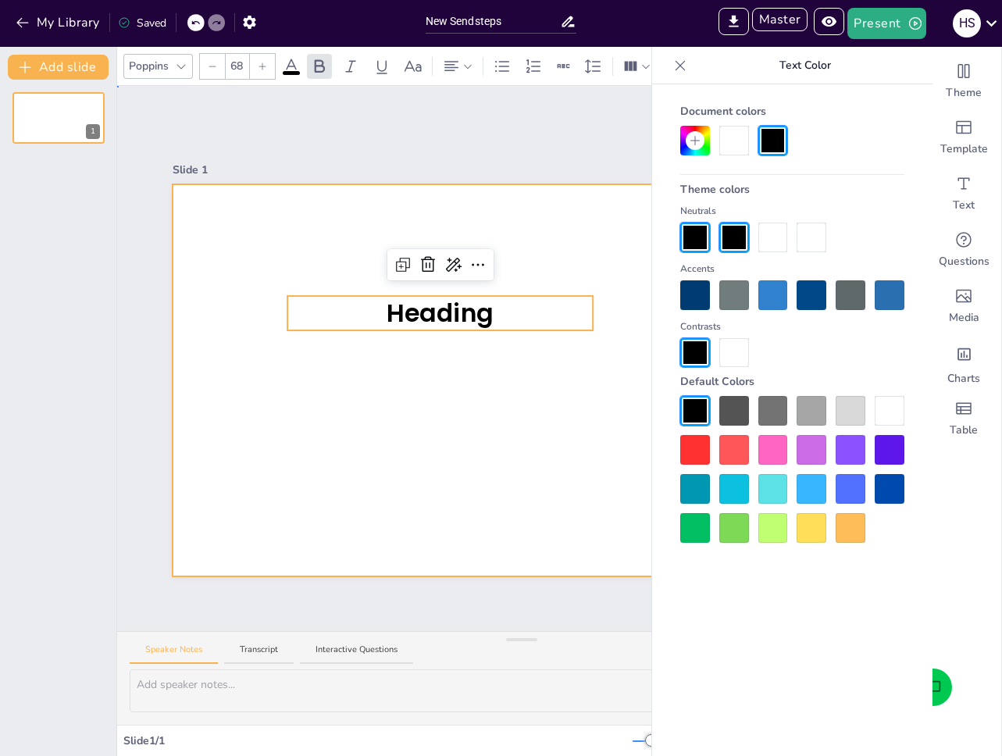
click at [620, 499] on div at bounding box center [521, 380] width 697 height 392
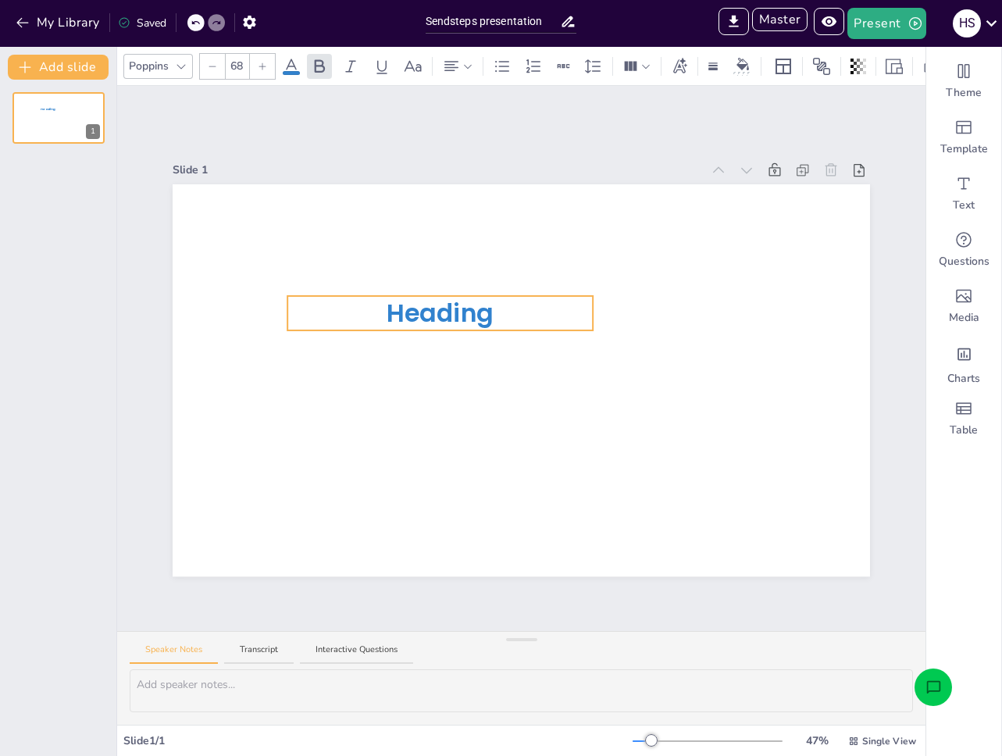
click at [440, 298] on span "Heading" at bounding box center [440, 313] width 107 height 34
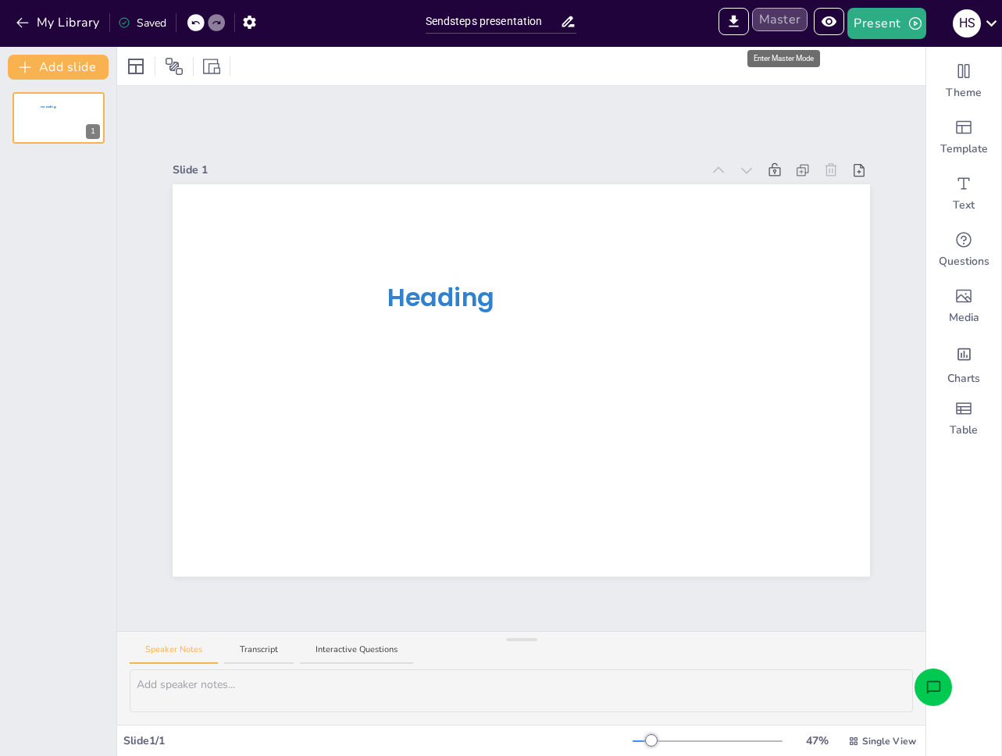
click at [775, 23] on button "Master" at bounding box center [780, 19] width 56 height 23
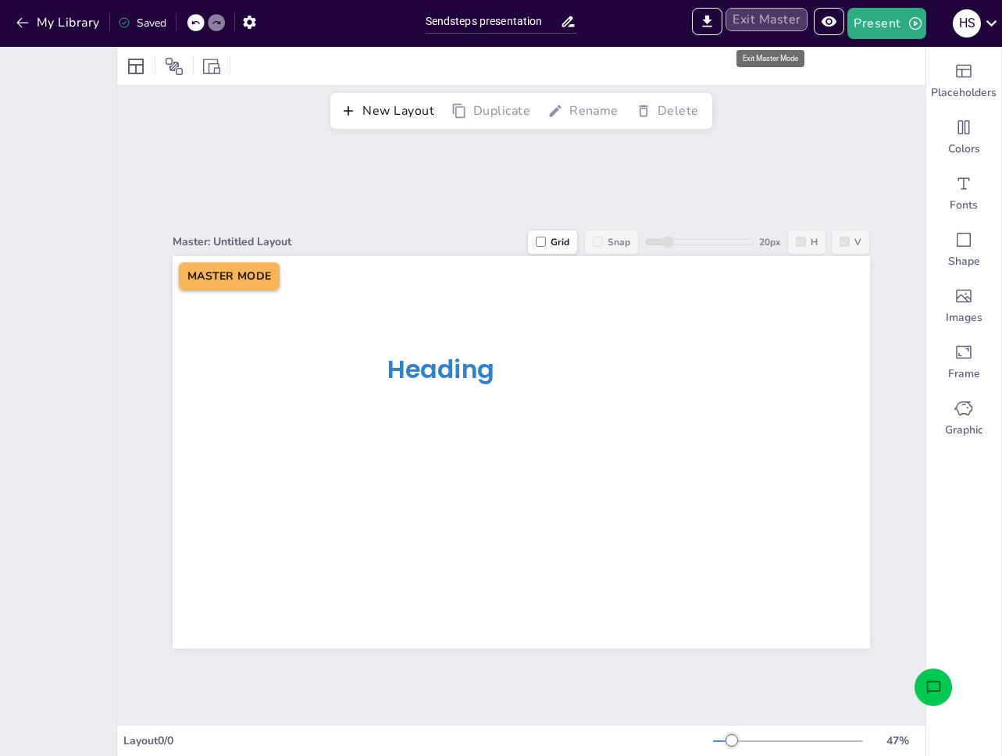
click at [778, 14] on button "Exit Master" at bounding box center [767, 19] width 82 height 23
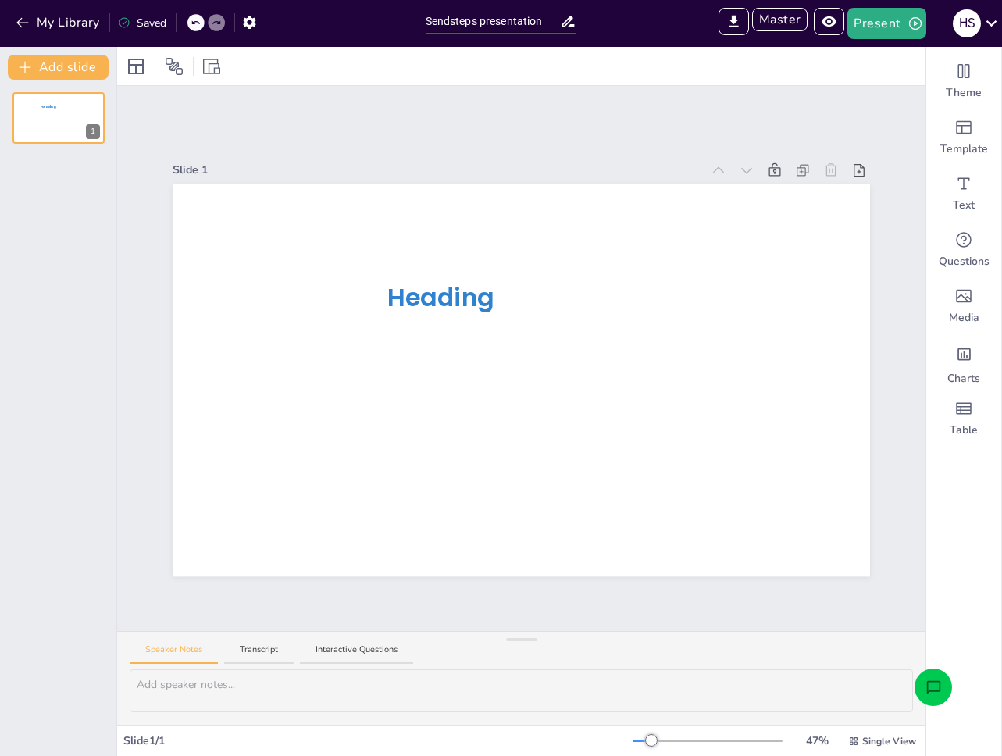
click at [746, 109] on div "Slide 1 Heading" at bounding box center [521, 358] width 808 height 545
